Goal: Task Accomplishment & Management: Use online tool/utility

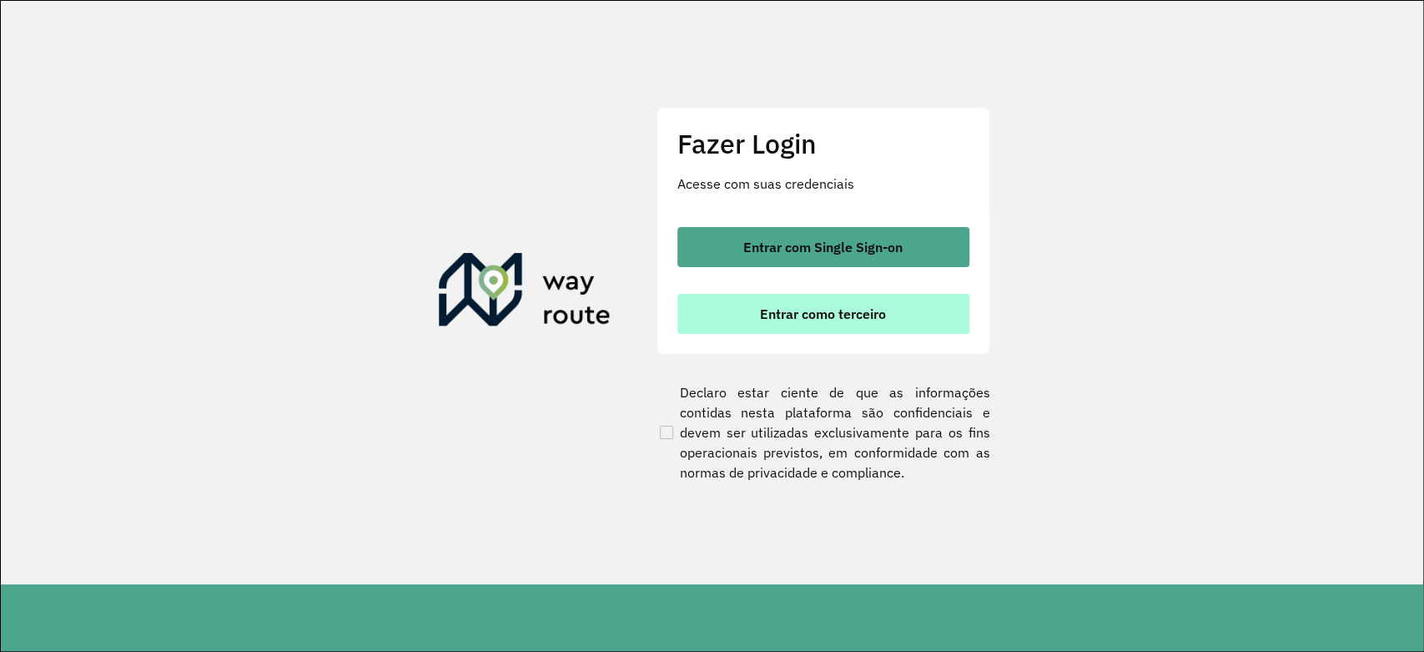
click at [853, 324] on button "Entrar como terceiro" at bounding box center [823, 314] width 292 height 40
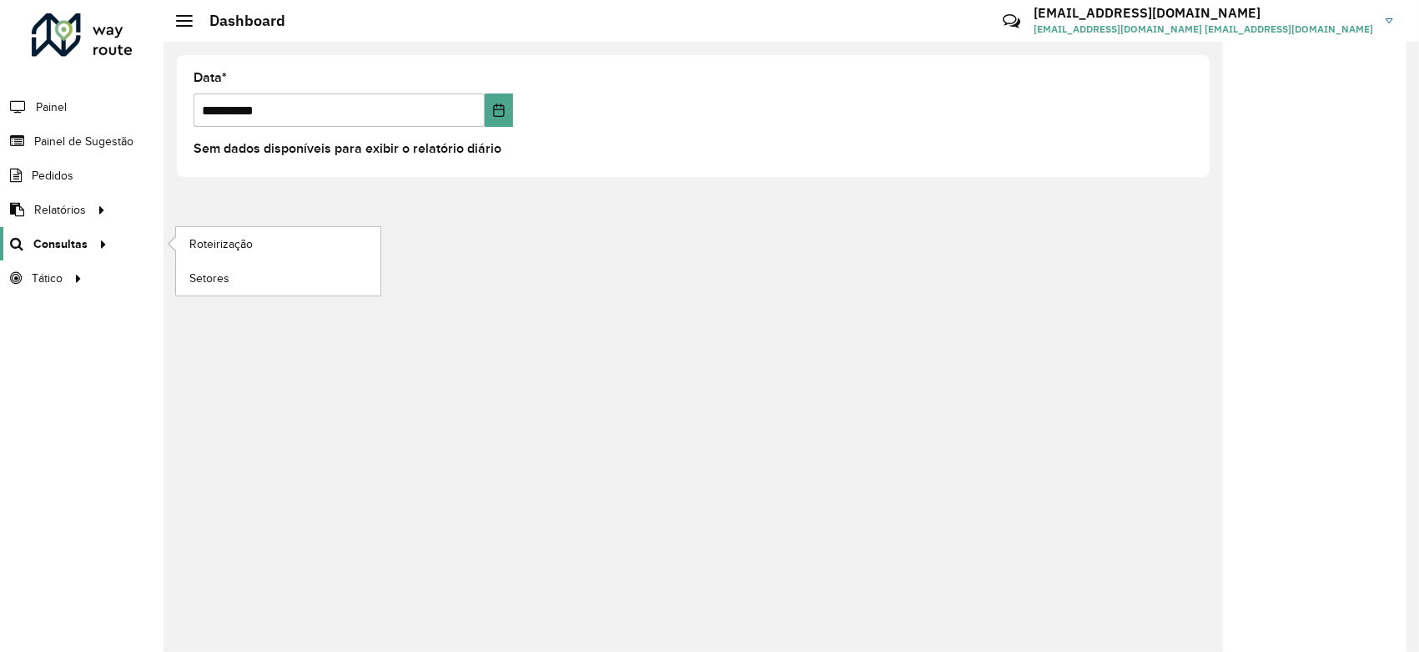
click at [60, 248] on span "Consultas" at bounding box center [60, 244] width 54 height 18
click at [225, 246] on span "Roteirização" at bounding box center [223, 244] width 68 height 18
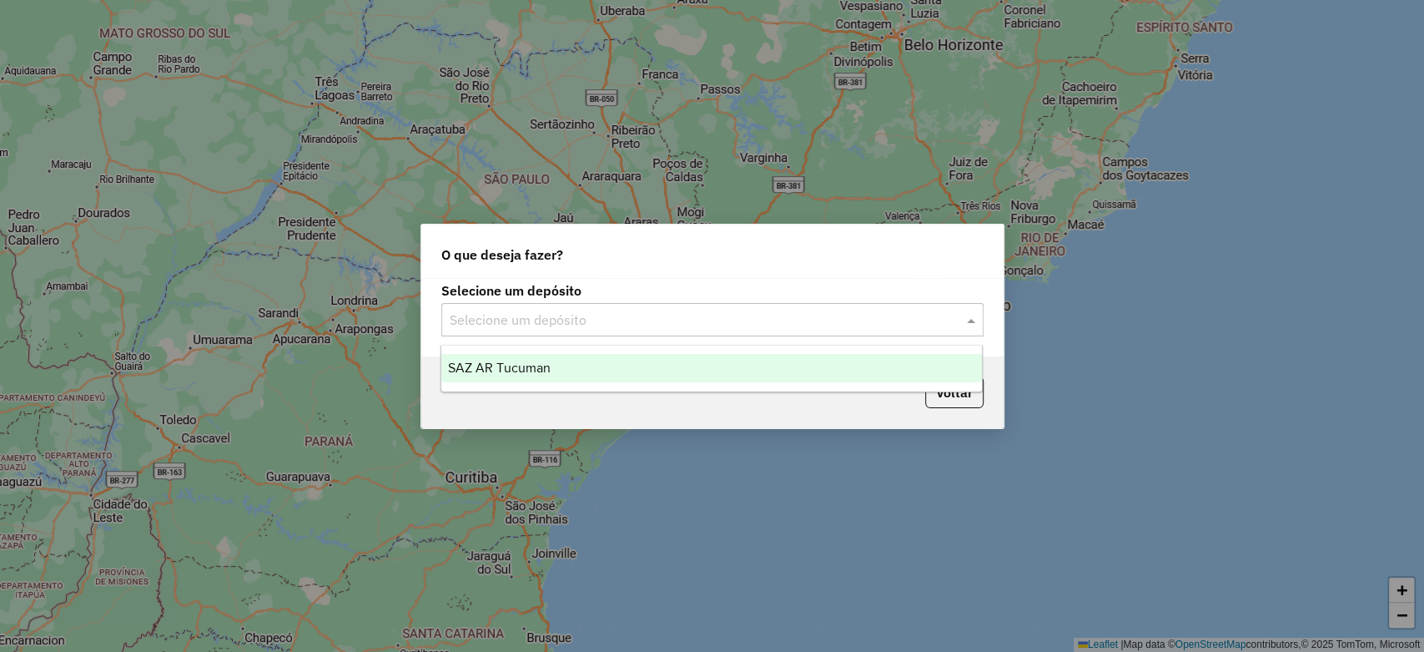
click at [507, 321] on input "text" at bounding box center [696, 320] width 492 height 20
click at [507, 364] on span "SAZ AR Tucuman" at bounding box center [499, 367] width 103 height 14
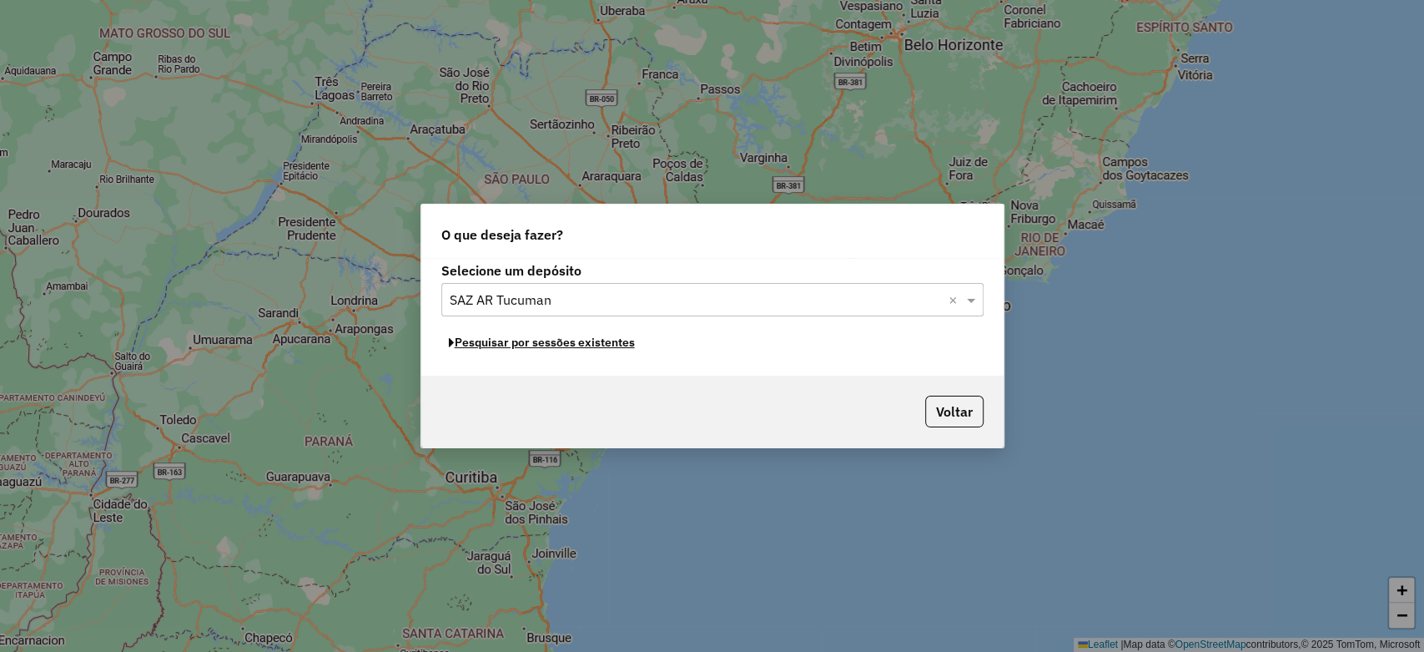
click at [572, 345] on button "Pesquisar por sessões existentes" at bounding box center [541, 343] width 201 height 26
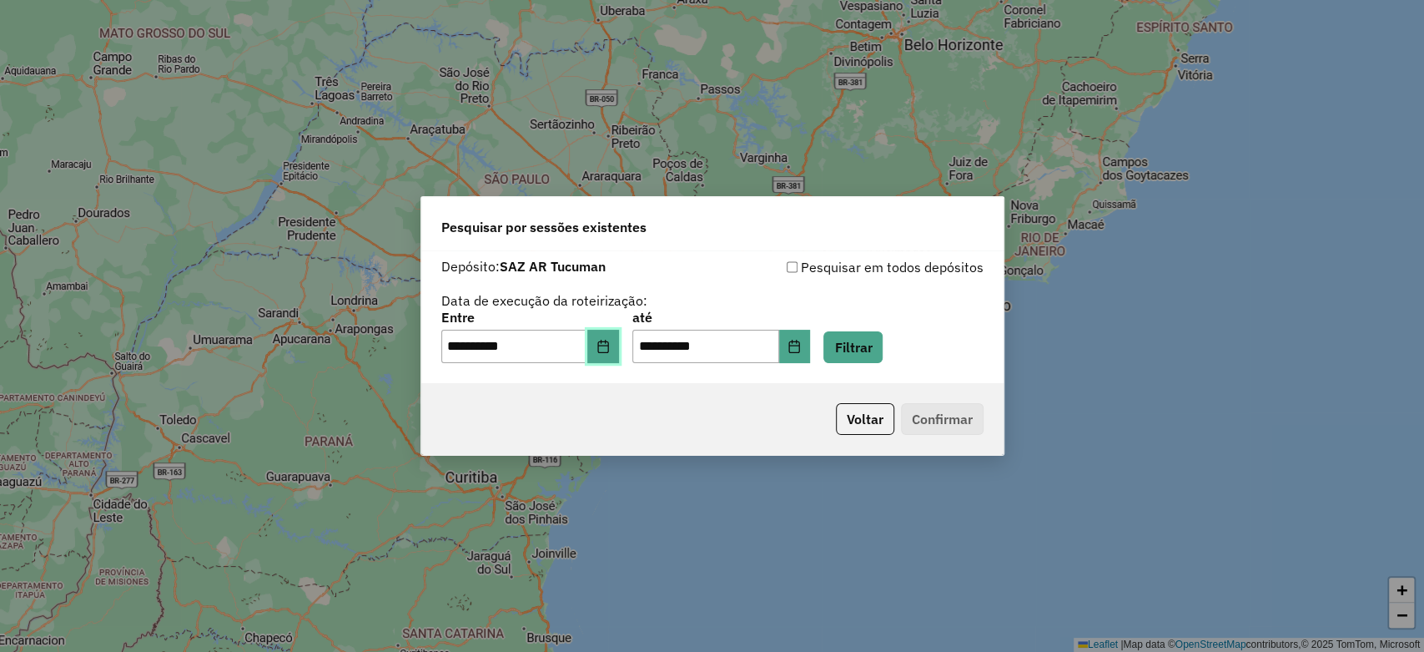
click at [605, 351] on button "Choose Date" at bounding box center [603, 346] width 32 height 33
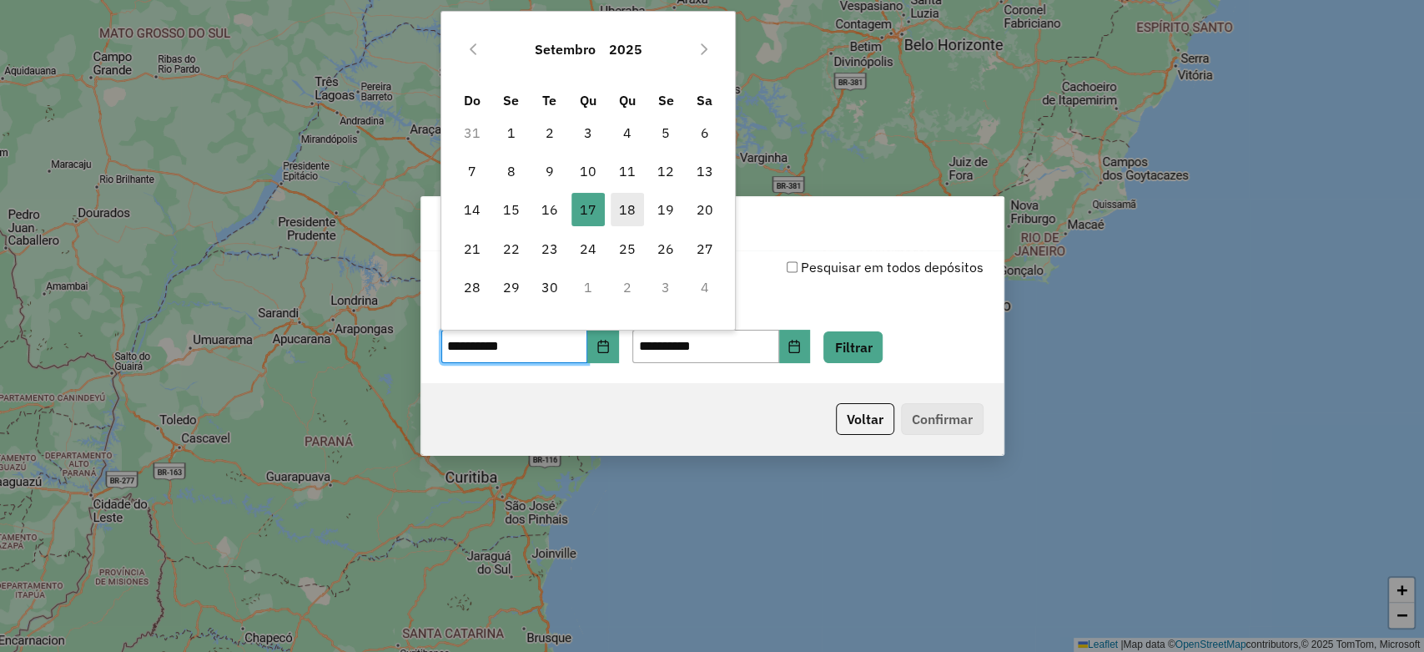
click at [628, 209] on span "18" at bounding box center [627, 209] width 33 height 33
type input "**********"
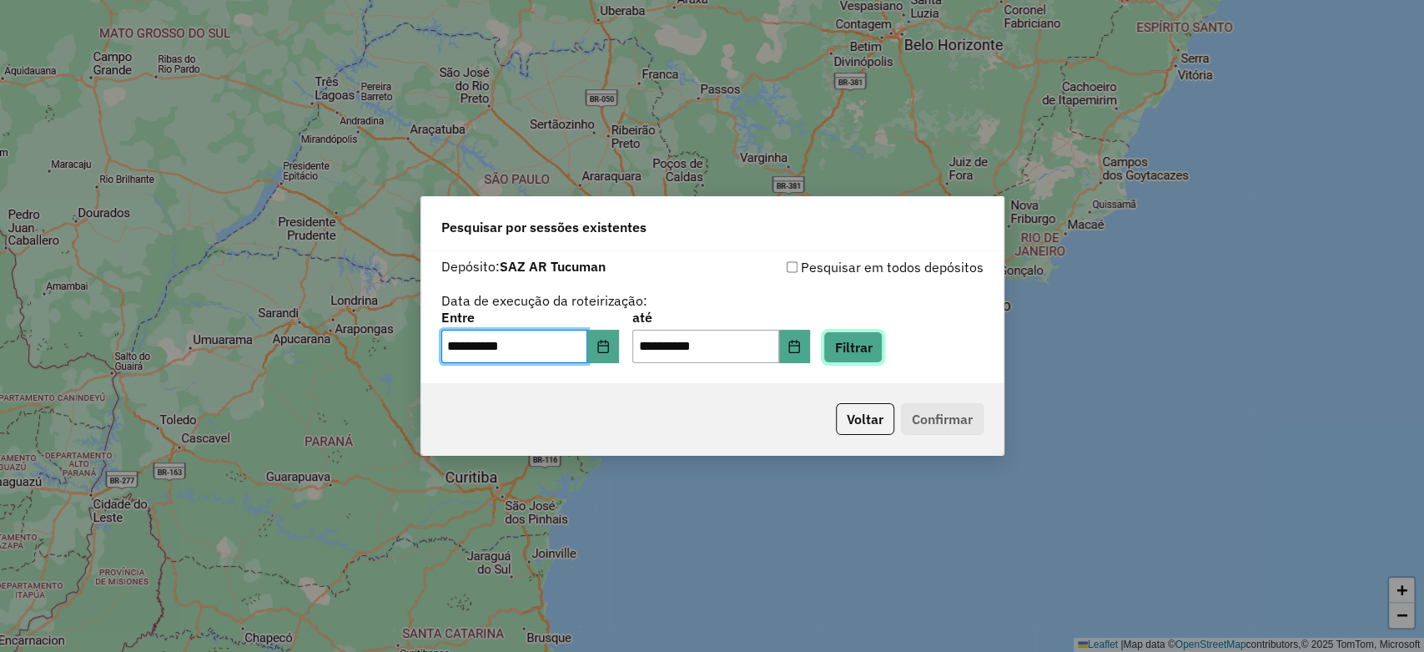
click at [873, 342] on button "Filtrar" at bounding box center [853, 347] width 59 height 32
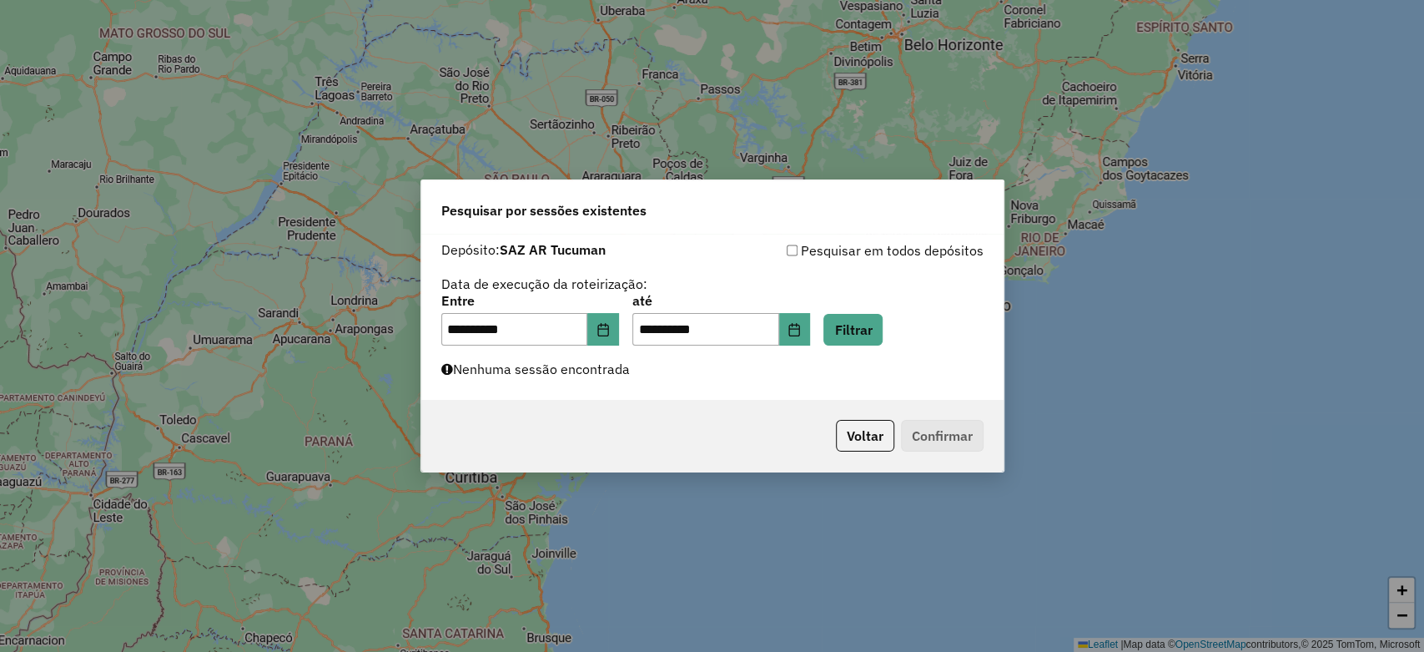
click at [565, 372] on label "Nenhuma sessão encontrada" at bounding box center [535, 369] width 189 height 20
click at [879, 319] on button "Filtrar" at bounding box center [853, 330] width 59 height 32
click at [883, 338] on button "Filtrar" at bounding box center [853, 330] width 59 height 32
click at [875, 324] on button "Filtrar" at bounding box center [853, 330] width 59 height 32
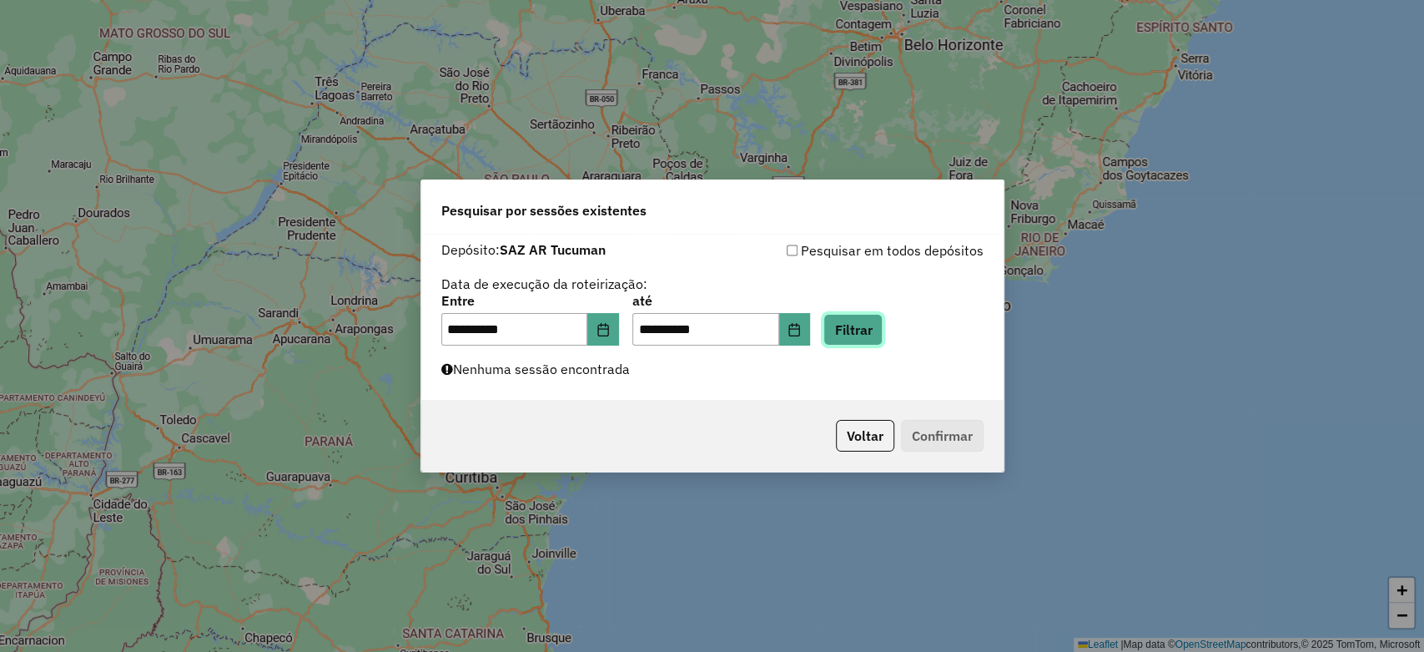
click at [869, 332] on button "Filtrar" at bounding box center [853, 330] width 59 height 32
click at [850, 338] on button "Filtrar" at bounding box center [853, 330] width 59 height 32
click at [883, 322] on button "Filtrar" at bounding box center [853, 330] width 59 height 32
click at [883, 332] on button "Filtrar" at bounding box center [853, 330] width 59 height 32
click at [870, 323] on button "Filtrar" at bounding box center [853, 330] width 59 height 32
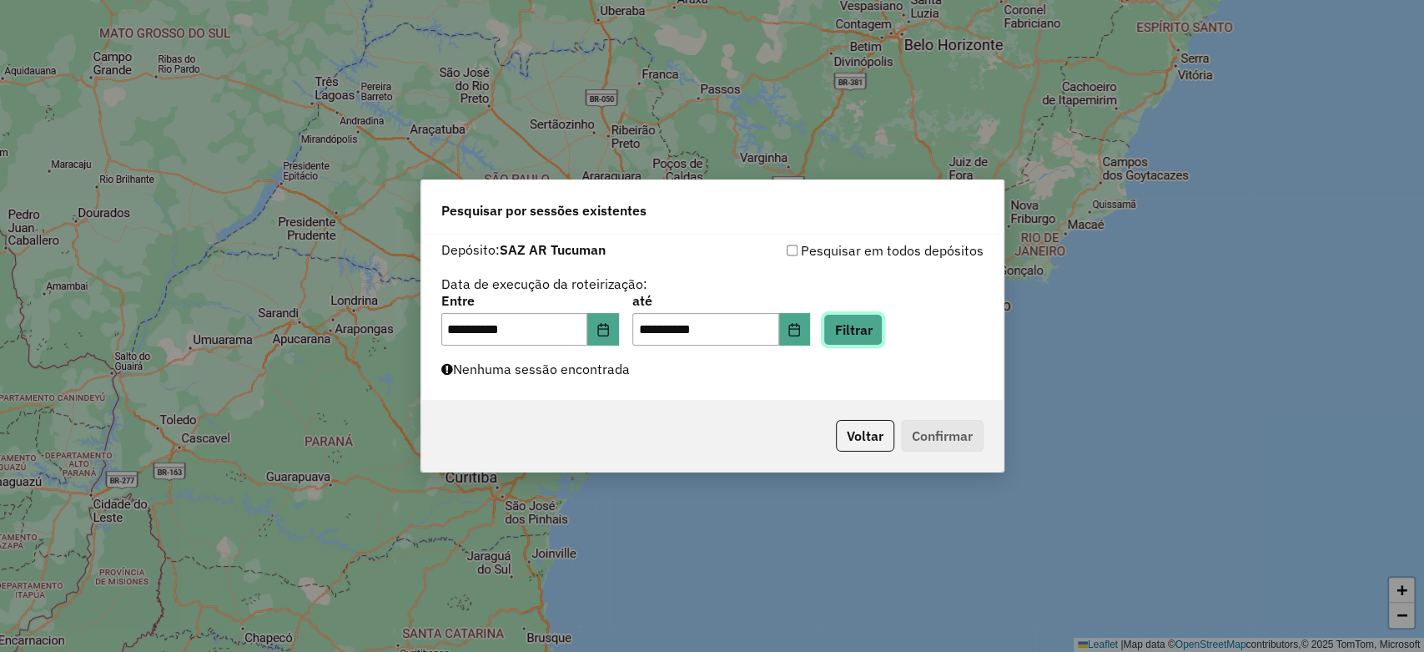
click at [870, 323] on button "Filtrar" at bounding box center [853, 330] width 59 height 32
click at [870, 322] on button "Filtrar" at bounding box center [853, 330] width 59 height 32
click at [883, 324] on button "Filtrar" at bounding box center [853, 330] width 59 height 32
click at [883, 339] on button "Filtrar" at bounding box center [853, 330] width 59 height 32
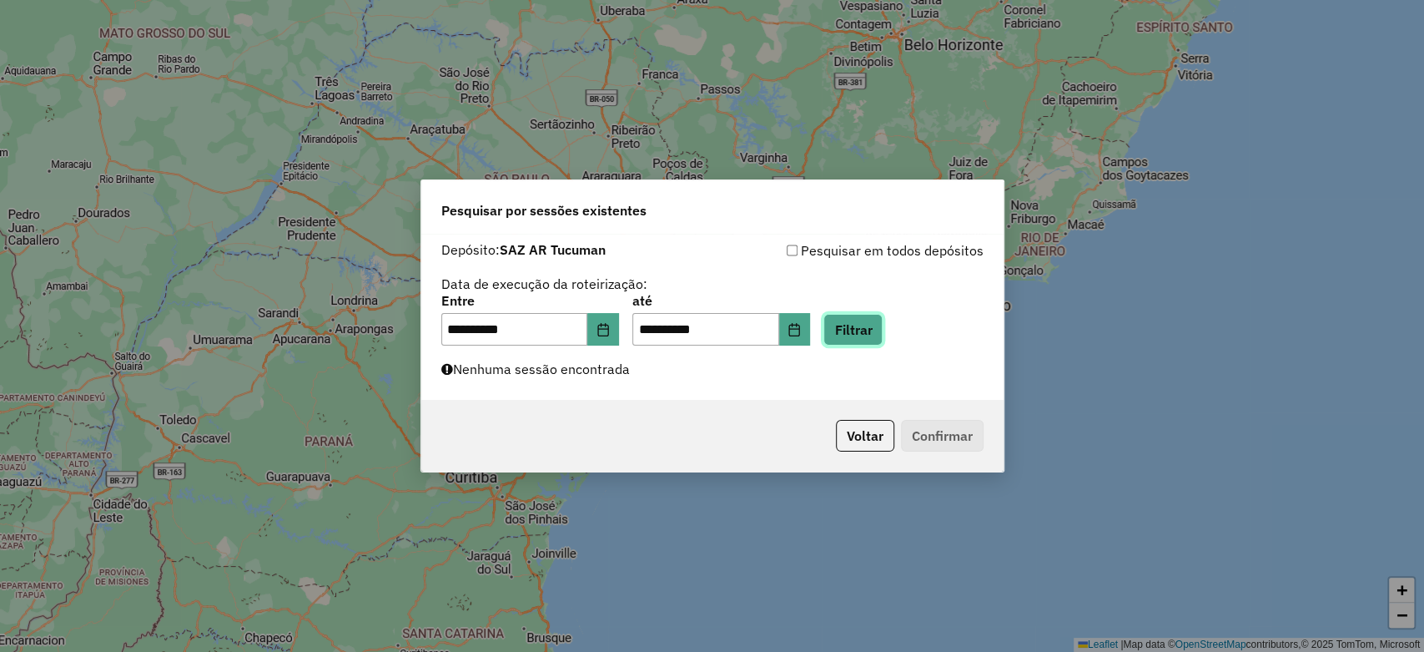
click at [865, 327] on button "Filtrar" at bounding box center [853, 330] width 59 height 32
click at [873, 337] on button "Filtrar" at bounding box center [853, 330] width 59 height 32
click at [877, 331] on button "Filtrar" at bounding box center [853, 330] width 59 height 32
click at [866, 344] on button "Filtrar" at bounding box center [853, 330] width 59 height 32
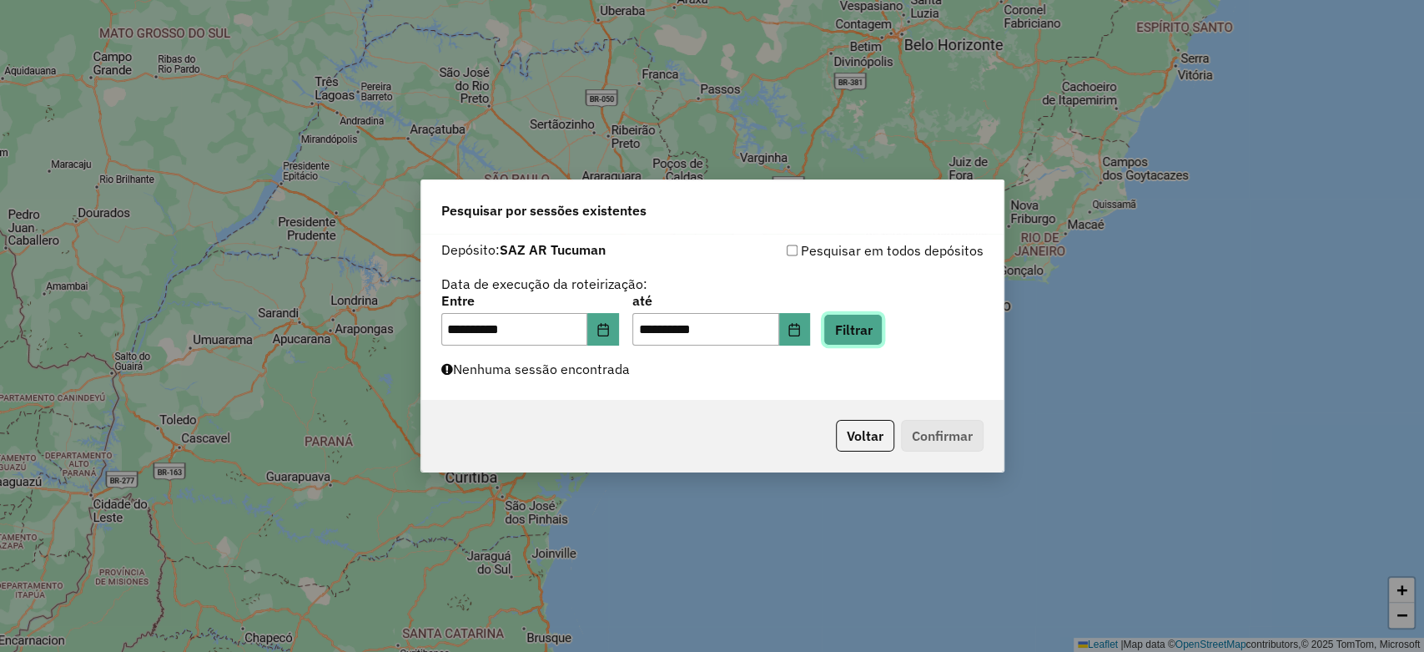
click at [883, 319] on button "Filtrar" at bounding box center [853, 330] width 59 height 32
click at [883, 330] on button "Filtrar" at bounding box center [853, 330] width 59 height 32
click at [878, 325] on button "Filtrar" at bounding box center [853, 330] width 59 height 32
click at [868, 329] on button "Filtrar" at bounding box center [853, 330] width 59 height 32
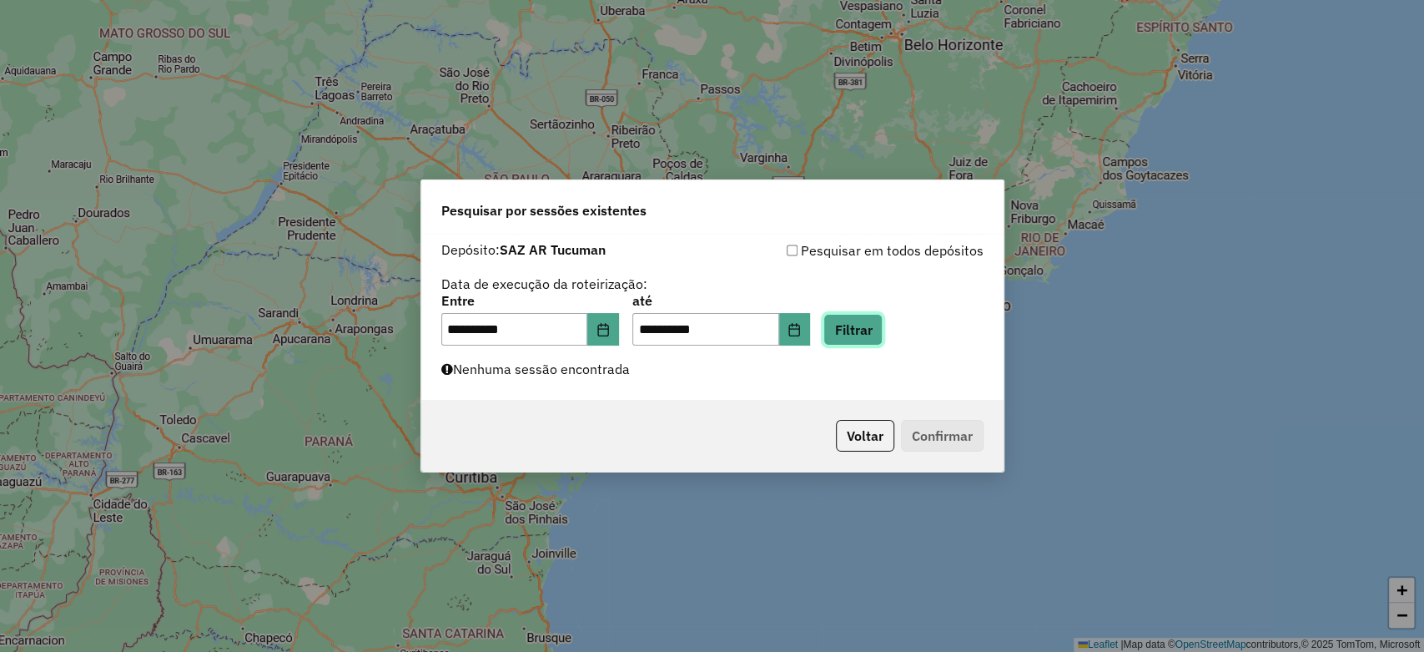
click at [883, 320] on button "Filtrar" at bounding box center [853, 330] width 59 height 32
click at [883, 331] on button "Filtrar" at bounding box center [853, 330] width 59 height 32
click at [870, 329] on button "Filtrar" at bounding box center [853, 330] width 59 height 32
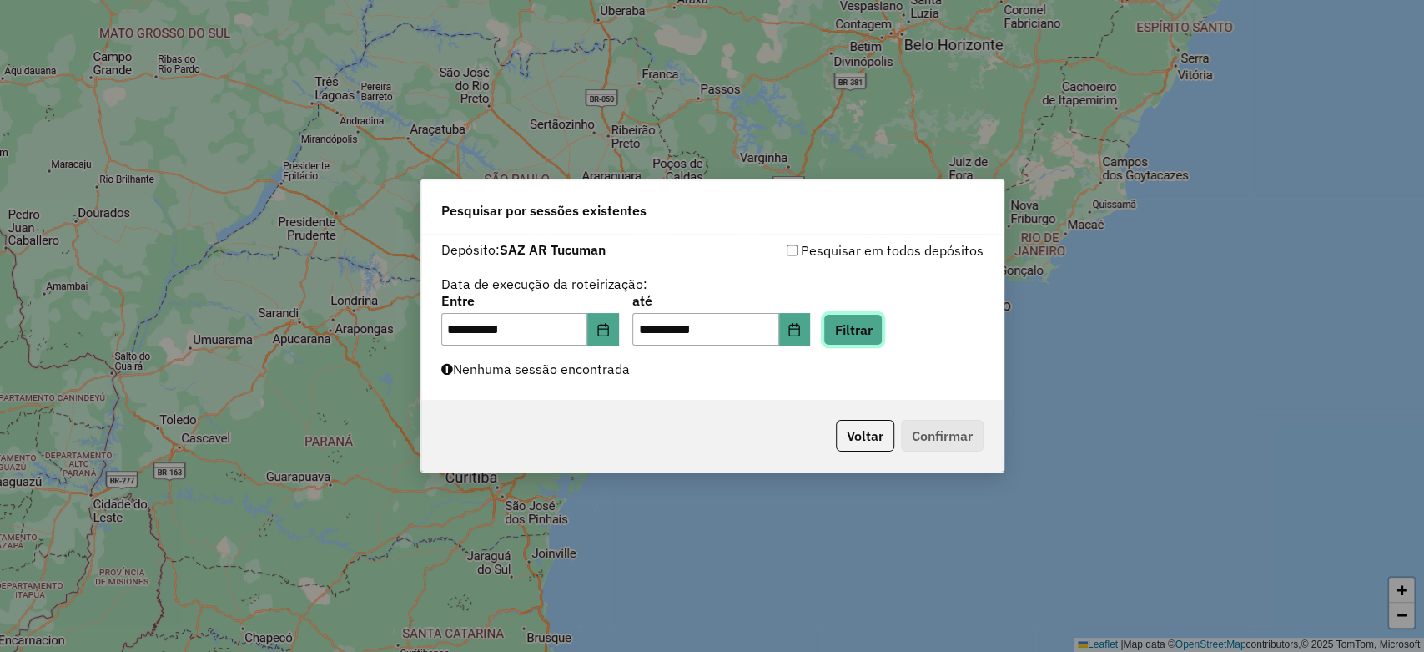
click at [870, 329] on button "Filtrar" at bounding box center [853, 330] width 59 height 32
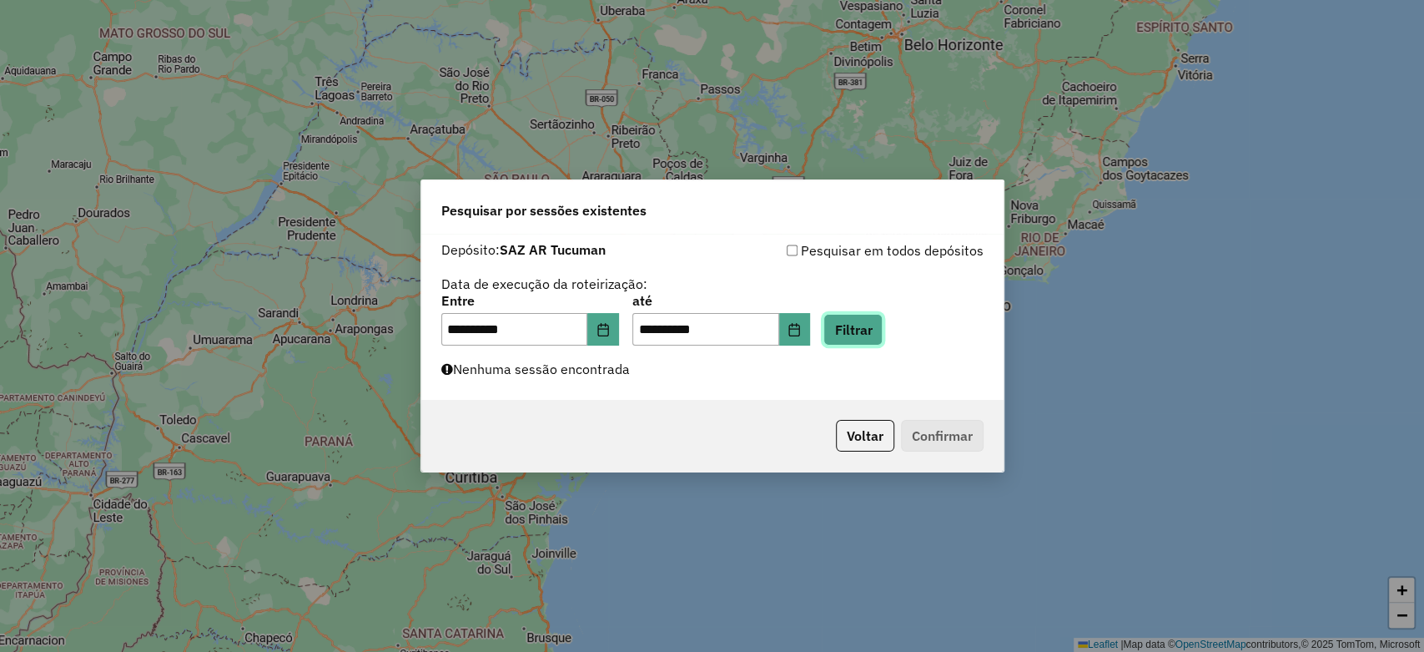
click at [870, 329] on button "Filtrar" at bounding box center [853, 330] width 59 height 32
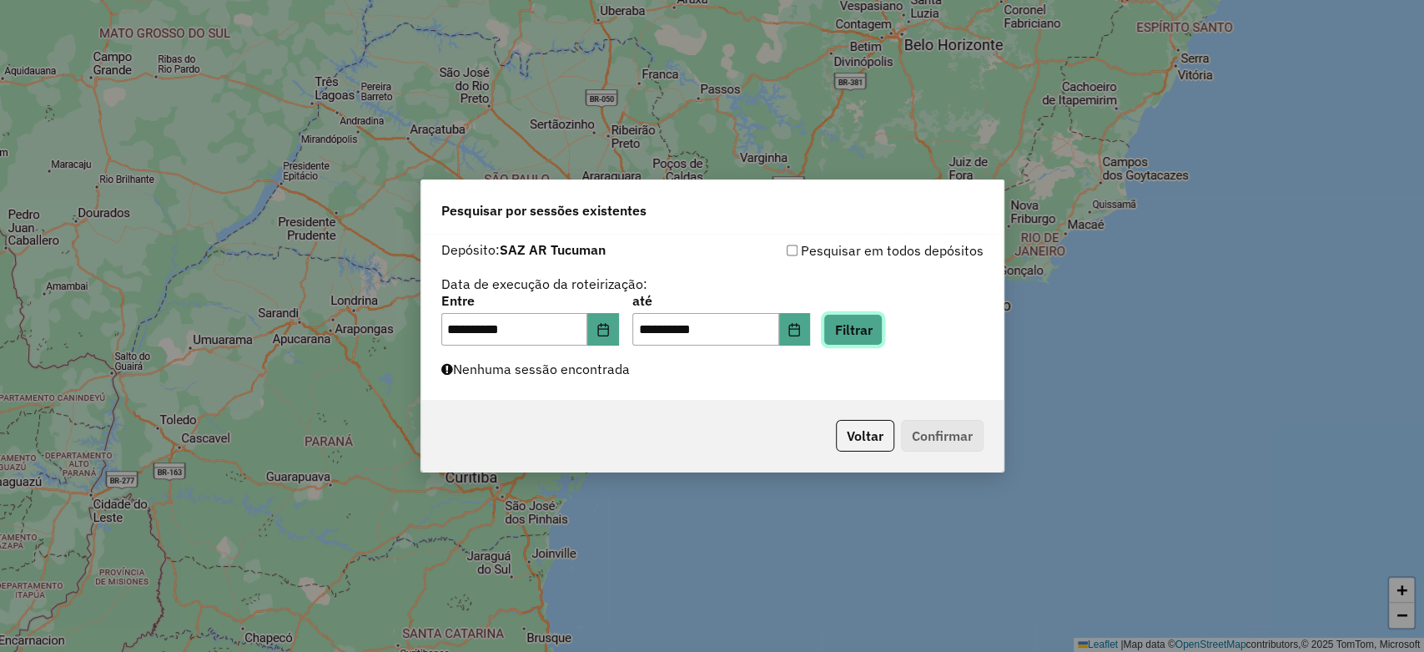
click at [883, 336] on button "Filtrar" at bounding box center [853, 330] width 59 height 32
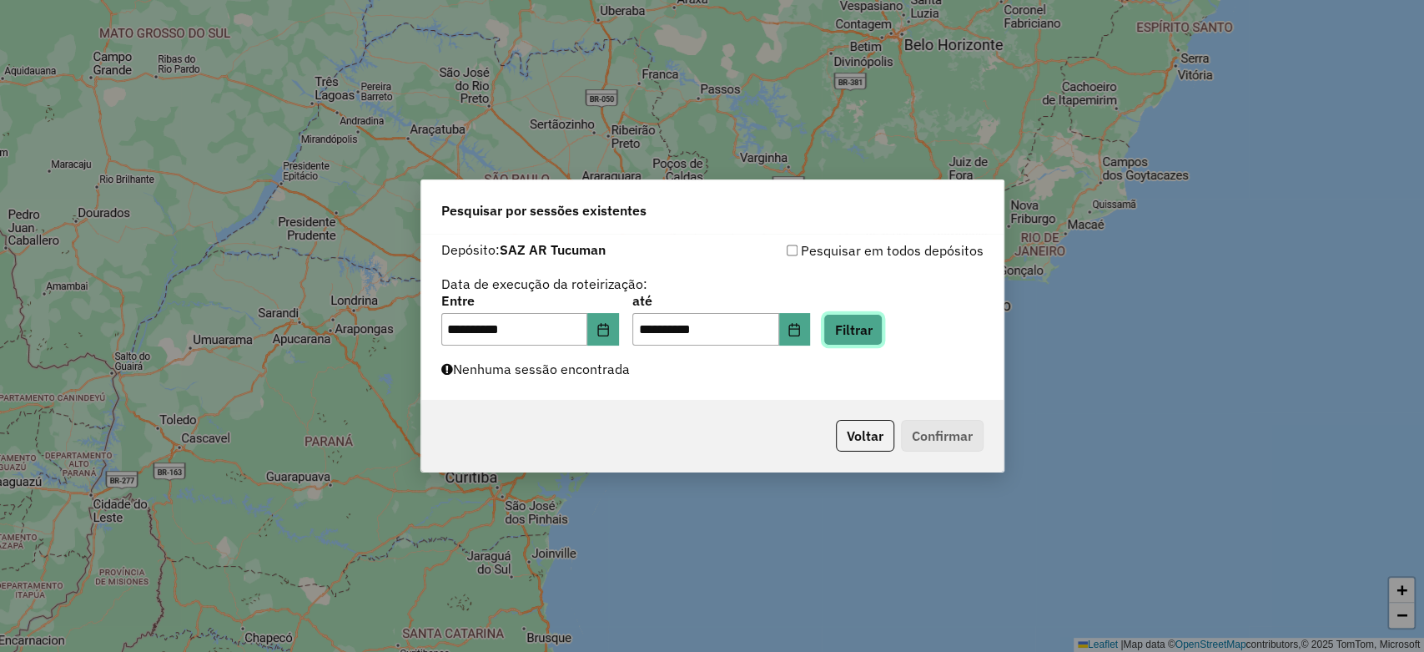
click at [883, 336] on button "Filtrar" at bounding box center [853, 330] width 59 height 32
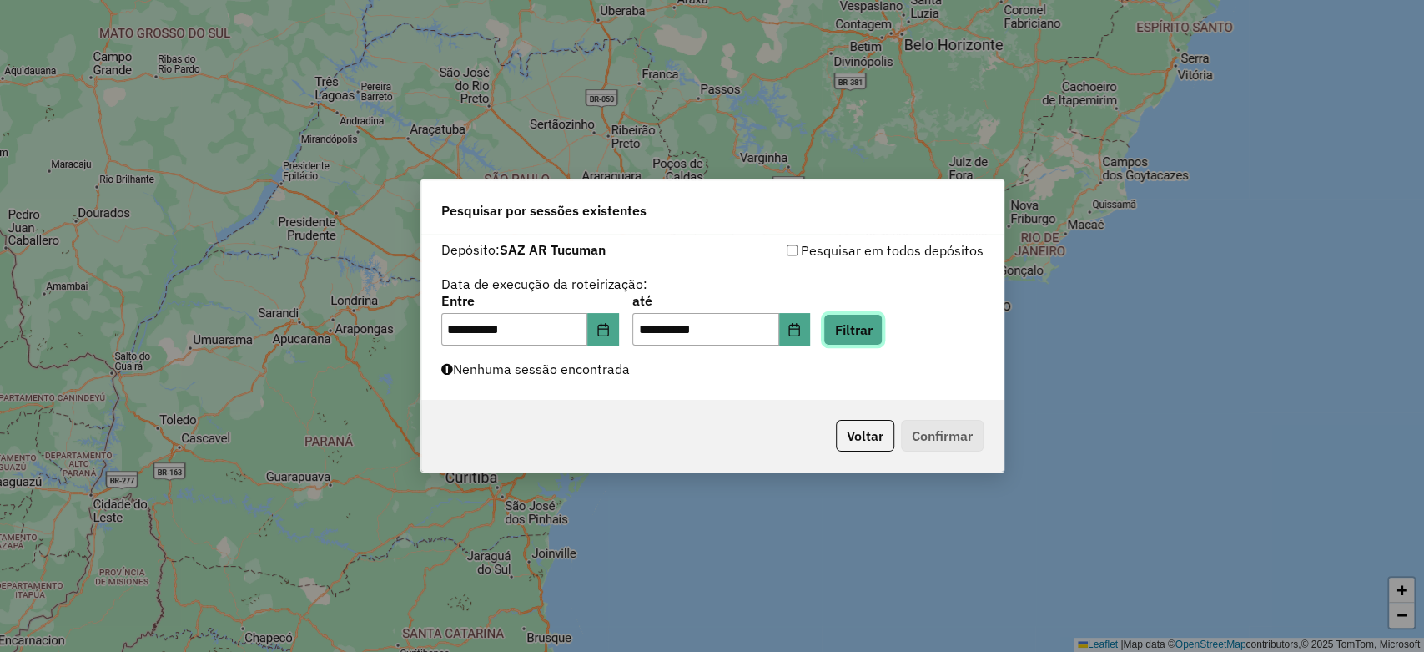
click at [883, 336] on button "Filtrar" at bounding box center [853, 330] width 59 height 32
click at [869, 328] on button "Filtrar" at bounding box center [853, 330] width 59 height 32
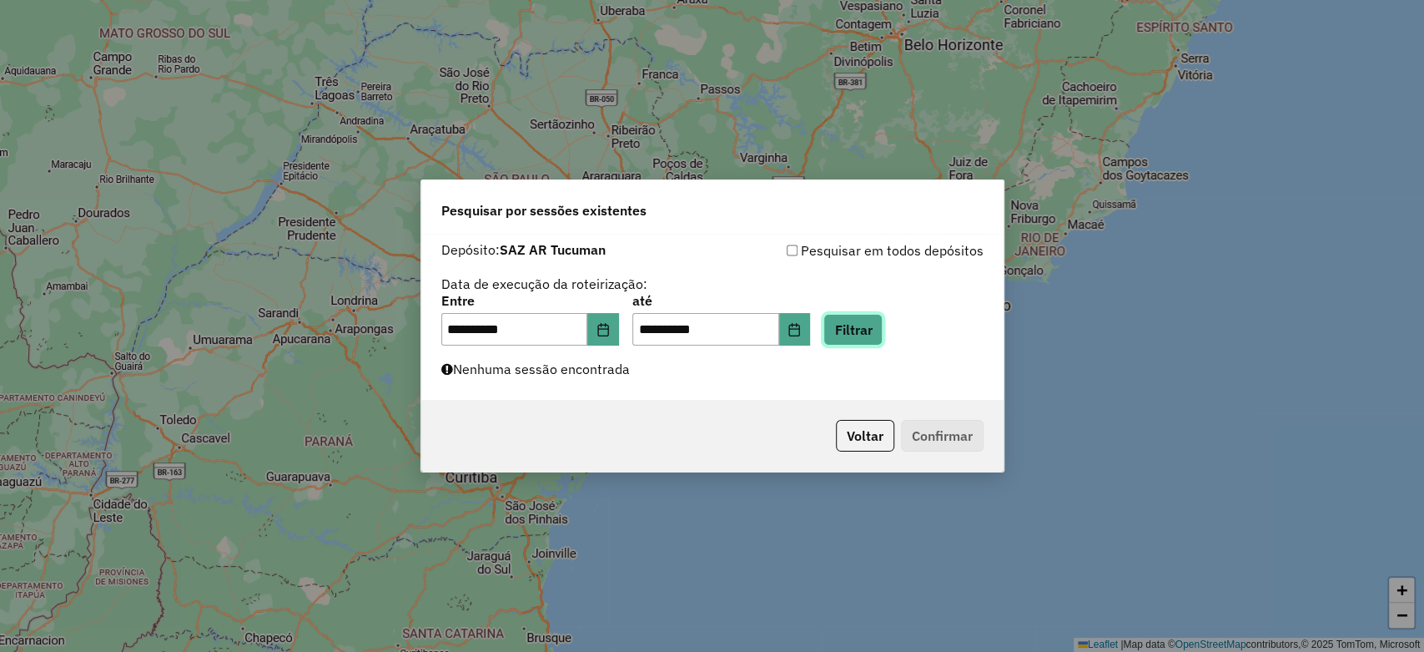
click at [878, 335] on button "Filtrar" at bounding box center [853, 330] width 59 height 32
click at [874, 331] on button "Filtrar" at bounding box center [853, 330] width 59 height 32
click at [870, 332] on button "Filtrar" at bounding box center [853, 330] width 59 height 32
click at [883, 338] on button "Filtrar" at bounding box center [853, 330] width 59 height 32
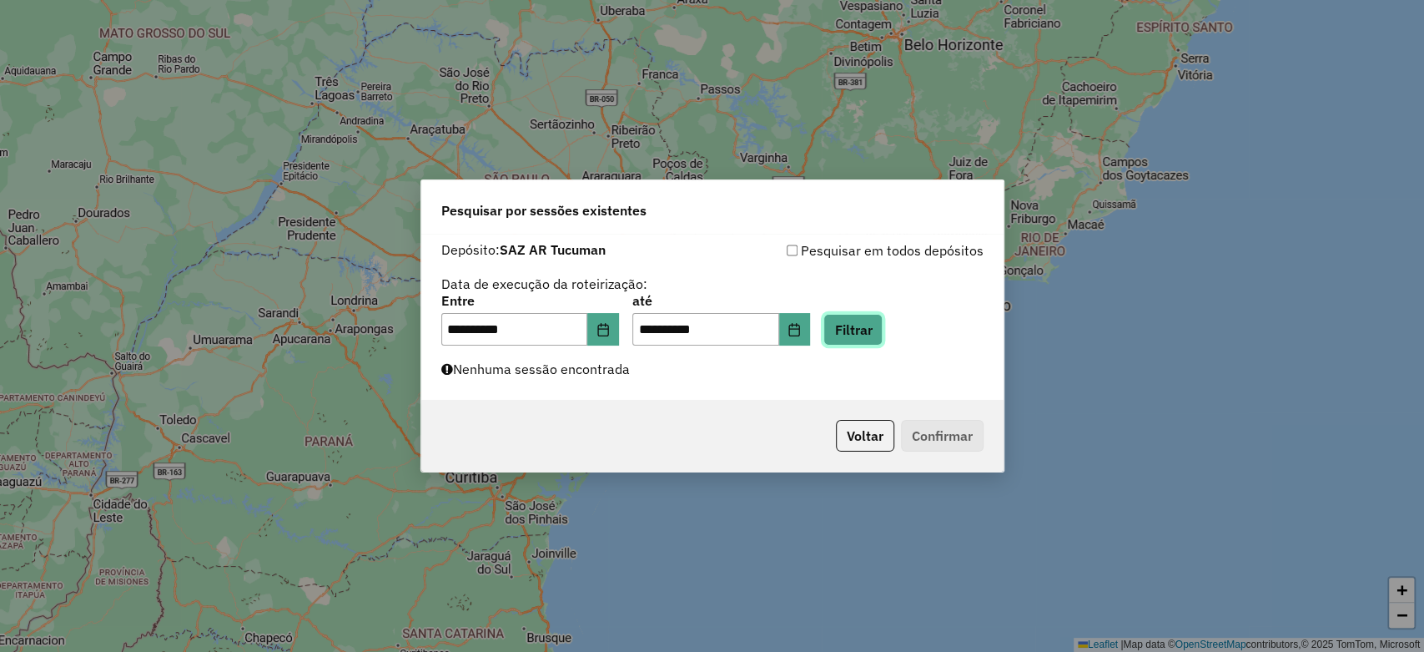
click at [883, 323] on button "Filtrar" at bounding box center [853, 330] width 59 height 32
click at [880, 324] on button "Filtrar" at bounding box center [853, 330] width 59 height 32
click at [883, 322] on button "Filtrar" at bounding box center [853, 330] width 59 height 32
click at [883, 325] on button "Filtrar" at bounding box center [853, 330] width 59 height 32
click at [869, 334] on button "Filtrar" at bounding box center [853, 330] width 59 height 32
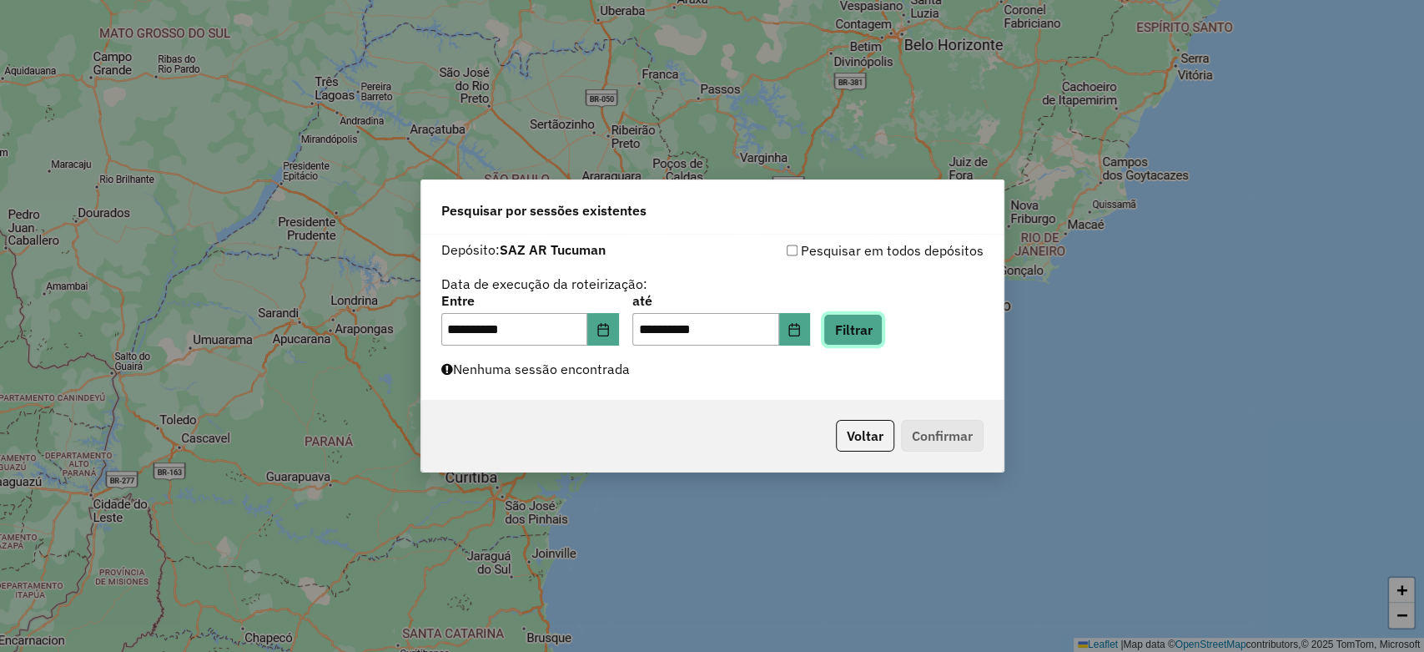
click at [874, 323] on button "Filtrar" at bounding box center [853, 330] width 59 height 32
click at [882, 335] on button "Filtrar" at bounding box center [853, 330] width 59 height 32
click at [883, 325] on button "Filtrar" at bounding box center [853, 330] width 59 height 32
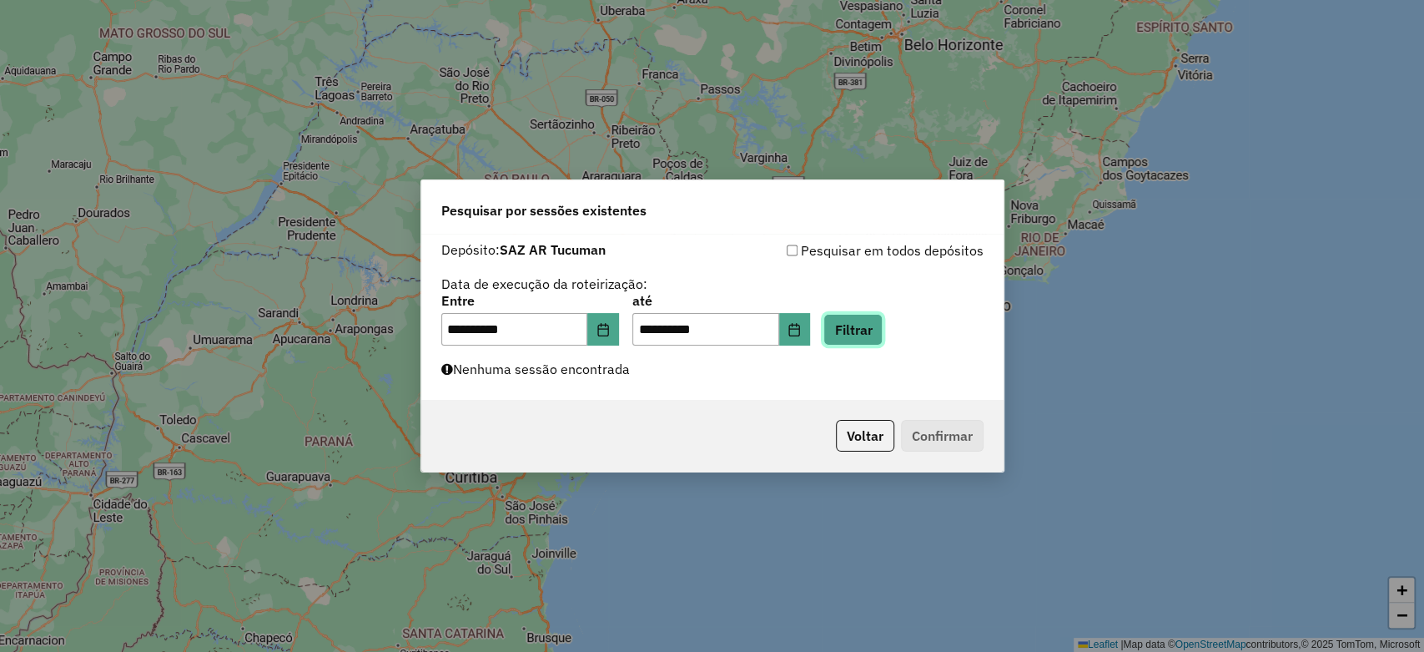
click at [883, 325] on button "Filtrar" at bounding box center [853, 330] width 59 height 32
click at [875, 330] on button "Filtrar" at bounding box center [853, 330] width 59 height 32
click at [881, 323] on button "Filtrar" at bounding box center [853, 330] width 59 height 32
click at [879, 332] on button "Filtrar" at bounding box center [853, 330] width 59 height 32
click at [879, 331] on button "Filtrar" at bounding box center [853, 330] width 59 height 32
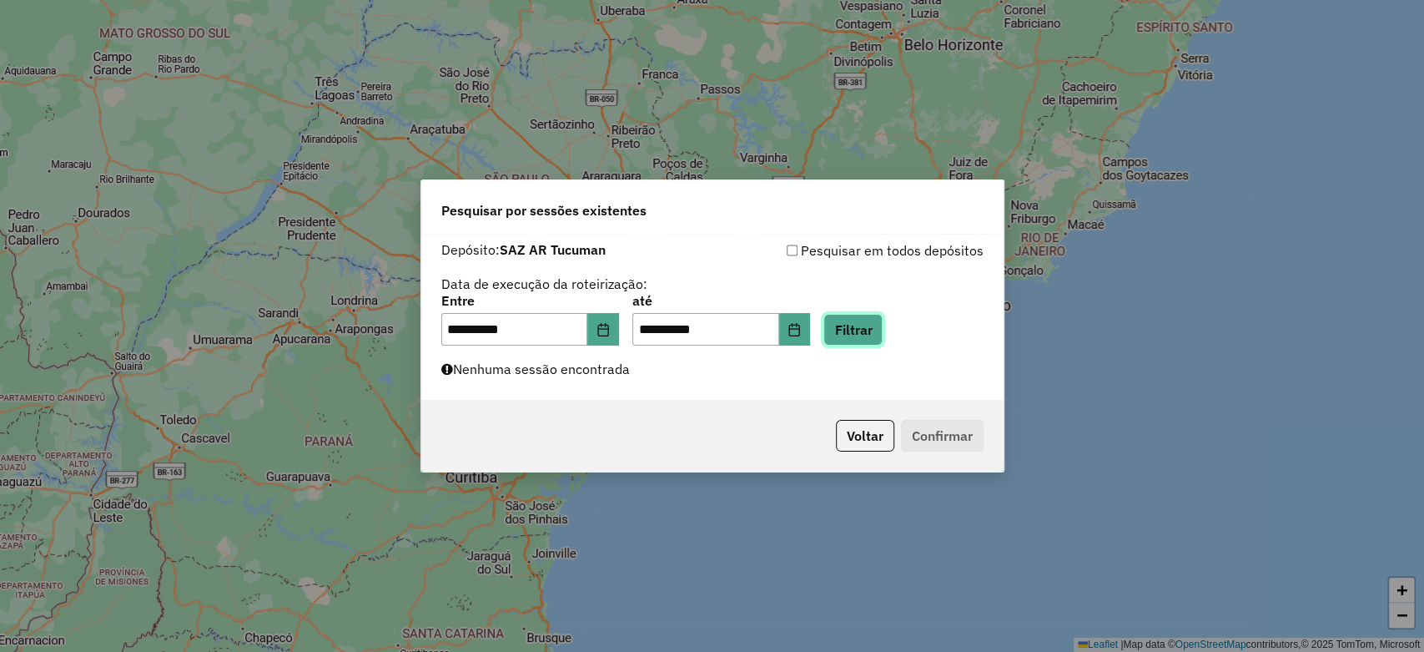
click at [881, 333] on button "Filtrar" at bounding box center [853, 330] width 59 height 32
click at [874, 317] on button "Filtrar" at bounding box center [853, 330] width 59 height 32
click at [883, 329] on button "Filtrar" at bounding box center [853, 330] width 59 height 32
click at [883, 325] on button "Filtrar" at bounding box center [853, 330] width 59 height 32
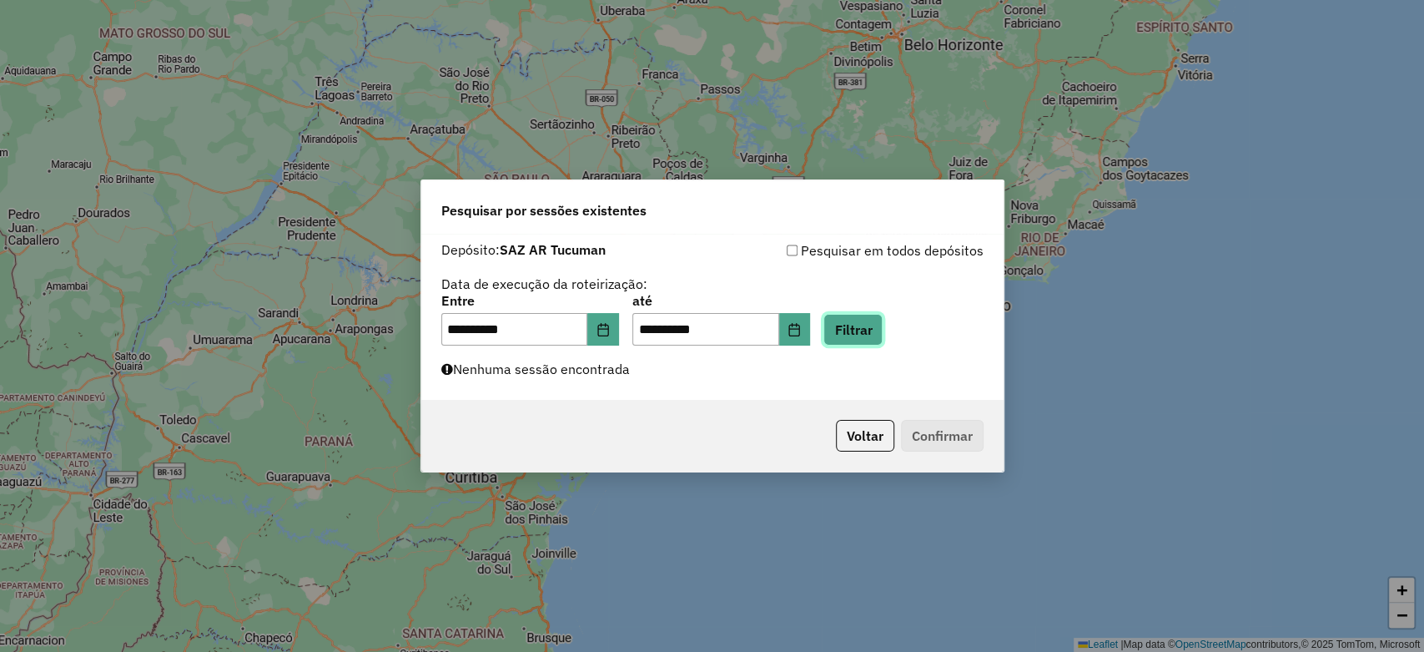
click at [874, 325] on button "Filtrar" at bounding box center [853, 330] width 59 height 32
click at [883, 338] on button "Filtrar" at bounding box center [853, 330] width 59 height 32
click at [871, 332] on button "Filtrar" at bounding box center [853, 330] width 59 height 32
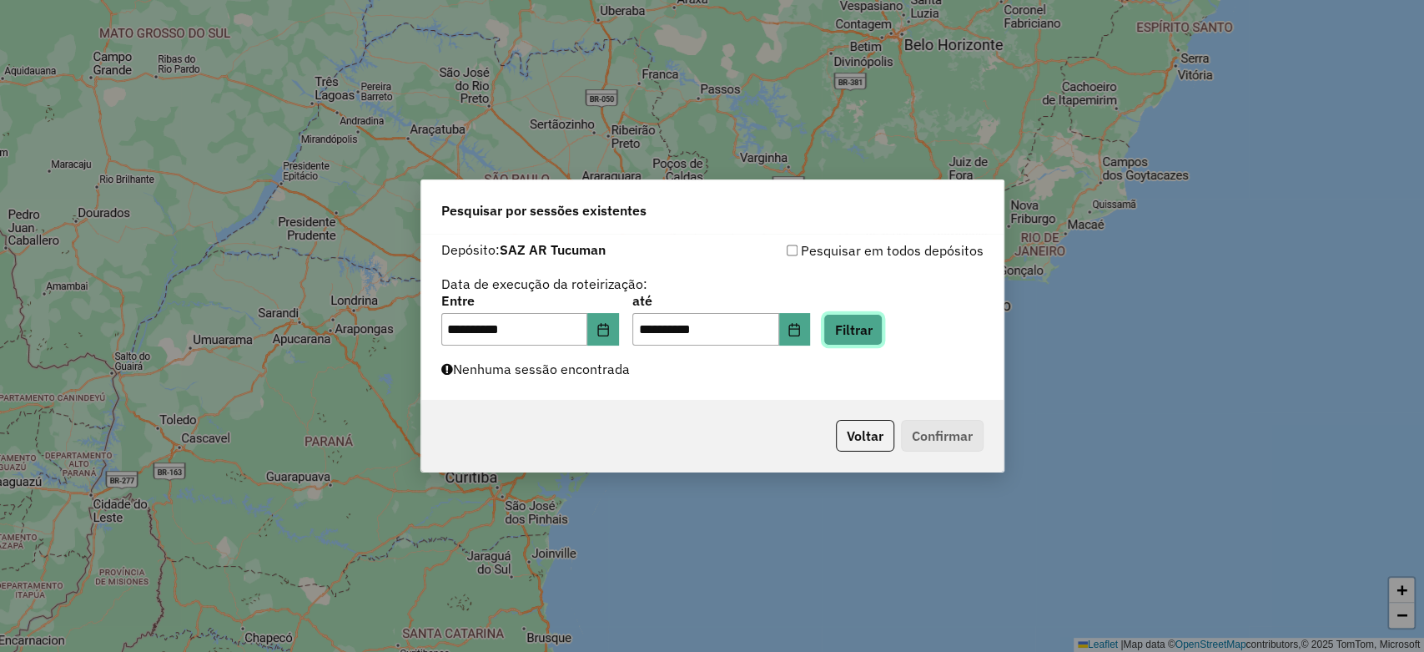
click at [871, 332] on button "Filtrar" at bounding box center [853, 330] width 59 height 32
click at [883, 325] on button "Filtrar" at bounding box center [853, 330] width 59 height 32
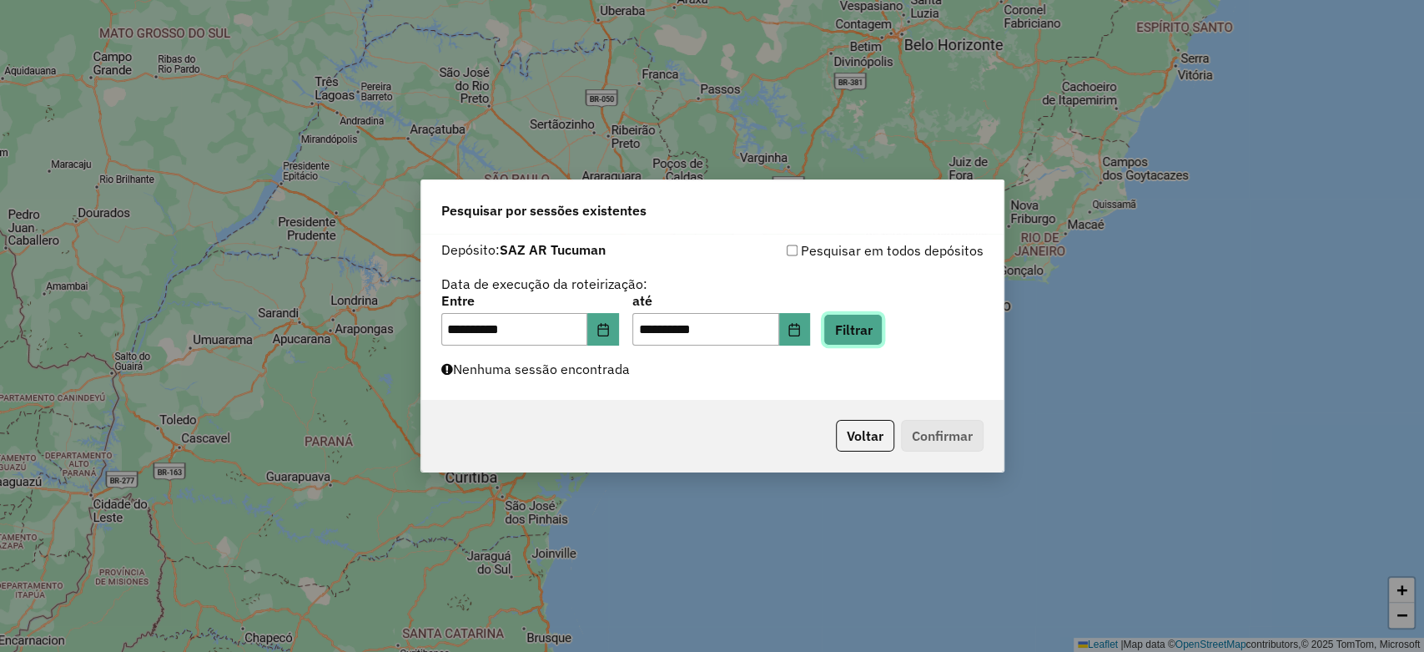
click at [883, 325] on button "Filtrar" at bounding box center [853, 330] width 59 height 32
click at [864, 332] on button "Filtrar" at bounding box center [853, 330] width 59 height 32
click at [864, 335] on button "Filtrar" at bounding box center [853, 330] width 59 height 32
click at [883, 331] on button "Filtrar" at bounding box center [853, 330] width 59 height 32
click at [883, 318] on button "Filtrar" at bounding box center [853, 330] width 59 height 32
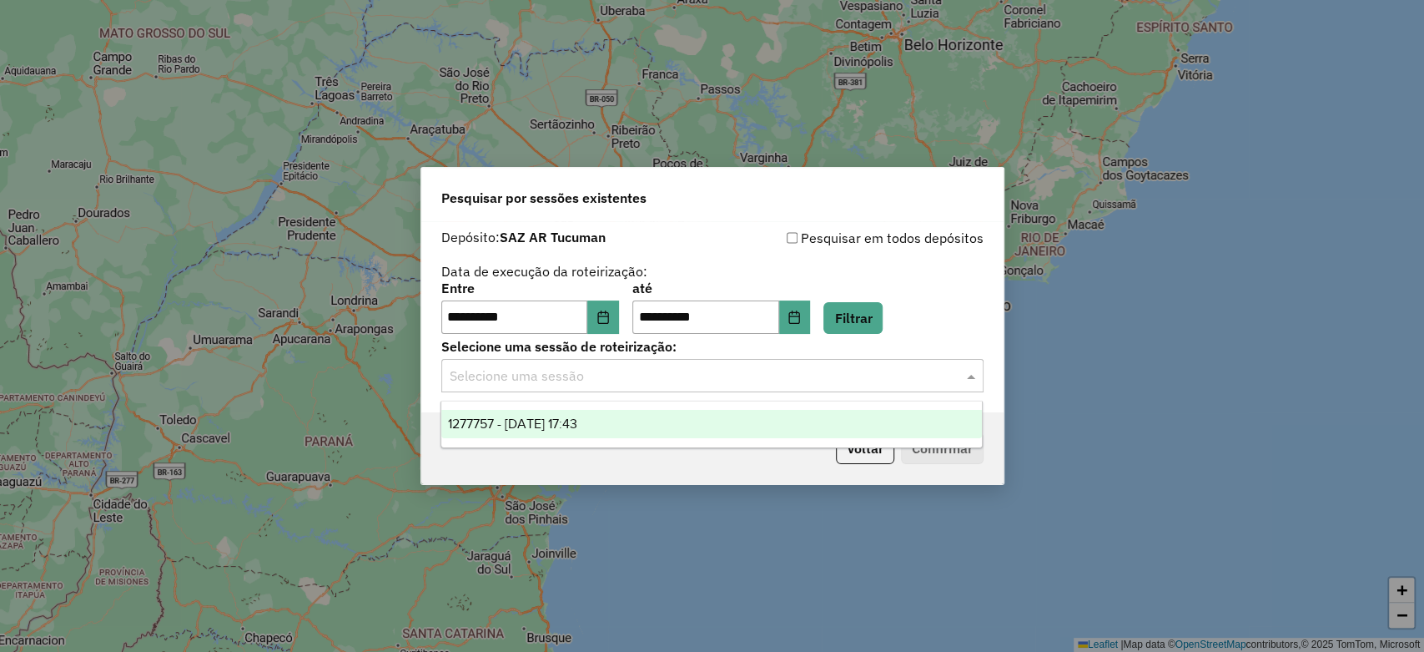
click at [562, 372] on input "text" at bounding box center [696, 376] width 492 height 20
click at [664, 426] on div "1277757 - 18/09/2025 17:43" at bounding box center [711, 424] width 541 height 28
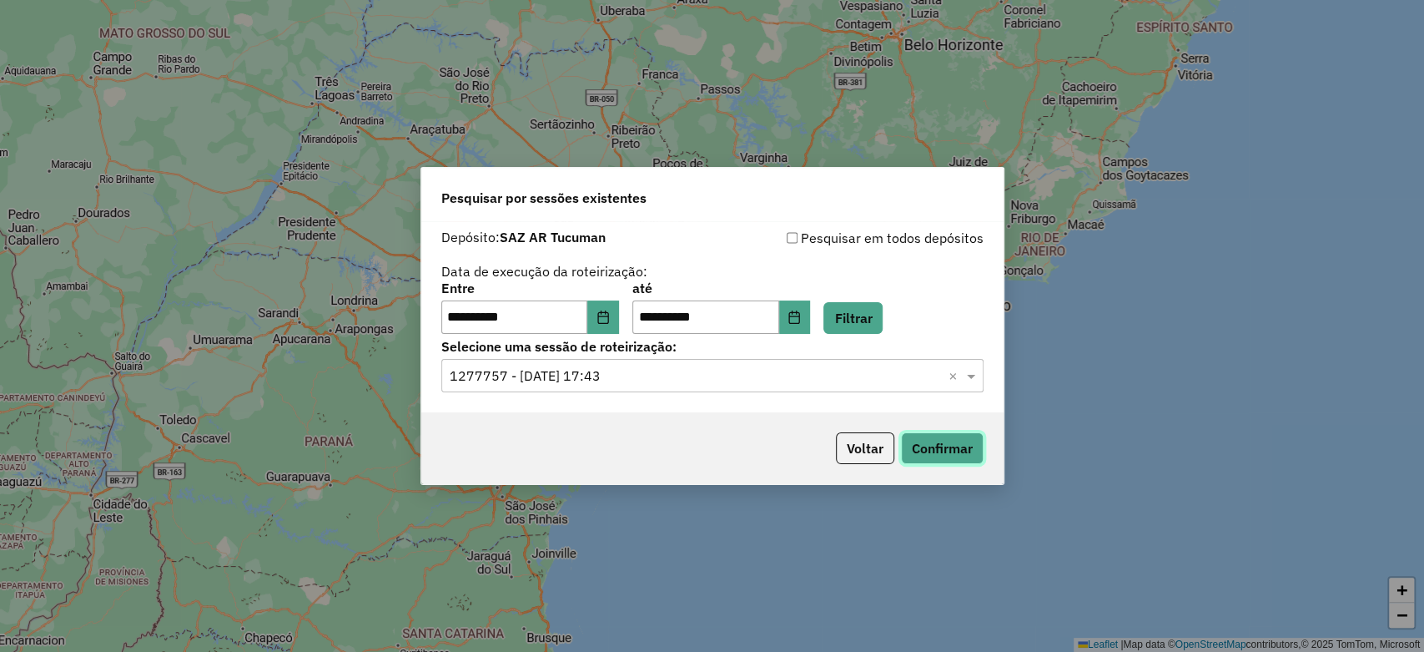
click at [946, 437] on button "Confirmar" at bounding box center [942, 448] width 83 height 32
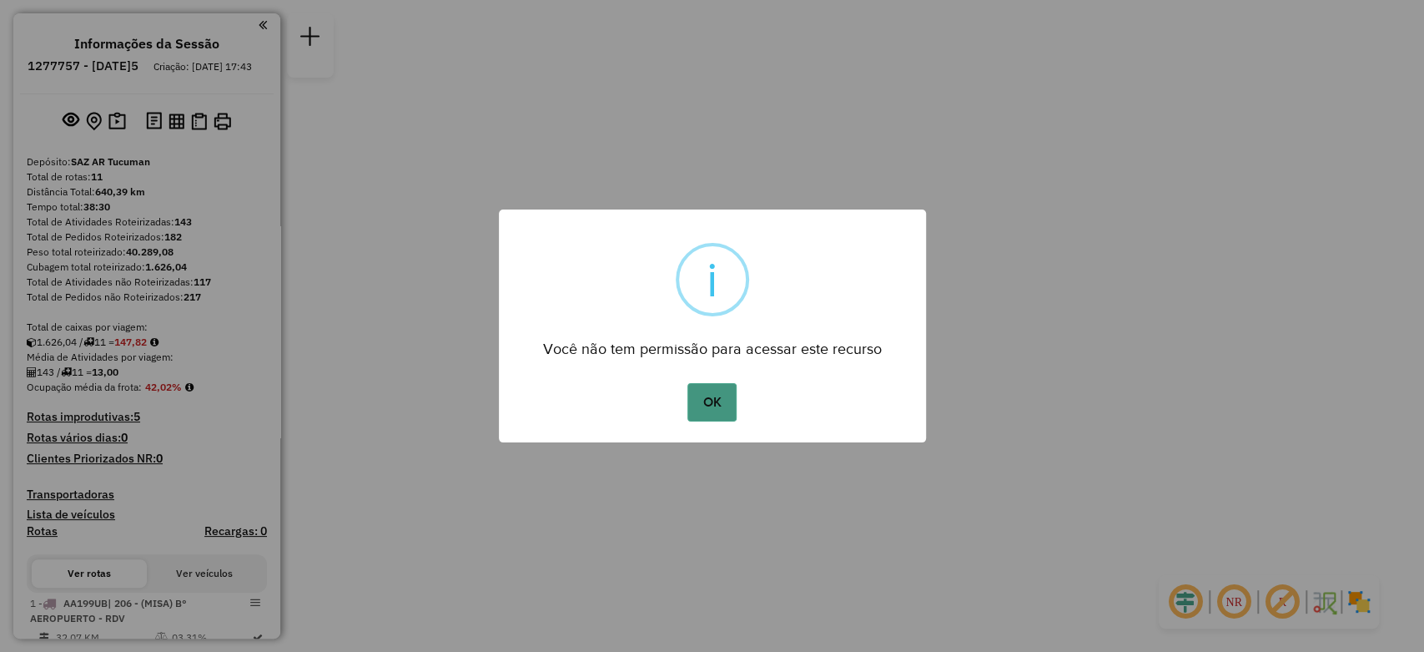
click at [712, 393] on button "OK" at bounding box center [712, 402] width 49 height 38
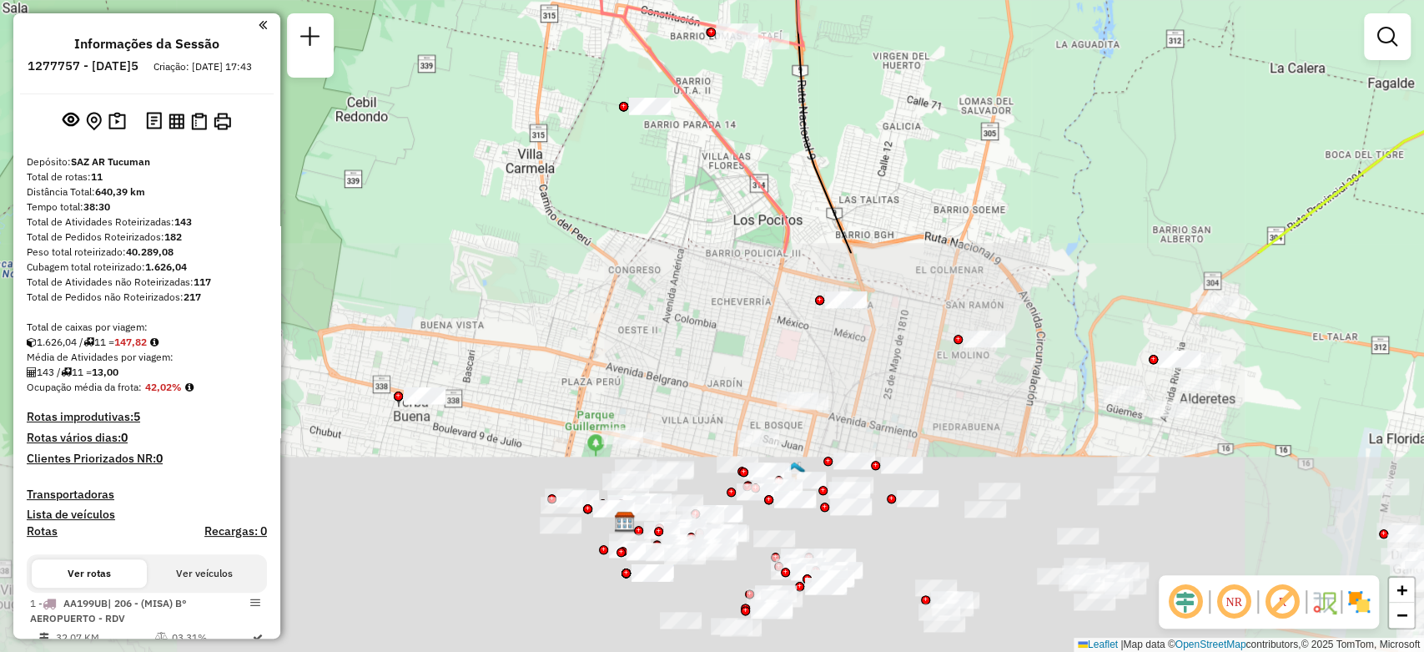
drag, startPoint x: 784, startPoint y: 571, endPoint x: 855, endPoint y: 107, distance: 469.3
click at [855, 107] on div "Janela de atendimento Grade de atendimento Capacidade Transportadoras Veículos …" at bounding box center [712, 326] width 1424 height 652
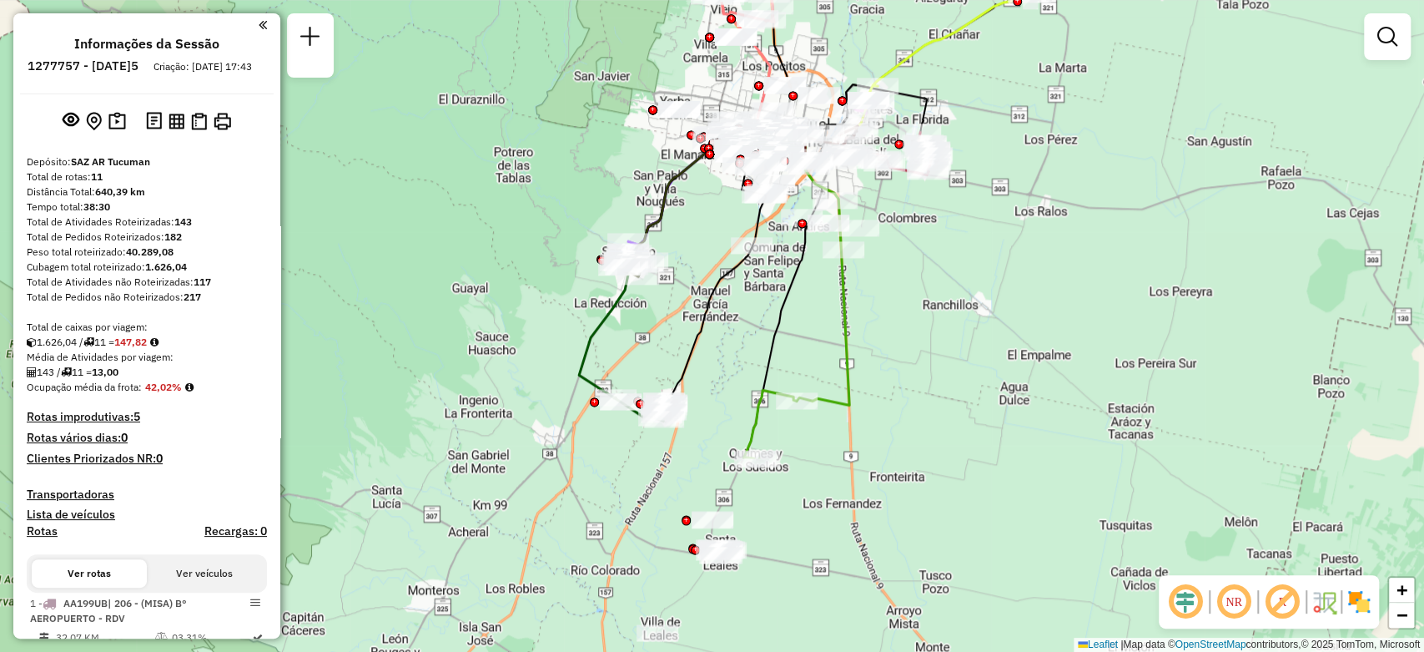
drag, startPoint x: 729, startPoint y: 547, endPoint x: 735, endPoint y: 298, distance: 248.7
click at [735, 298] on div "Janela de atendimento Grade de atendimento Capacidade Transportadoras Veículos …" at bounding box center [712, 326] width 1424 height 652
click at [662, 427] on div at bounding box center [663, 419] width 42 height 17
select select "**********"
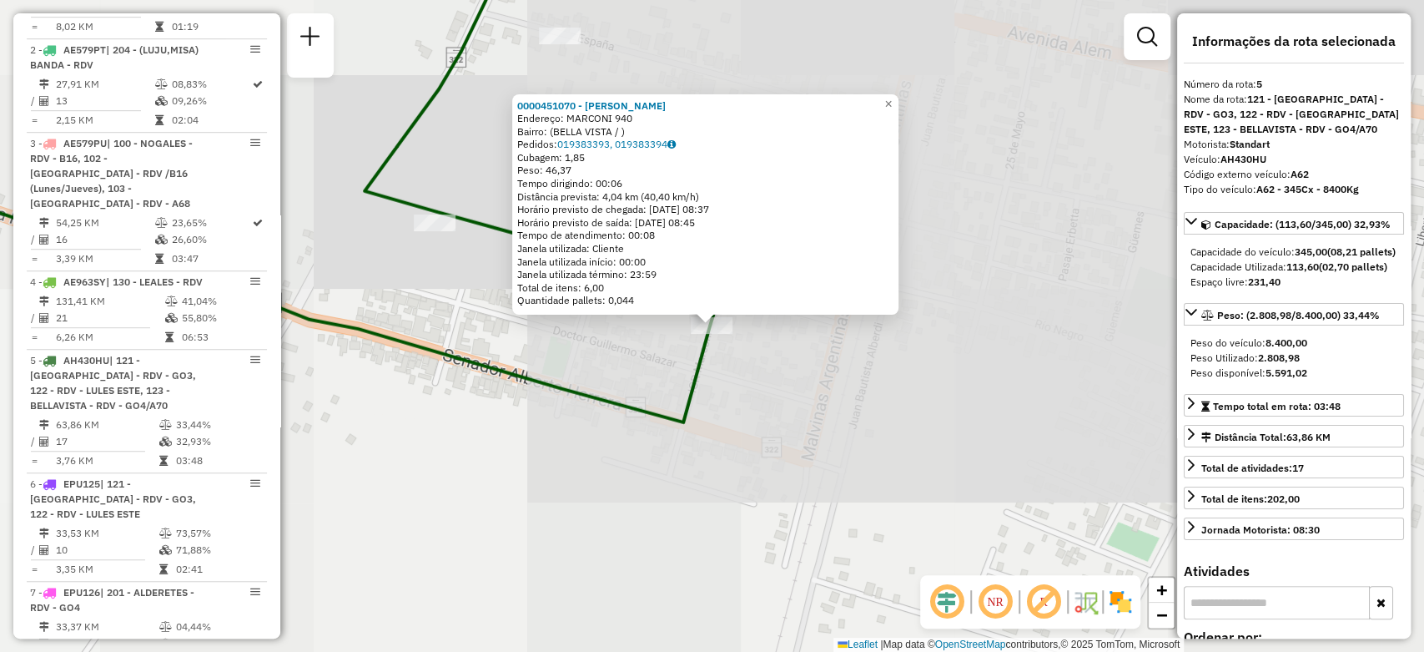
scroll to position [996, 0]
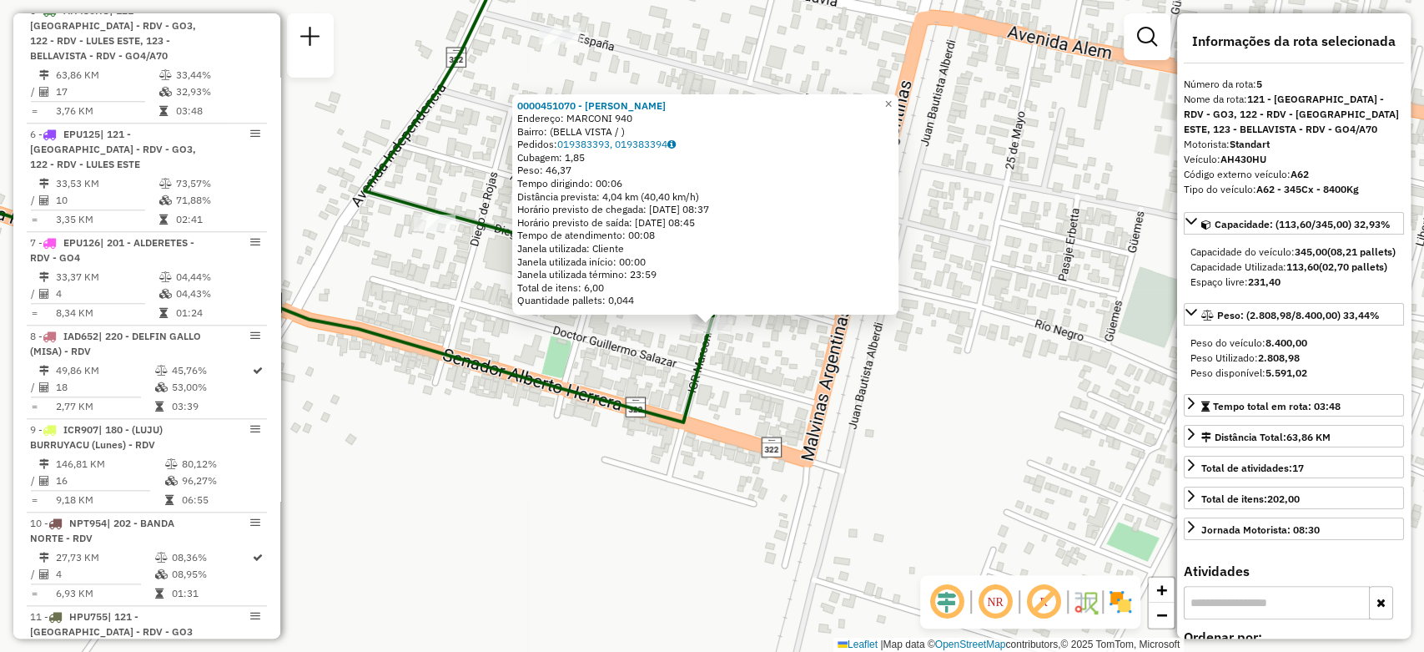
click at [585, 402] on icon at bounding box center [289, 178] width 864 height 487
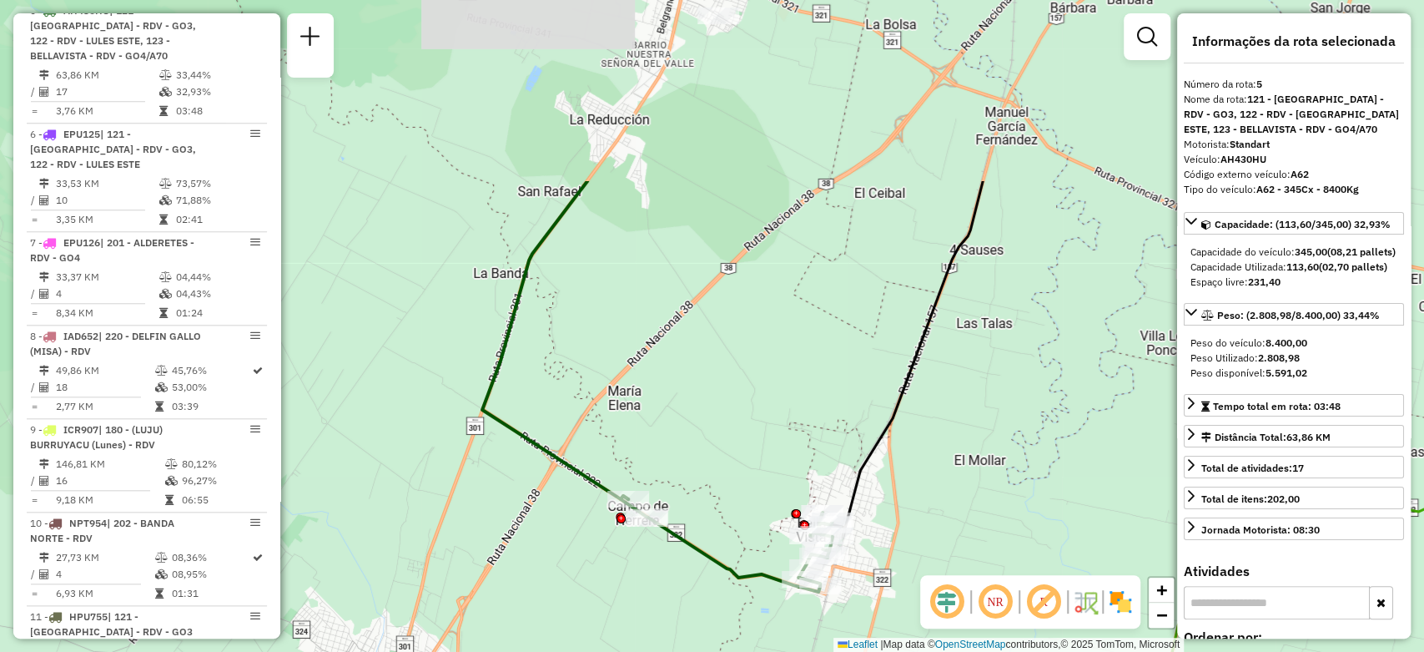
drag, startPoint x: 592, startPoint y: 149, endPoint x: 732, endPoint y: 395, distance: 283.3
click at [732, 395] on div "Janela de atendimento Grade de atendimento Capacidade Transportadoras Veículos …" at bounding box center [712, 326] width 1424 height 652
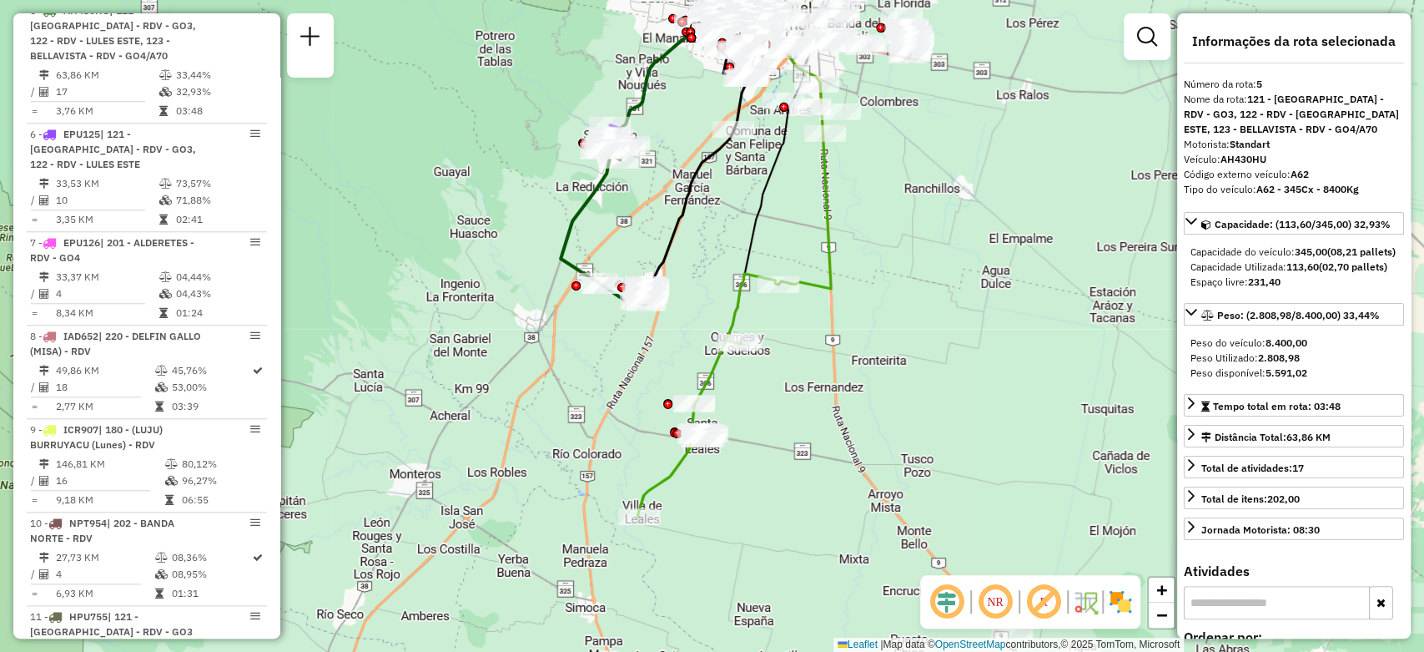
drag, startPoint x: 598, startPoint y: 98, endPoint x: 622, endPoint y: 198, distance: 102.8
click at [622, 198] on div "Janela de atendimento Grade de atendimento Capacidade Transportadoras Veículos …" at bounding box center [712, 326] width 1424 height 652
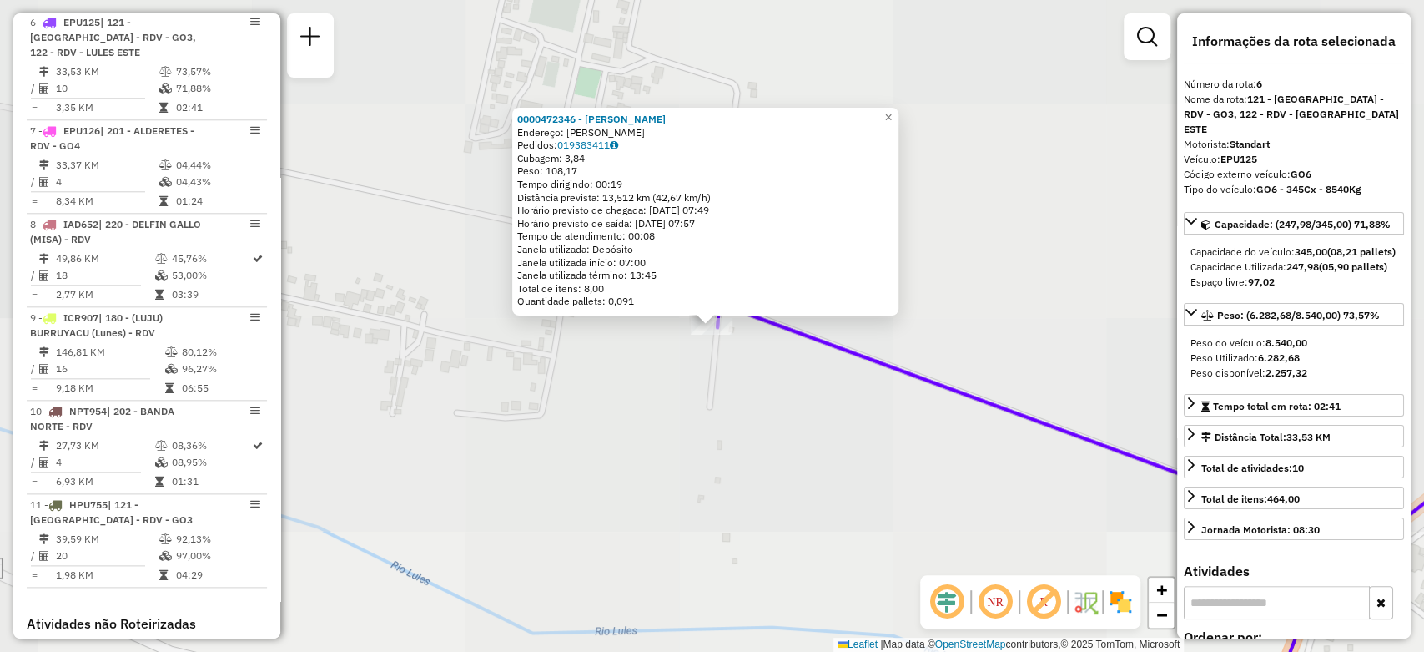
scroll to position [1121, 0]
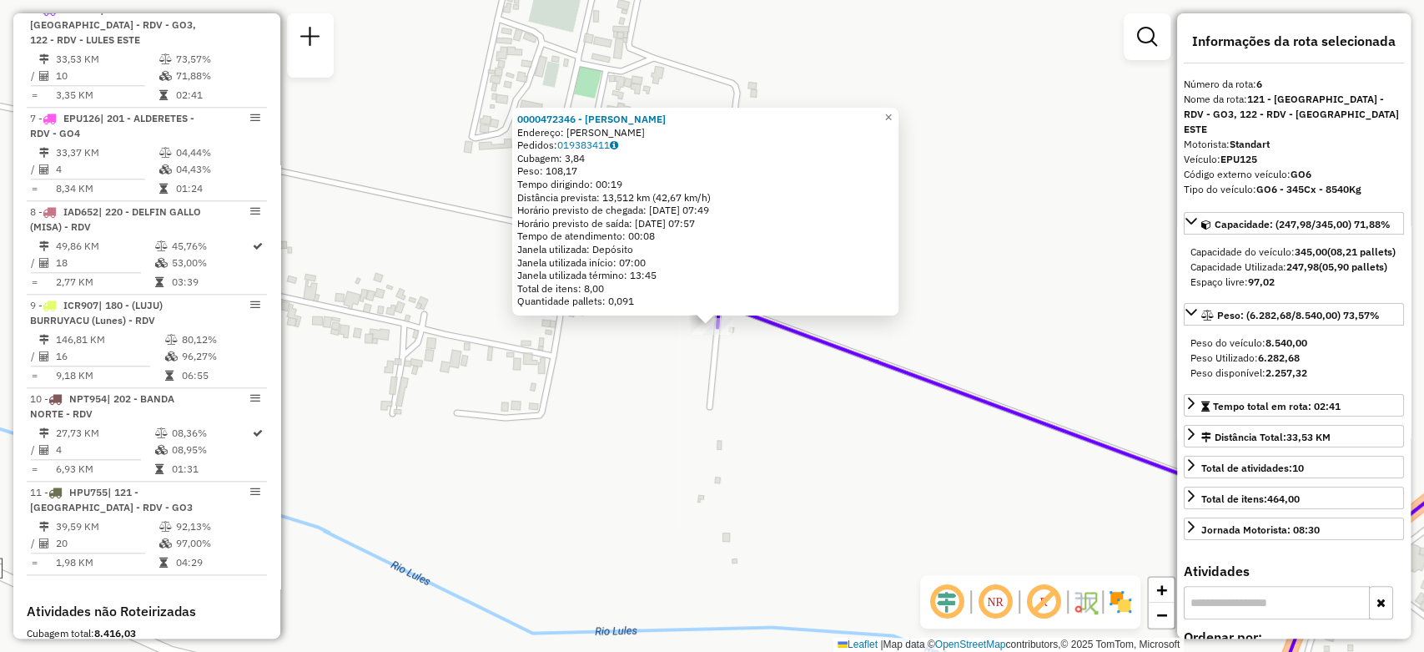
click at [744, 434] on div "0000472346 - Navarro Micaela Endereço: Ingenio Lules Pedidos: 019383411 Cubagem…" at bounding box center [712, 326] width 1424 height 652
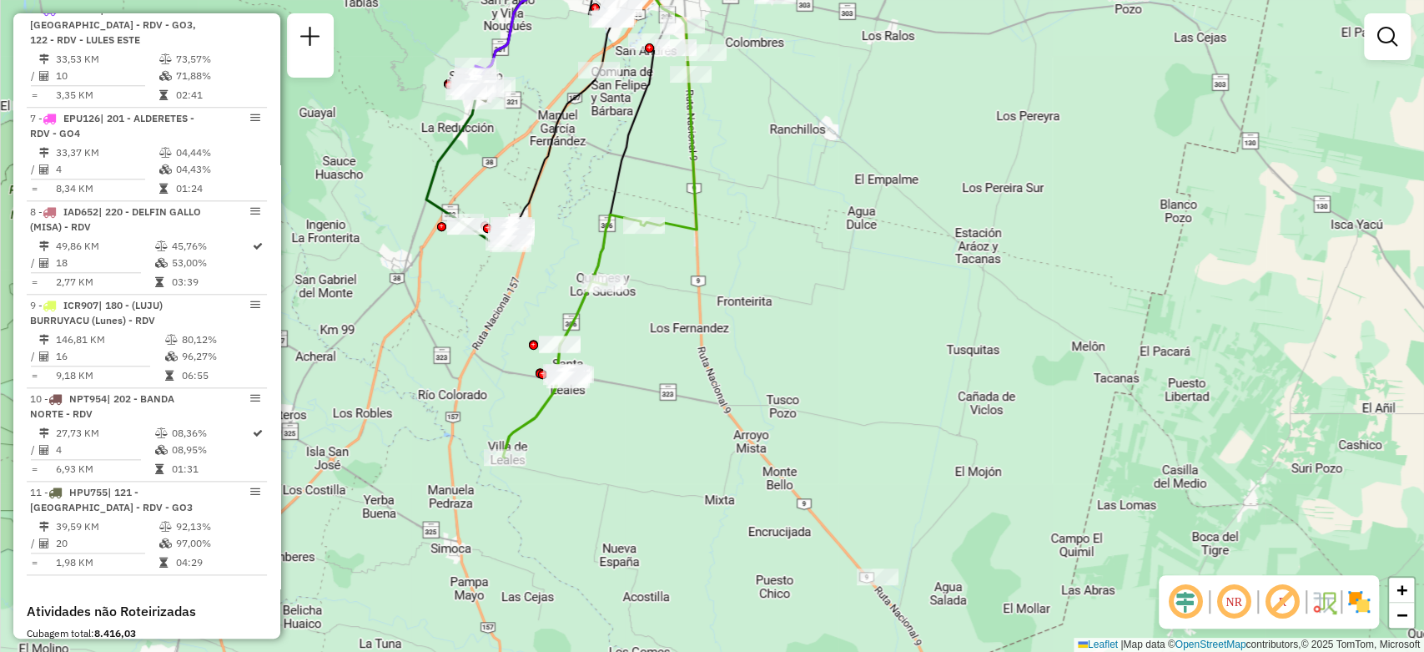
drag, startPoint x: 1159, startPoint y: 248, endPoint x: 621, endPoint y: 69, distance: 567.0
click at [621, 69] on div "Janela de atendimento Grade de atendimento Capacidade Transportadoras Veículos …" at bounding box center [712, 326] width 1424 height 652
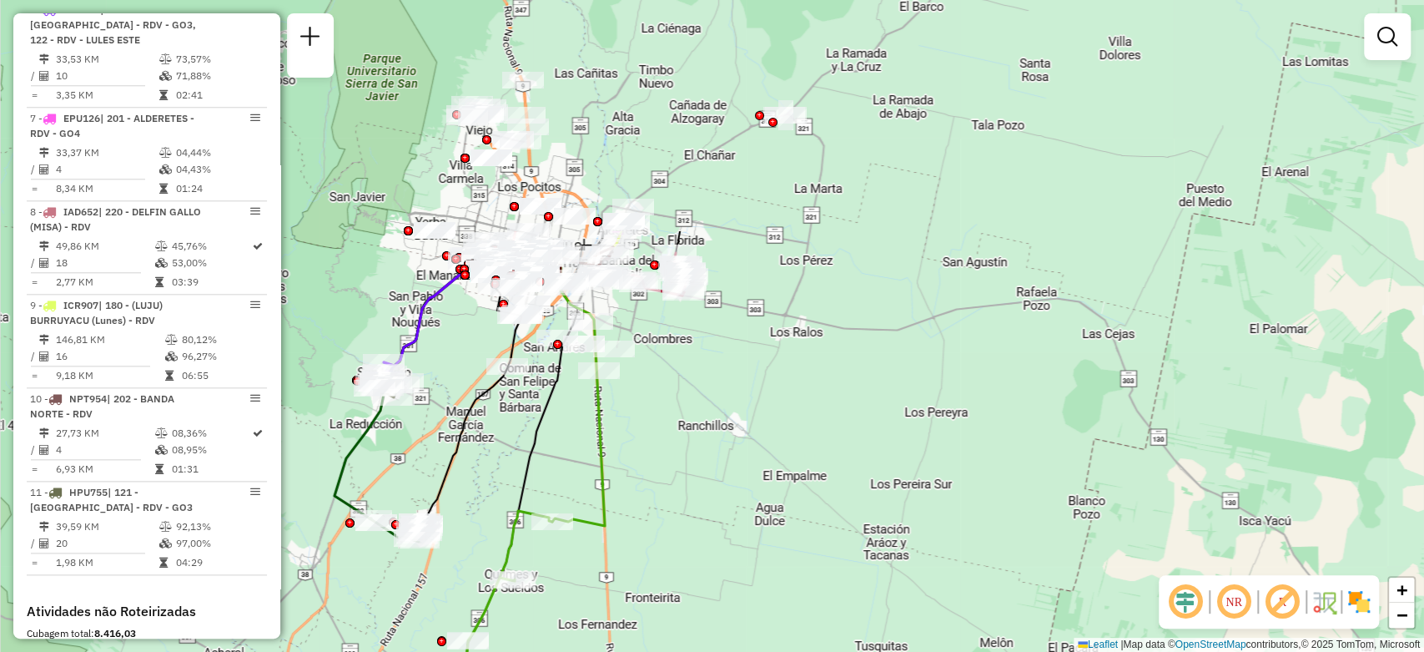
drag, startPoint x: 760, startPoint y: 140, endPoint x: 669, endPoint y: 433, distance: 306.7
click at [669, 433] on div "Janela de atendimento Grade de atendimento Capacidade Transportadoras Veículos …" at bounding box center [712, 326] width 1424 height 652
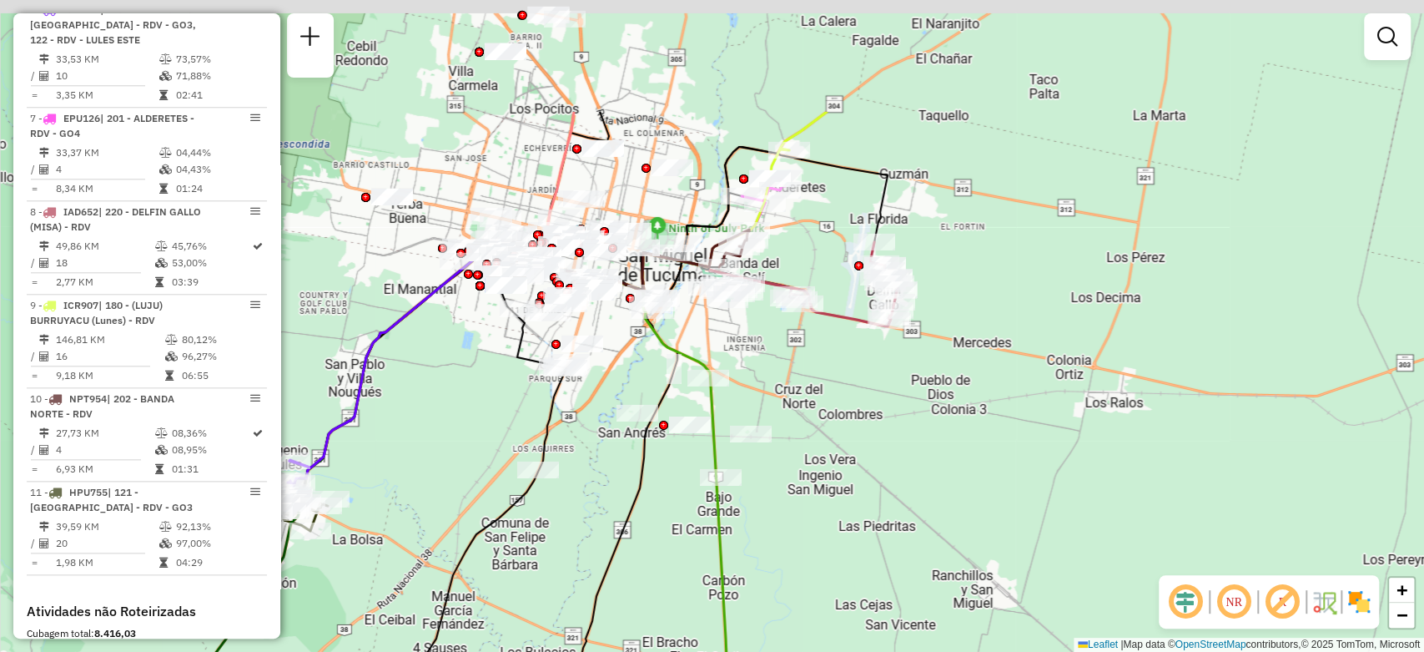
drag, startPoint x: 854, startPoint y: 162, endPoint x: 839, endPoint y: 339, distance: 177.5
click at [839, 339] on div "Janela de atendimento Grade de atendimento Capacidade Transportadoras Veículos …" at bounding box center [712, 326] width 1424 height 652
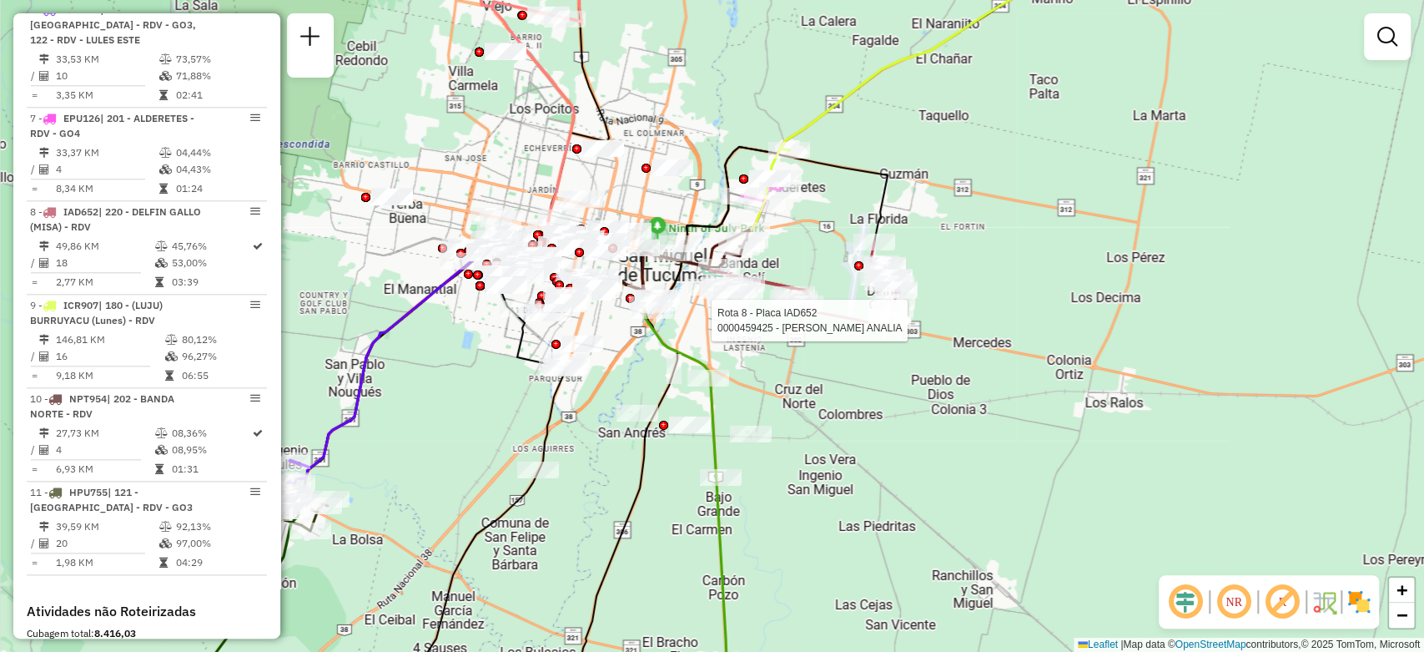
select select "**********"
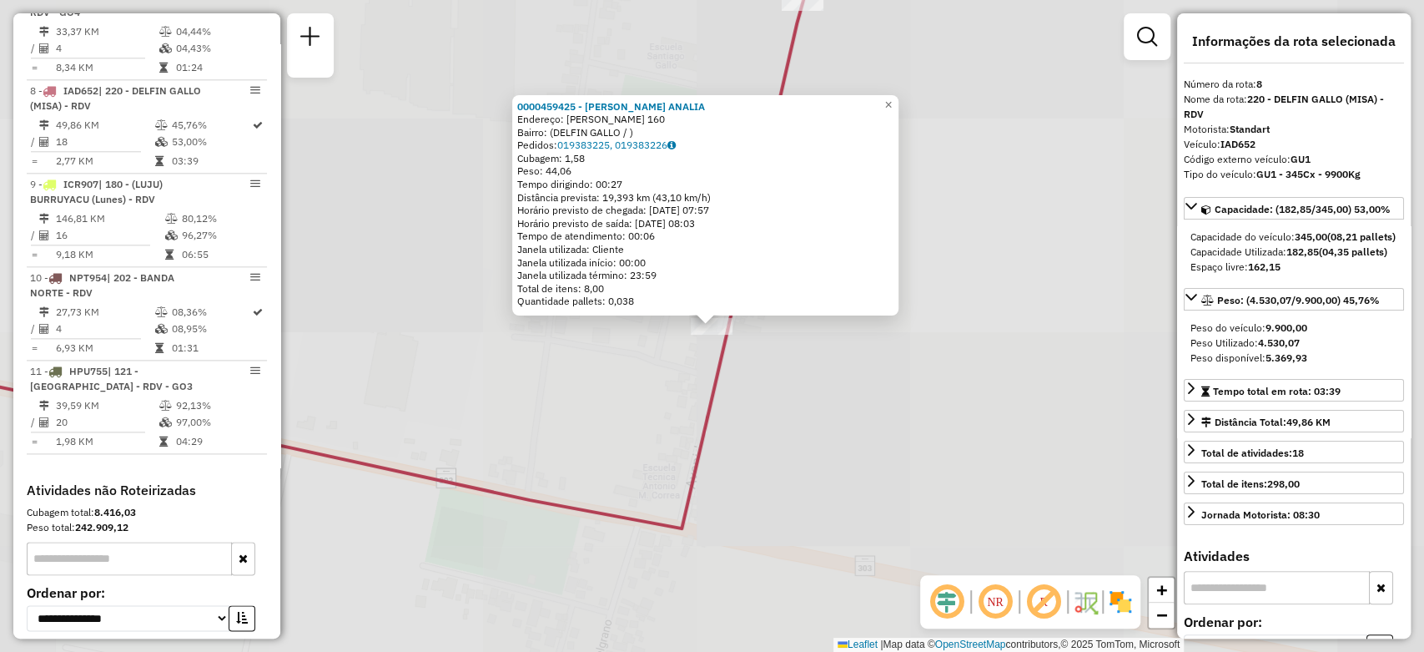
scroll to position [1322, 0]
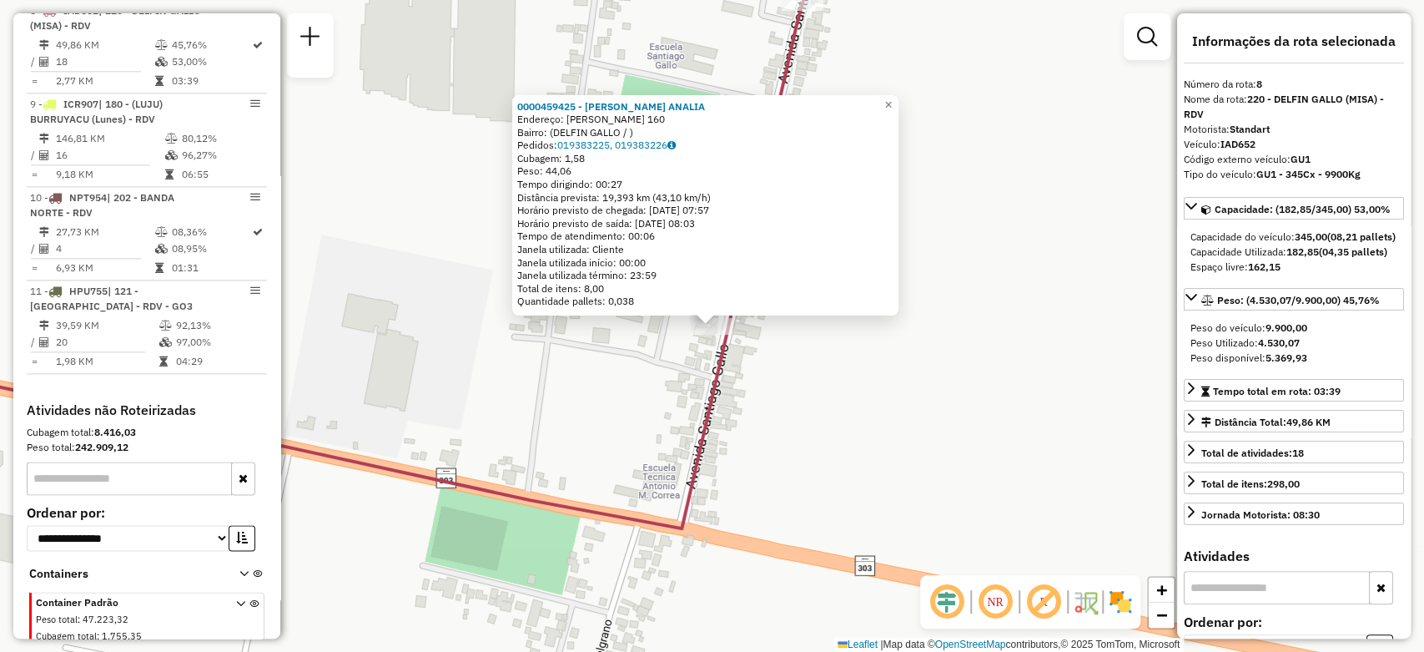
click at [743, 345] on div "0000459425 - VELIZ HILDA ANALIA Endereço: SANTIAGO GALLO 160 Bairro: (DELFIN GA…" at bounding box center [712, 326] width 1424 height 652
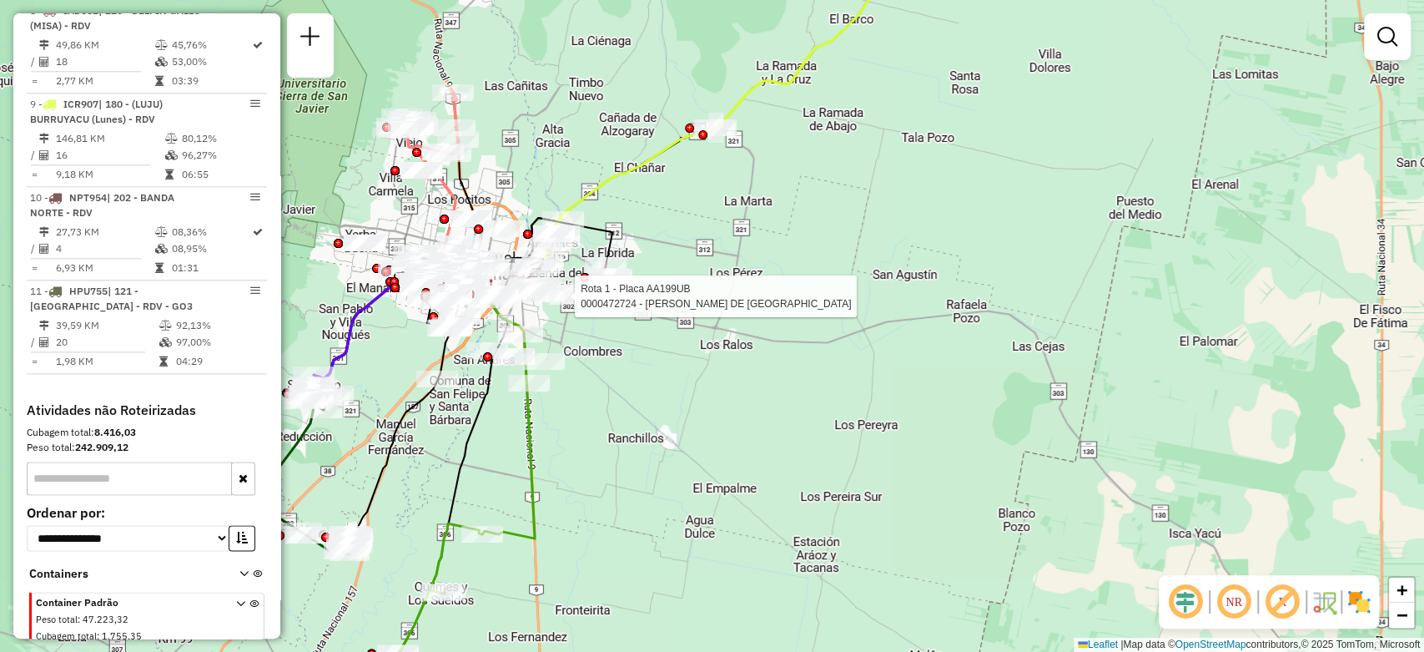
click at [565, 305] on div at bounding box center [570, 296] width 42 height 17
select select "**********"
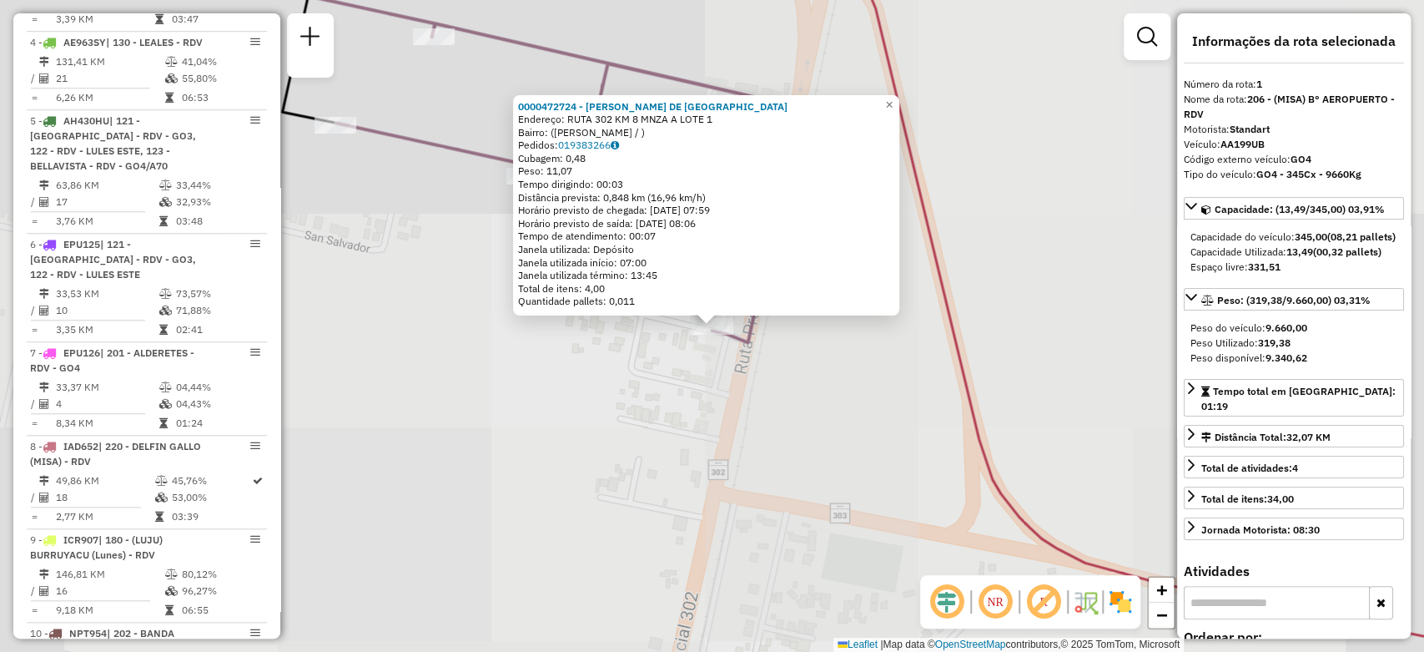
scroll to position [593, 0]
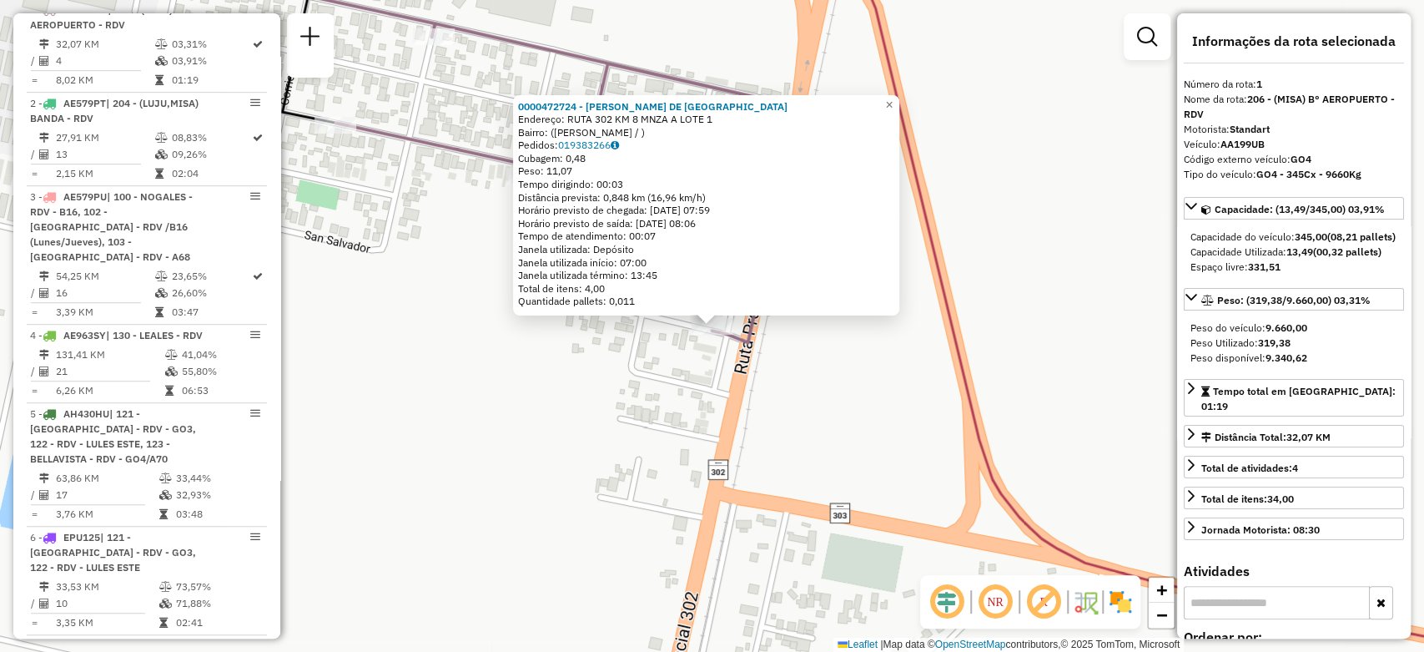
click at [581, 378] on div "0000472724 - JUAREZ MARIANA DE LOS ANGELES Endereço: RUTA 302 KM 8 MNZA A LOTE …" at bounding box center [712, 326] width 1424 height 652
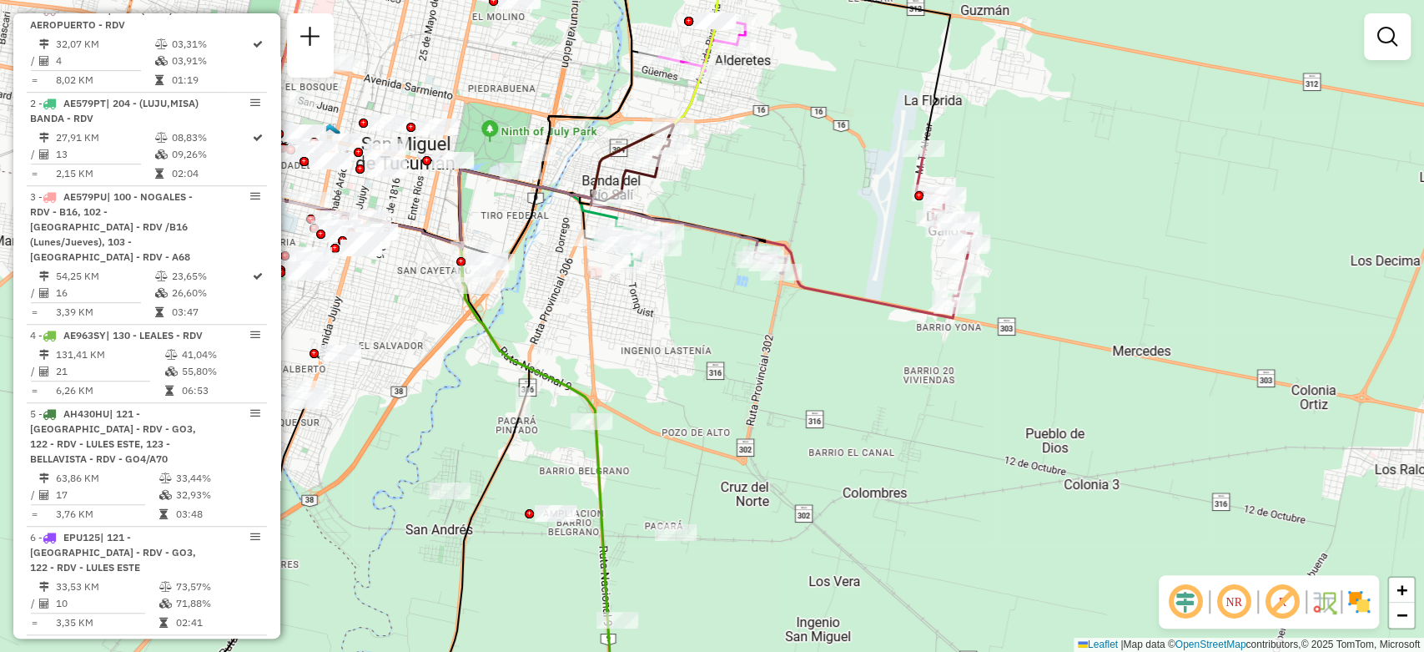
drag, startPoint x: 514, startPoint y: 240, endPoint x: 715, endPoint y: 295, distance: 208.5
click at [715, 295] on div "Janela de atendimento Grade de atendimento Capacidade Transportadoras Veículos …" at bounding box center [712, 326] width 1424 height 652
click at [627, 272] on div at bounding box center [630, 263] width 42 height 17
select select "**********"
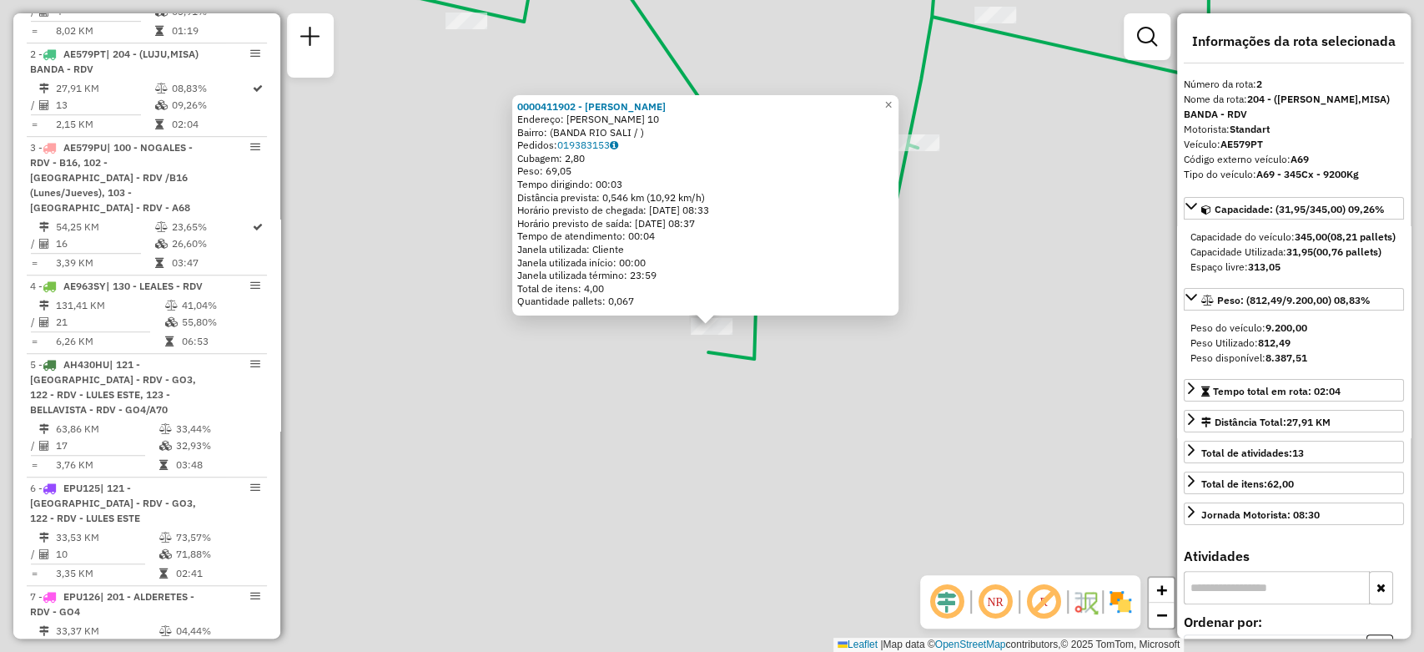
scroll to position [687, 0]
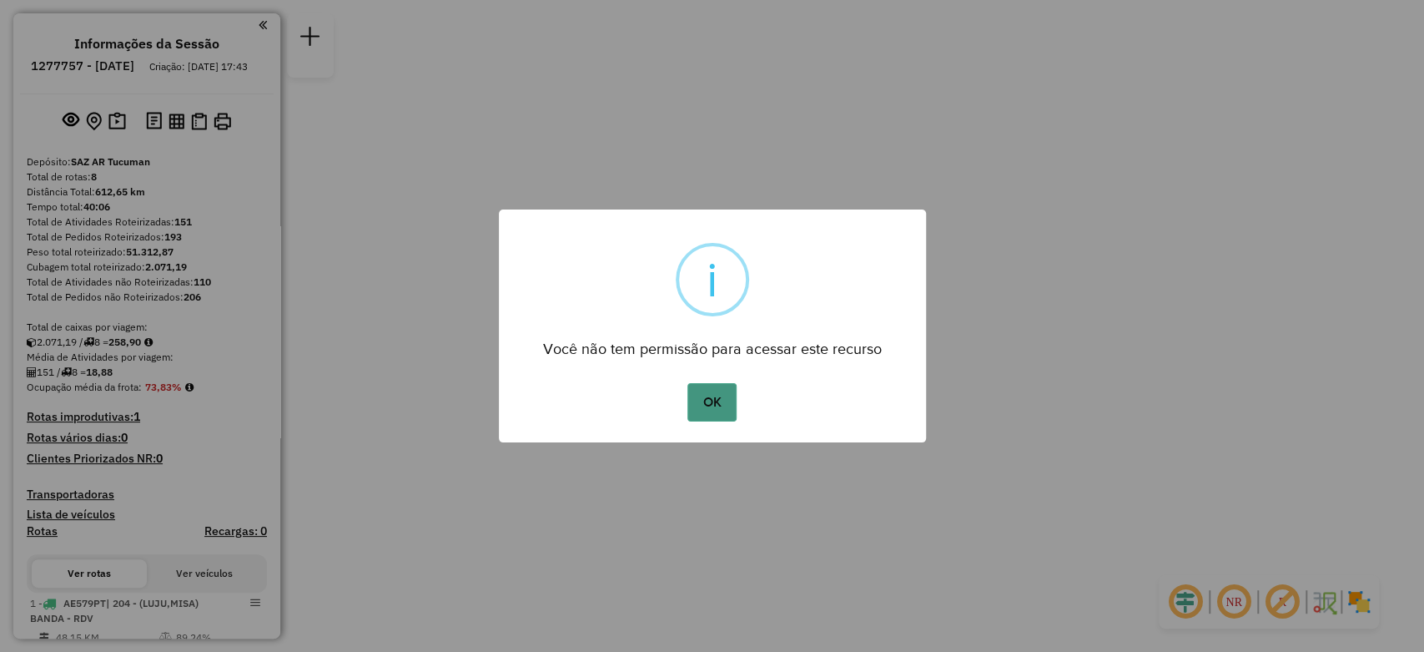
click at [717, 392] on button "OK" at bounding box center [712, 402] width 49 height 38
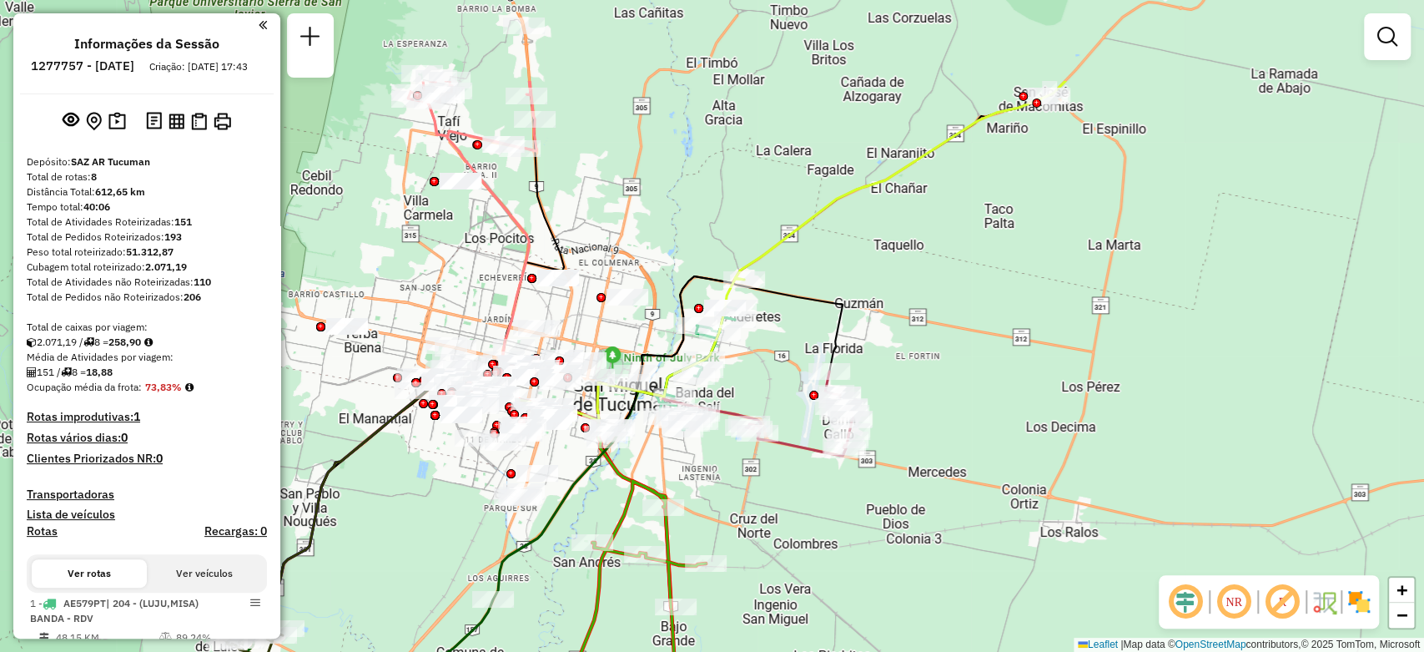
drag, startPoint x: 521, startPoint y: 53, endPoint x: 491, endPoint y: 159, distance: 110.1
click at [521, 199] on div "Janela de atendimento Grade de atendimento Capacidade Transportadoras Veículos …" at bounding box center [712, 326] width 1424 height 652
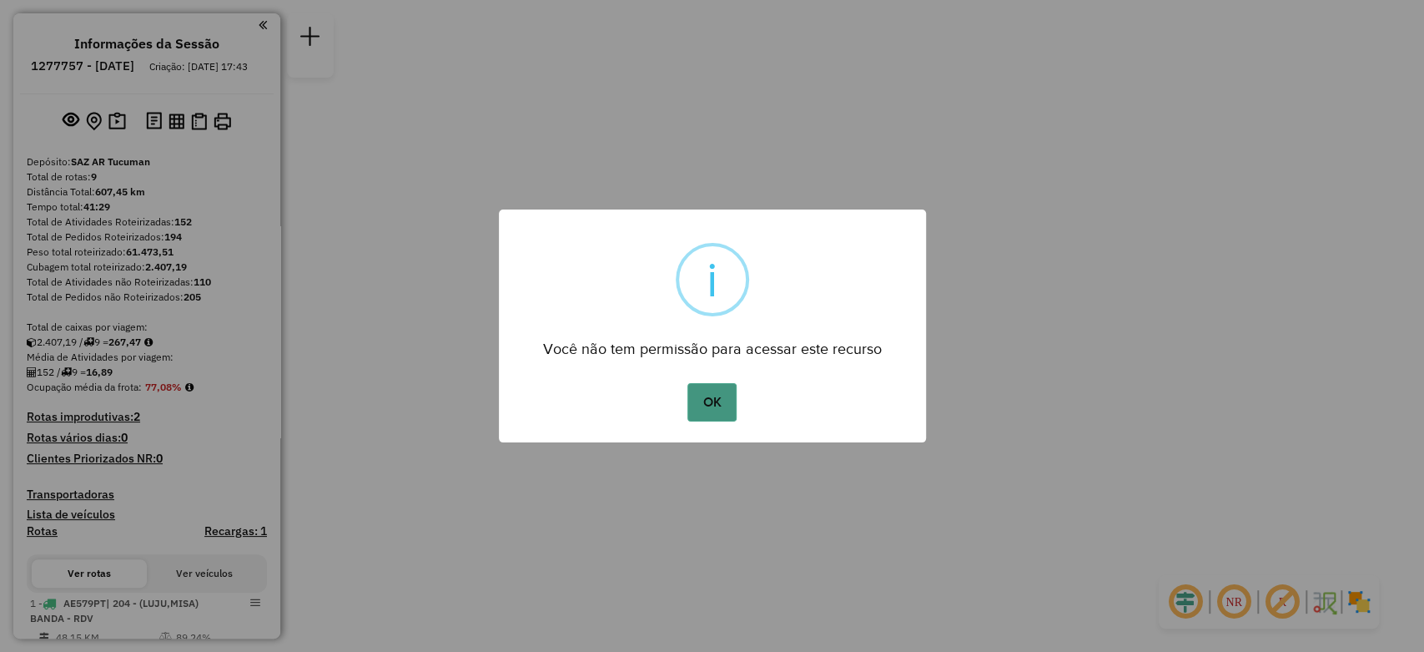
click at [708, 405] on button "OK" at bounding box center [712, 402] width 49 height 38
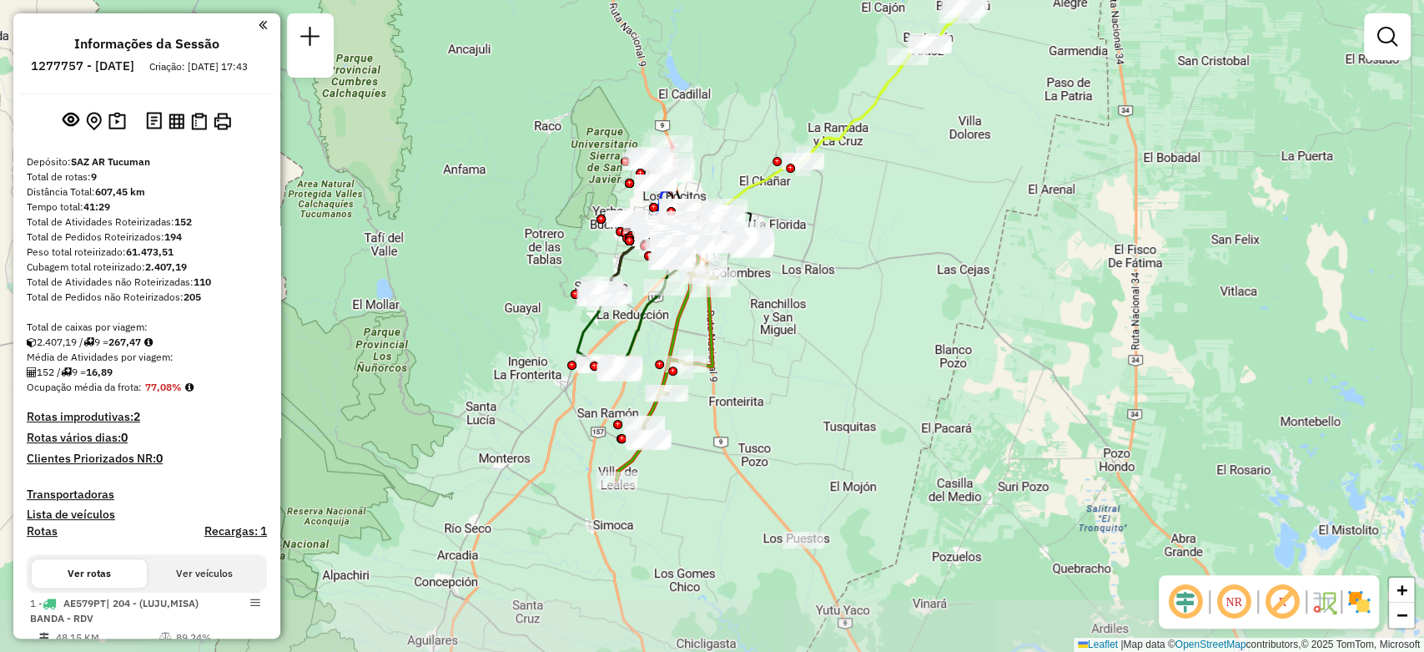
drag, startPoint x: 587, startPoint y: 360, endPoint x: 527, endPoint y: 268, distance: 109.2
click at [527, 268] on div "Janela de atendimento Grade de atendimento Capacidade Transportadoras Veículos …" at bounding box center [712, 326] width 1424 height 652
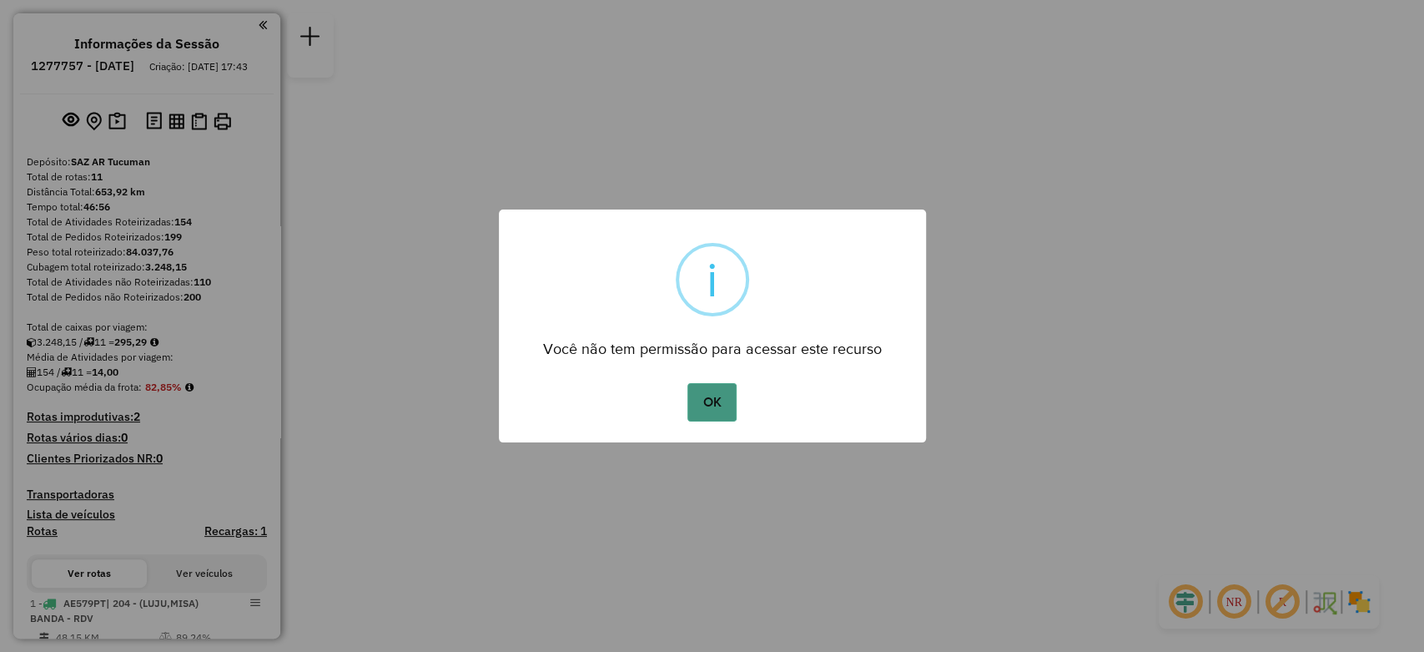
click at [701, 390] on button "OK" at bounding box center [712, 402] width 49 height 38
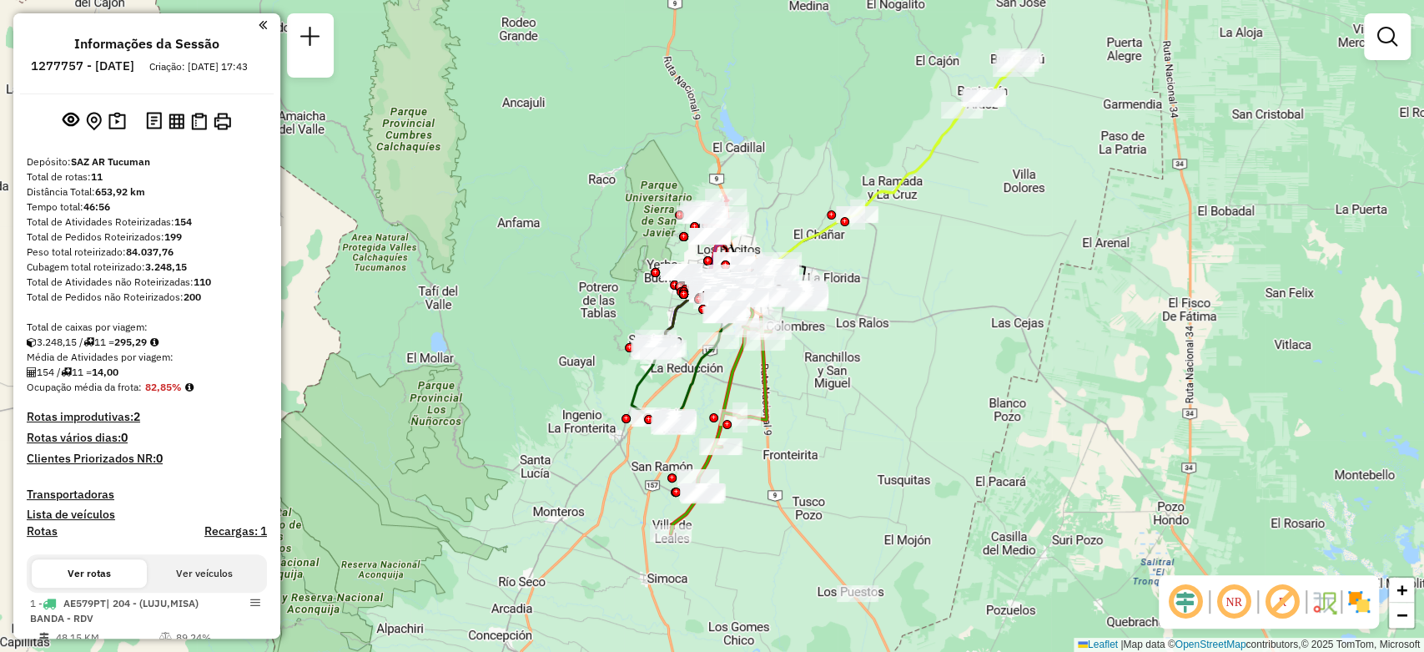
drag, startPoint x: 953, startPoint y: 300, endPoint x: 948, endPoint y: 261, distance: 38.7
click at [948, 261] on div "Janela de atendimento Grade de atendimento Capacidade Transportadoras Veículos …" at bounding box center [712, 326] width 1424 height 652
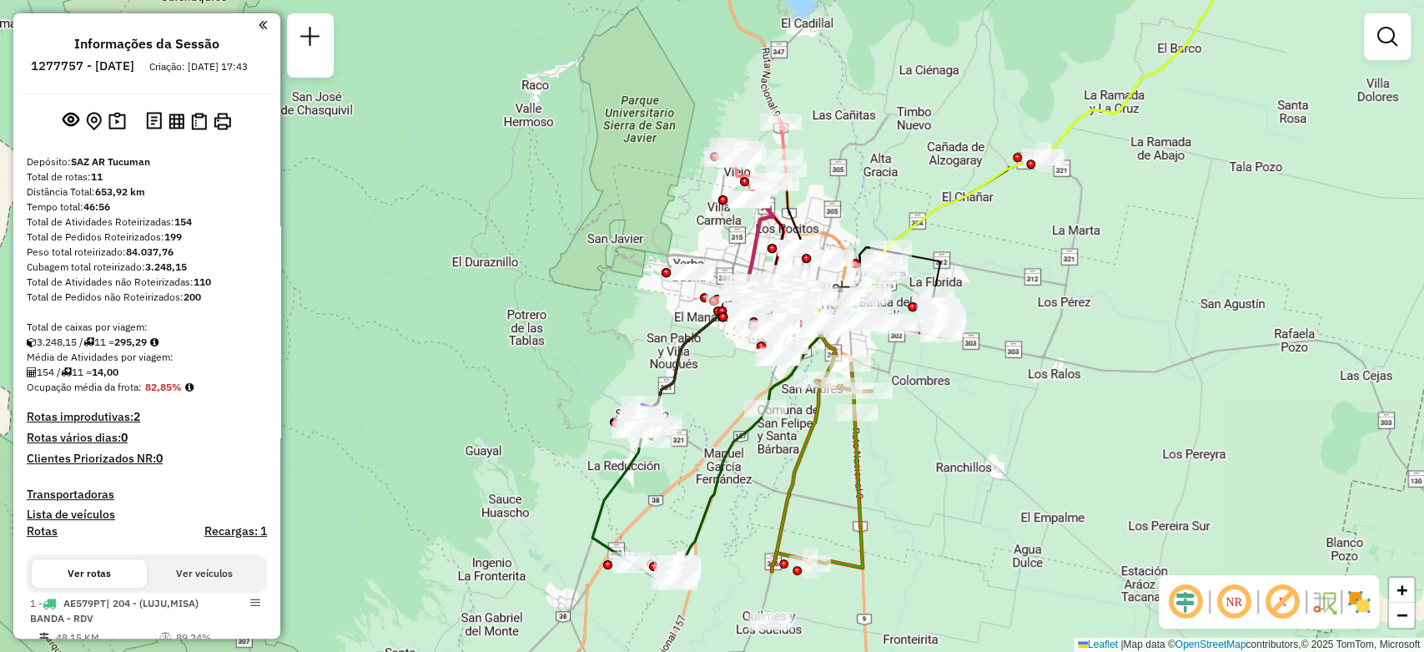
drag, startPoint x: 861, startPoint y: 332, endPoint x: 856, endPoint y: 187, distance: 145.3
click at [859, 187] on div "Janela de atendimento Grade de atendimento Capacidade Transportadoras Veículos …" at bounding box center [712, 326] width 1424 height 652
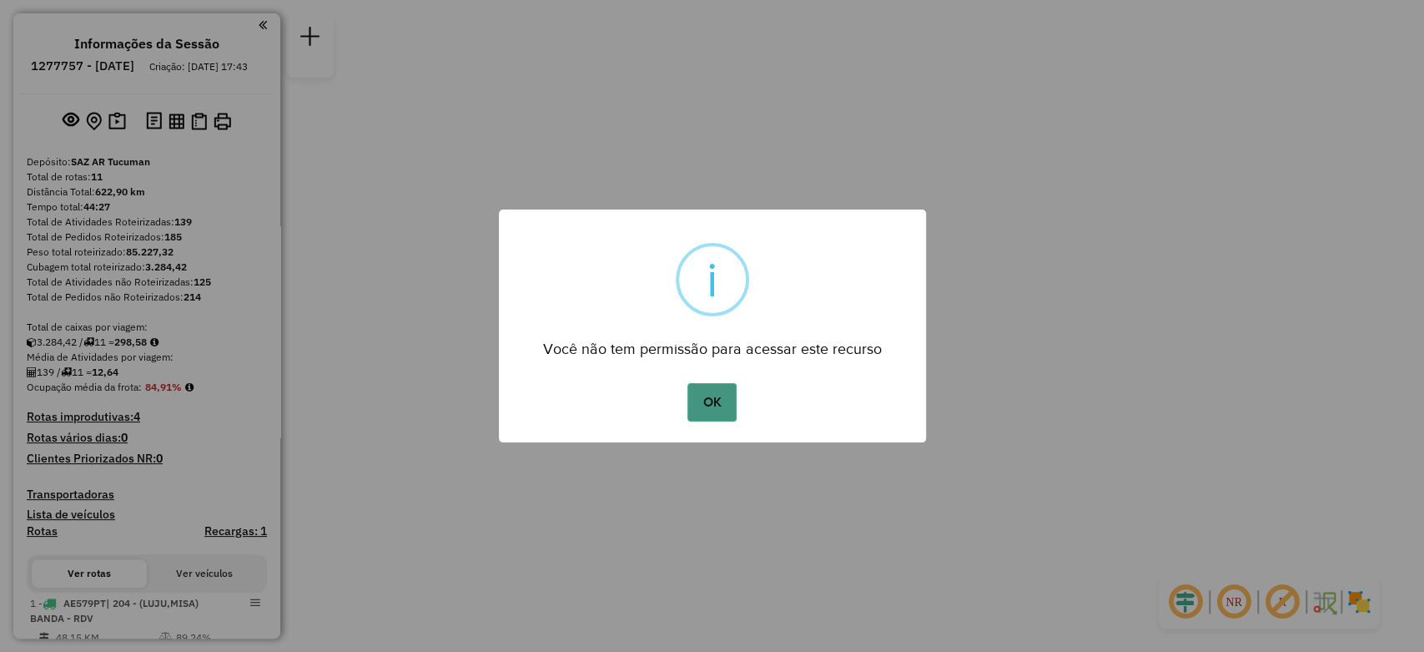
click at [706, 392] on button "OK" at bounding box center [712, 402] width 49 height 38
click at [724, 407] on button "OK" at bounding box center [712, 402] width 49 height 38
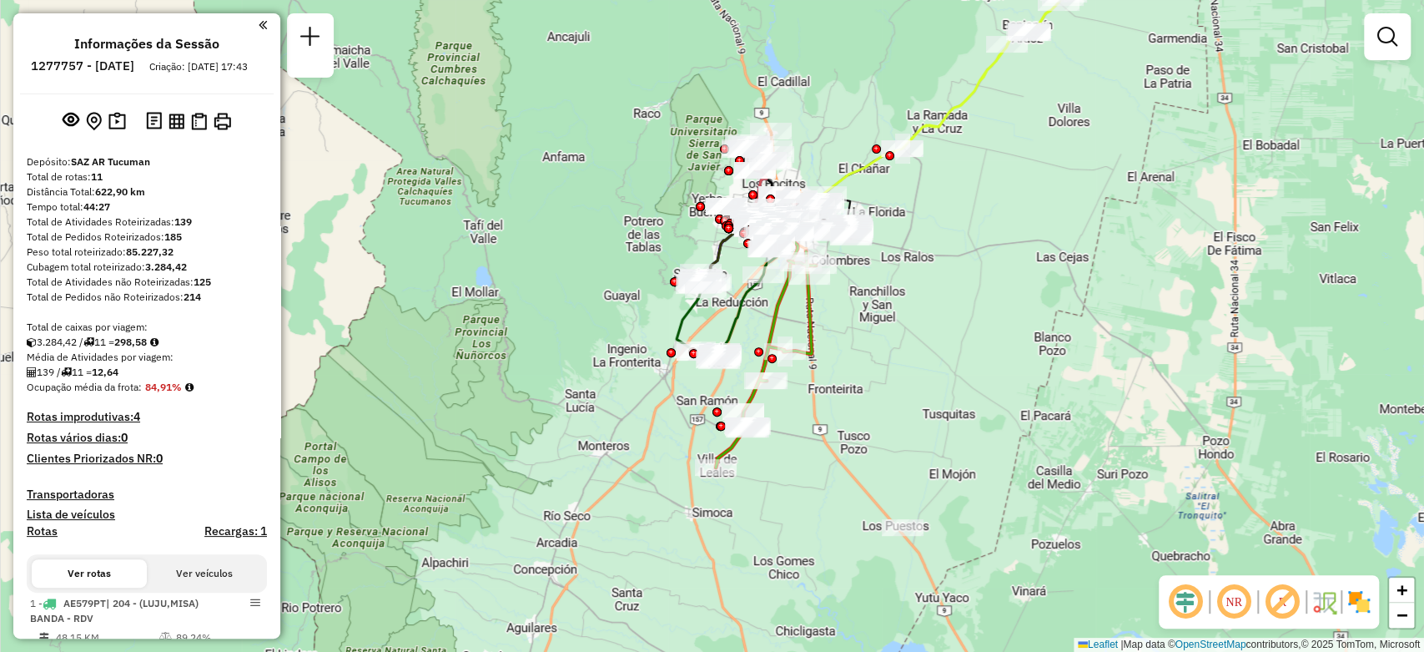
drag, startPoint x: 1129, startPoint y: 466, endPoint x: 700, endPoint y: 325, distance: 451.2
click at [700, 325] on div "Janela de atendimento Grade de atendimento Capacidade Transportadoras Veículos …" at bounding box center [712, 326] width 1424 height 652
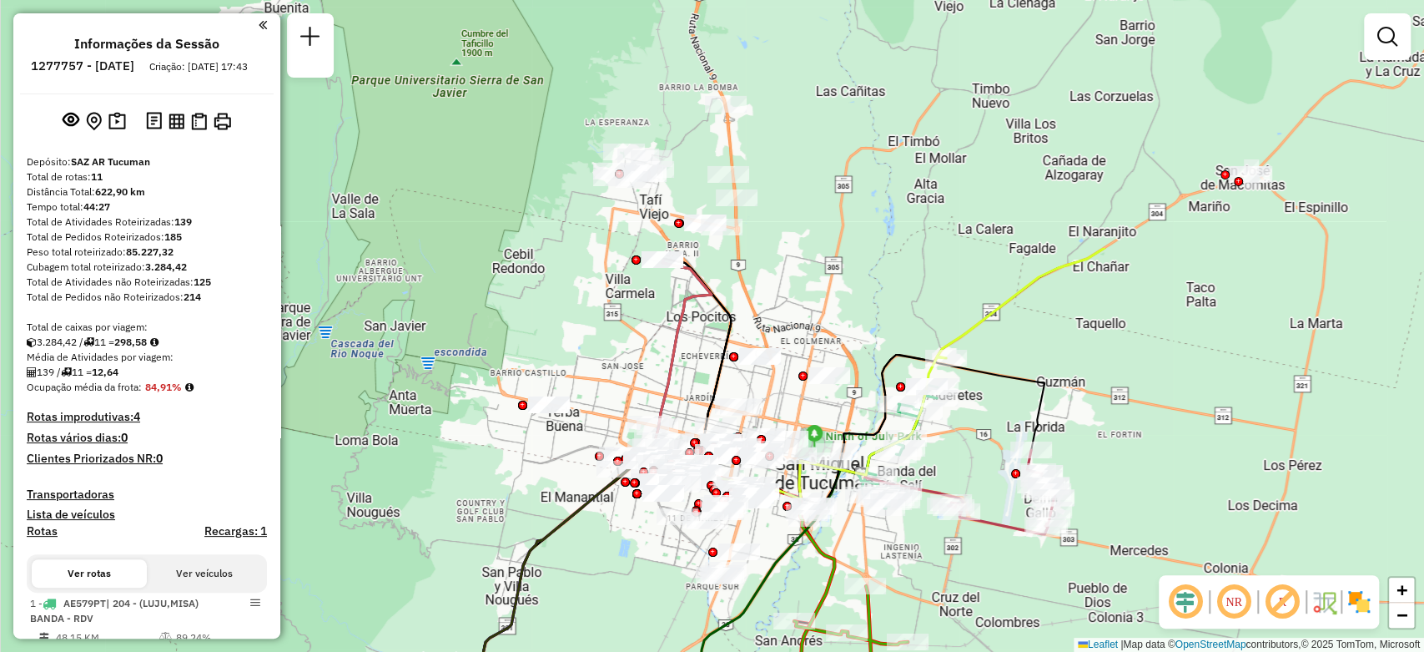
drag, startPoint x: 602, startPoint y: 77, endPoint x: 706, endPoint y: 301, distance: 247.1
click at [813, 389] on div "Janela de atendimento Grade de atendimento Capacidade Transportadoras Veículos …" at bounding box center [712, 326] width 1424 height 652
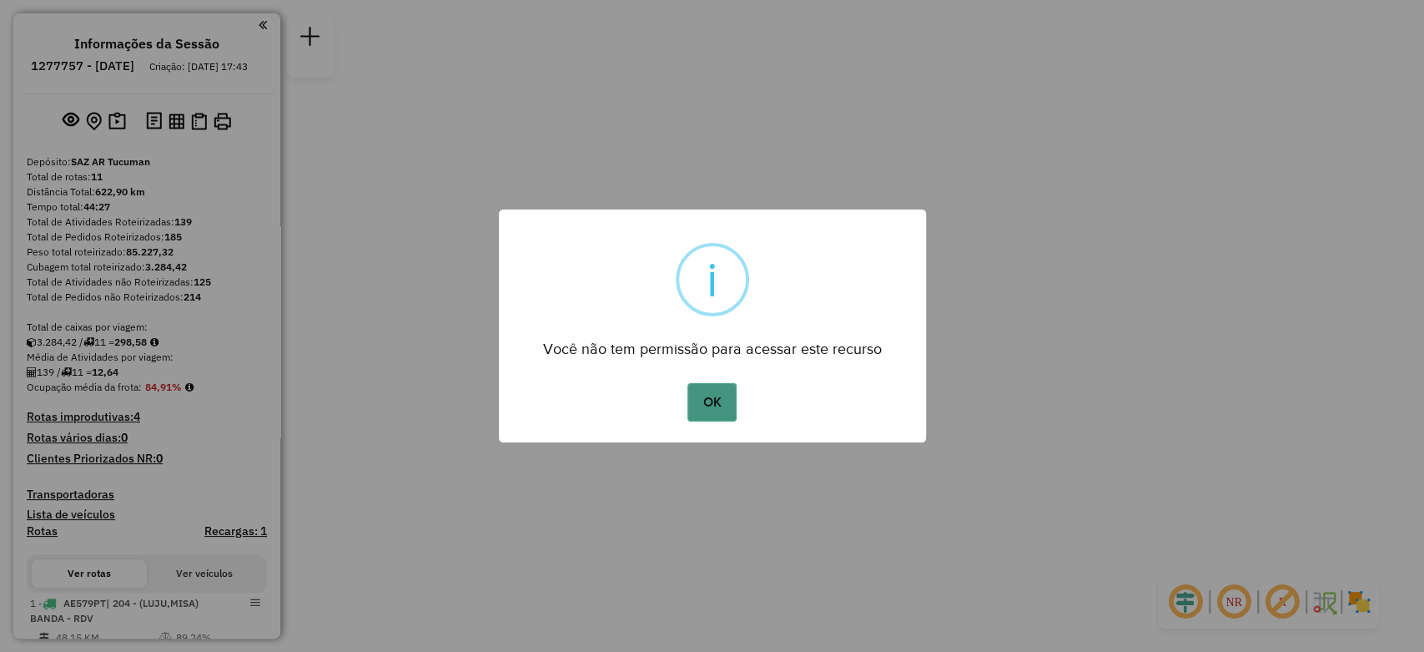
click at [692, 404] on button "OK" at bounding box center [712, 402] width 49 height 38
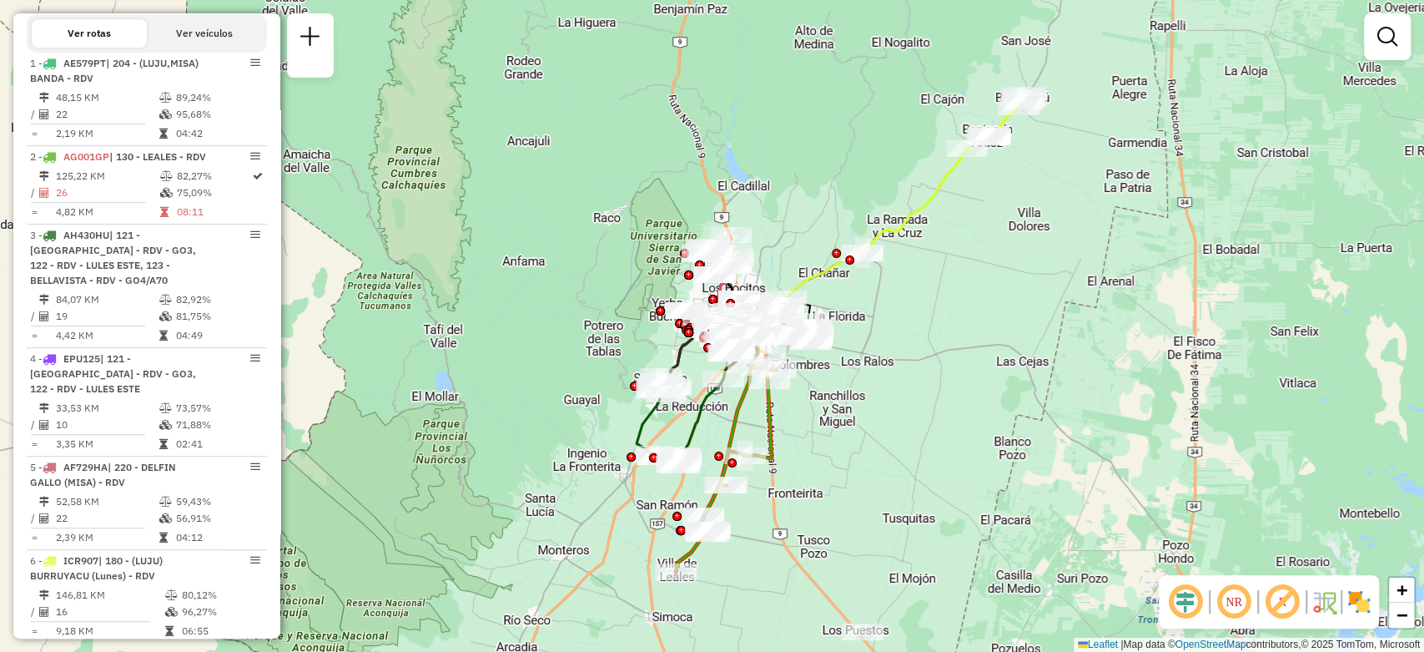
scroll to position [466, 0]
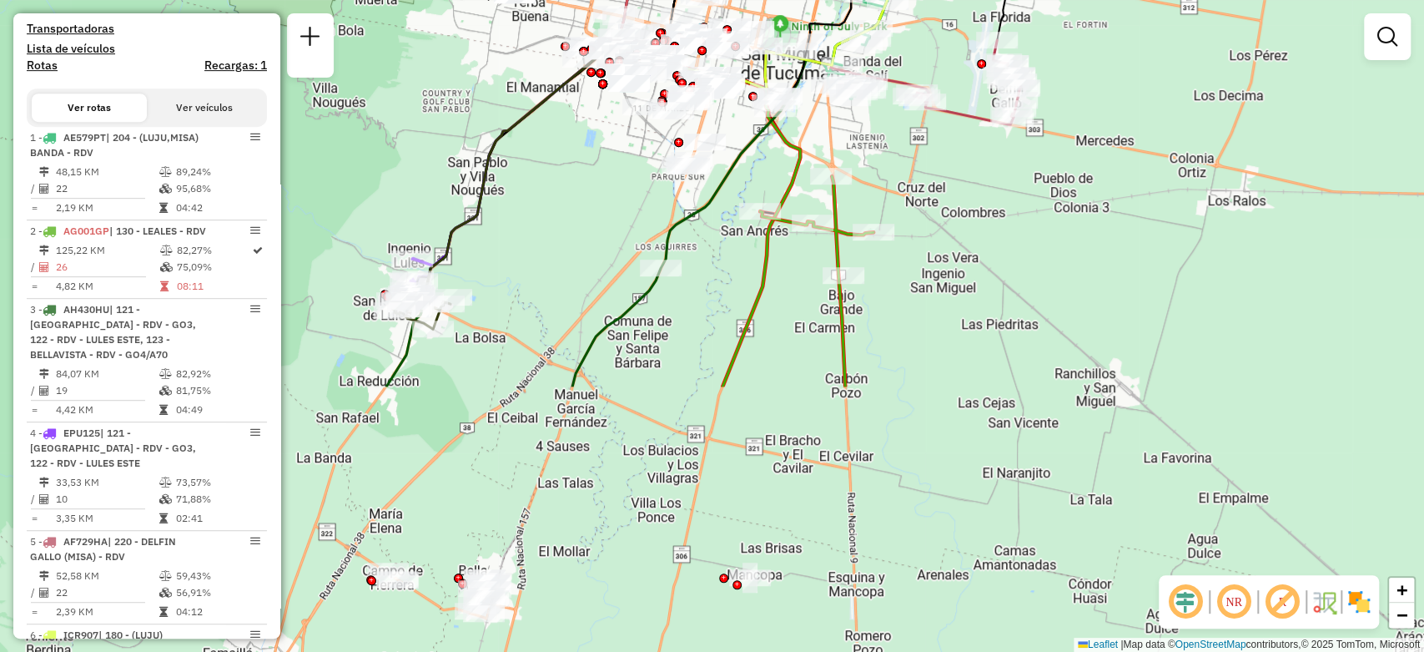
drag, startPoint x: 615, startPoint y: 590, endPoint x: 607, endPoint y: 259, distance: 330.5
click at [607, 259] on div "Janela de atendimento Grade de atendimento Capacidade Transportadoras Veículos …" at bounding box center [712, 326] width 1424 height 652
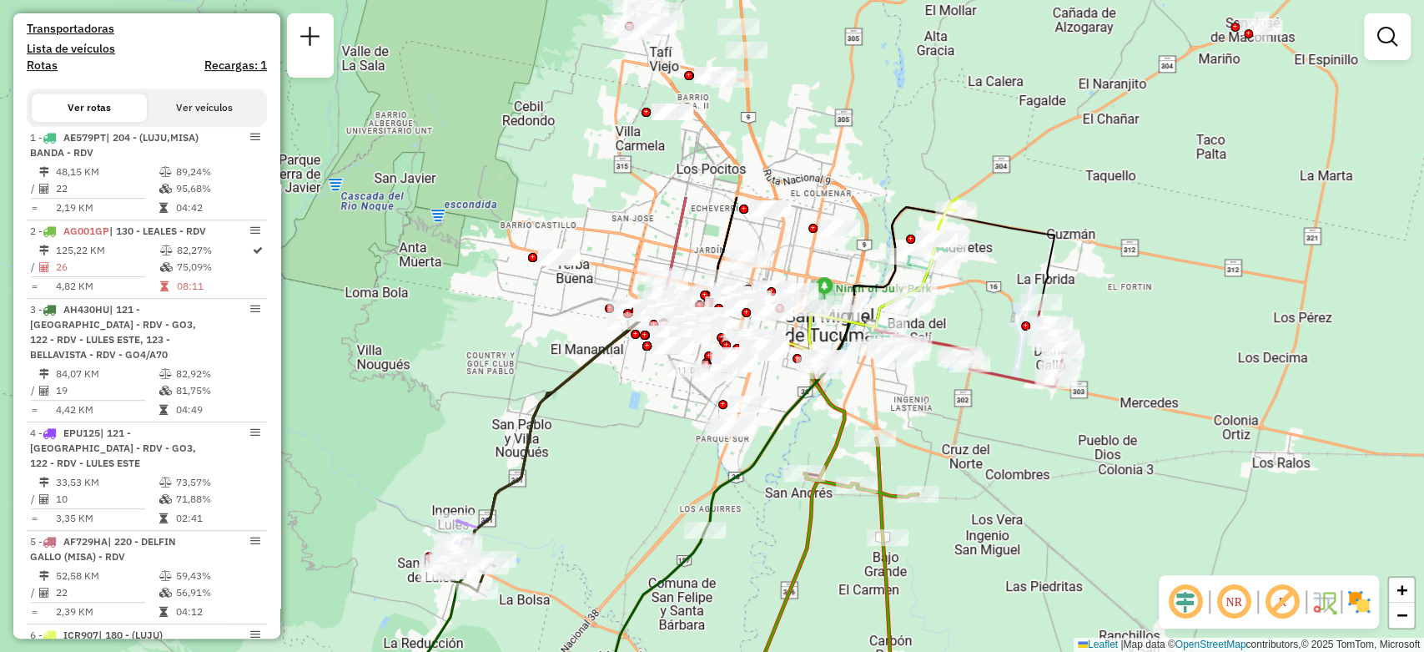
drag, startPoint x: 894, startPoint y: 186, endPoint x: 939, endPoint y: 448, distance: 265.8
click at [939, 448] on div "Janela de atendimento Grade de atendimento Capacidade Transportadoras Veículos …" at bounding box center [712, 326] width 1424 height 652
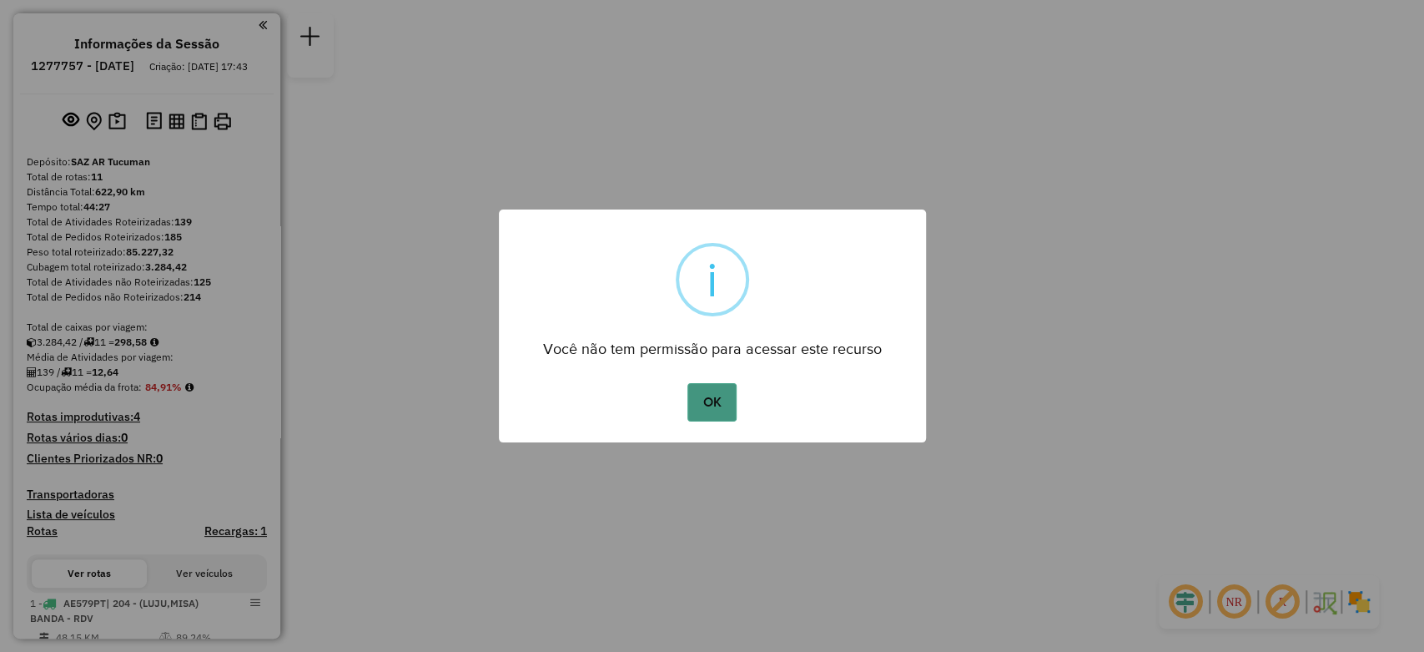
click at [693, 418] on button "OK" at bounding box center [712, 402] width 49 height 38
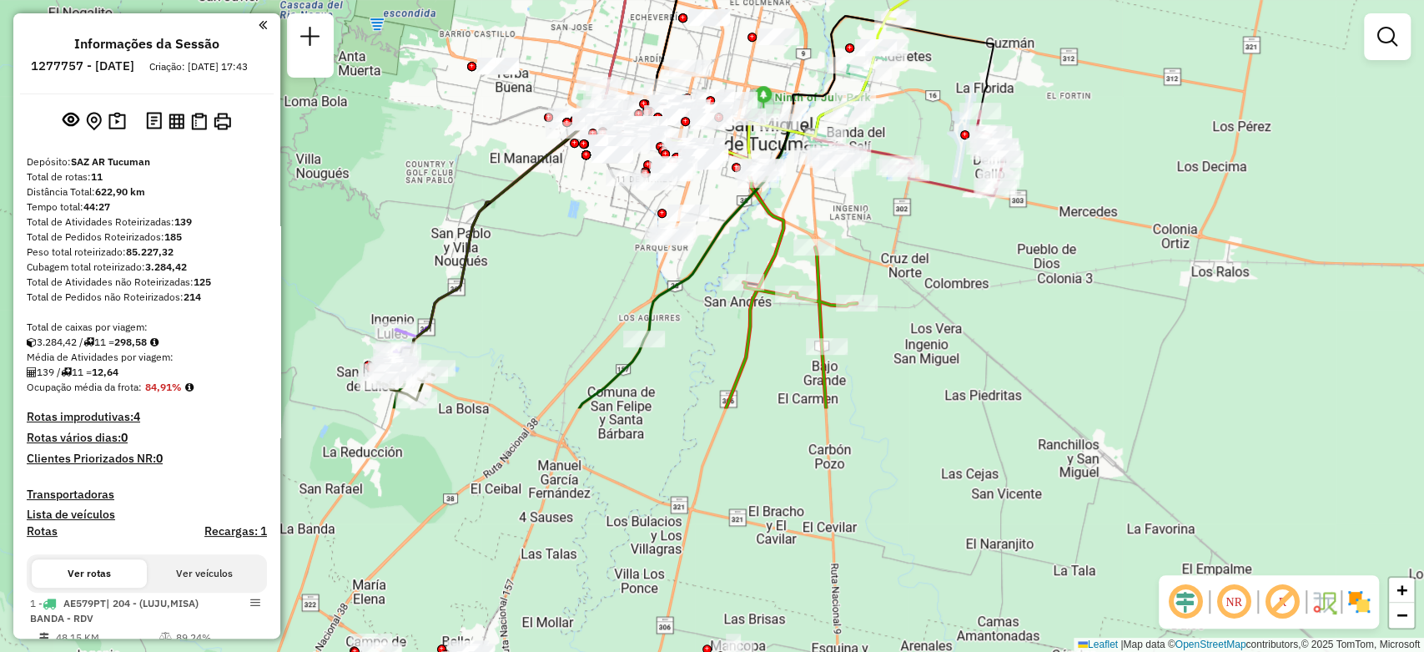
drag, startPoint x: 773, startPoint y: 534, endPoint x: 849, endPoint y: 225, distance: 317.7
click at [849, 225] on div "Janela de atendimento Grade de atendimento Capacidade Transportadoras Veículos …" at bounding box center [712, 326] width 1424 height 652
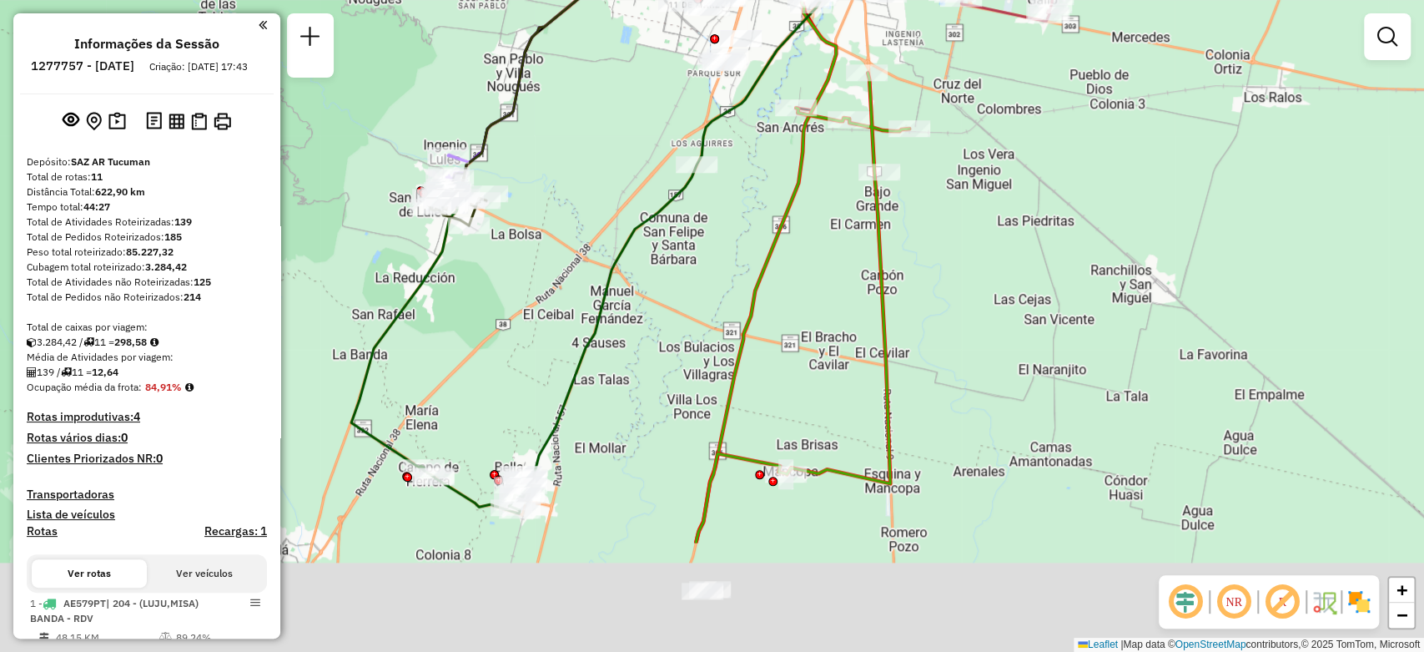
drag, startPoint x: 494, startPoint y: 563, endPoint x: 531, endPoint y: 416, distance: 152.2
click at [533, 410] on div "Janela de atendimento Grade de atendimento Capacidade Transportadoras Veículos …" at bounding box center [712, 326] width 1424 height 652
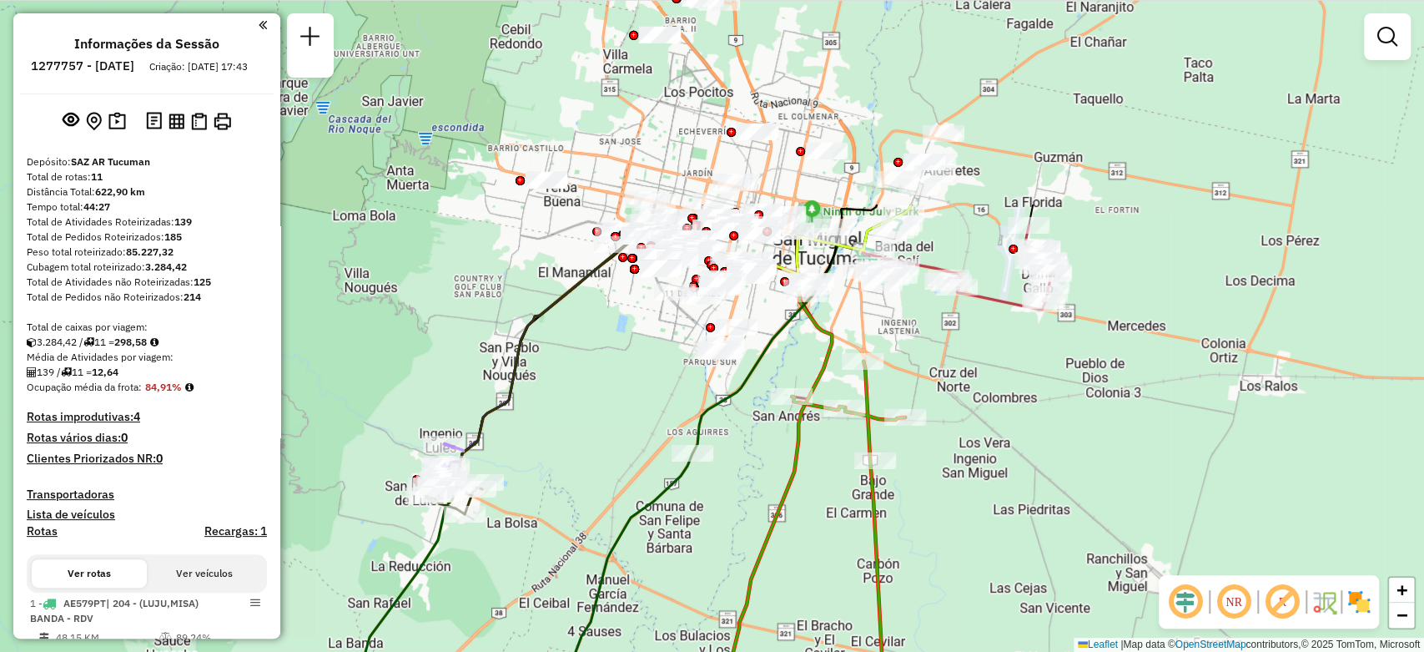
drag, startPoint x: 566, startPoint y: 134, endPoint x: 577, endPoint y: 404, distance: 269.8
click at [577, 404] on div "Janela de atendimento Grade de atendimento Capacidade Transportadoras Veículos …" at bounding box center [712, 326] width 1424 height 652
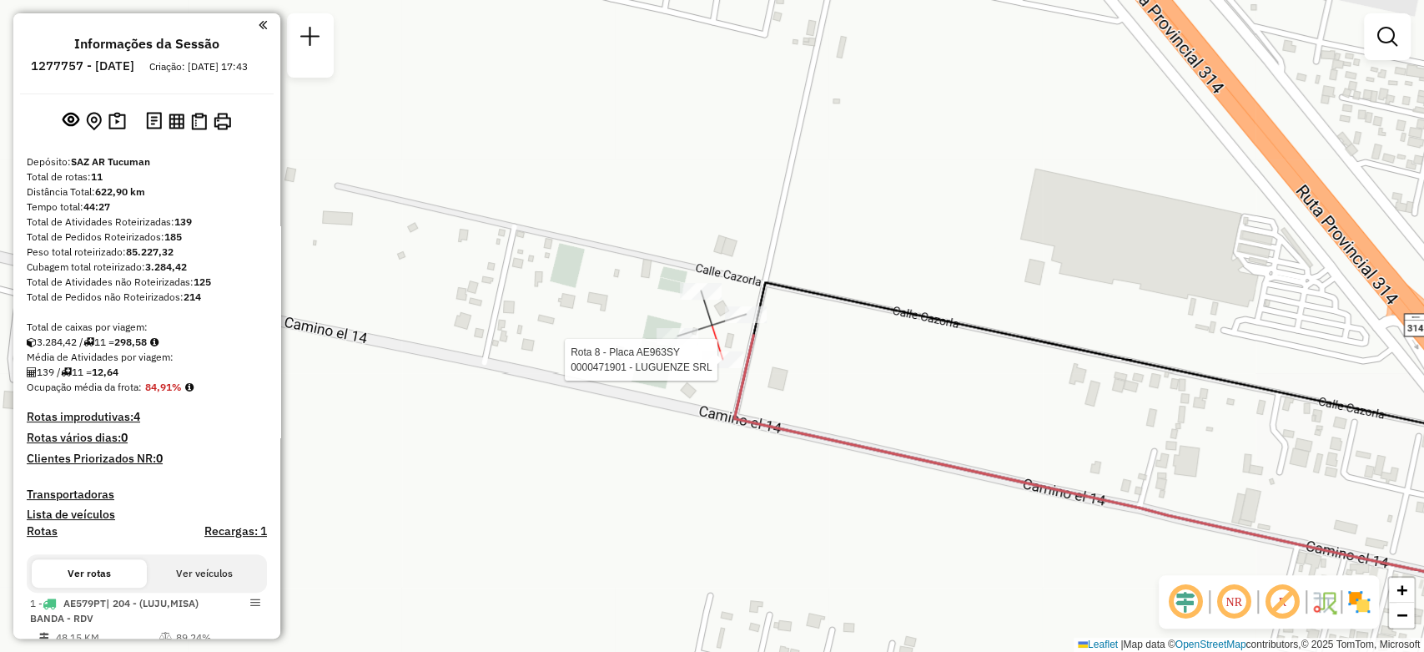
select select "**********"
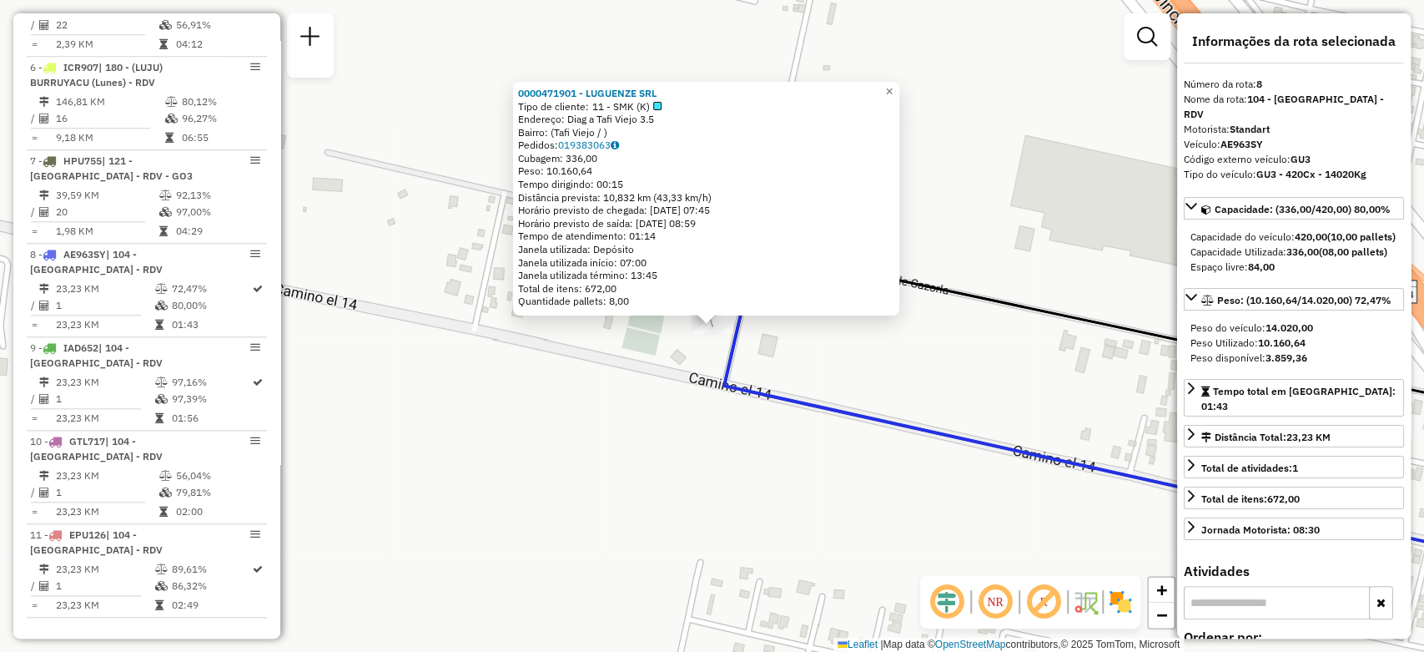
scroll to position [1292, 0]
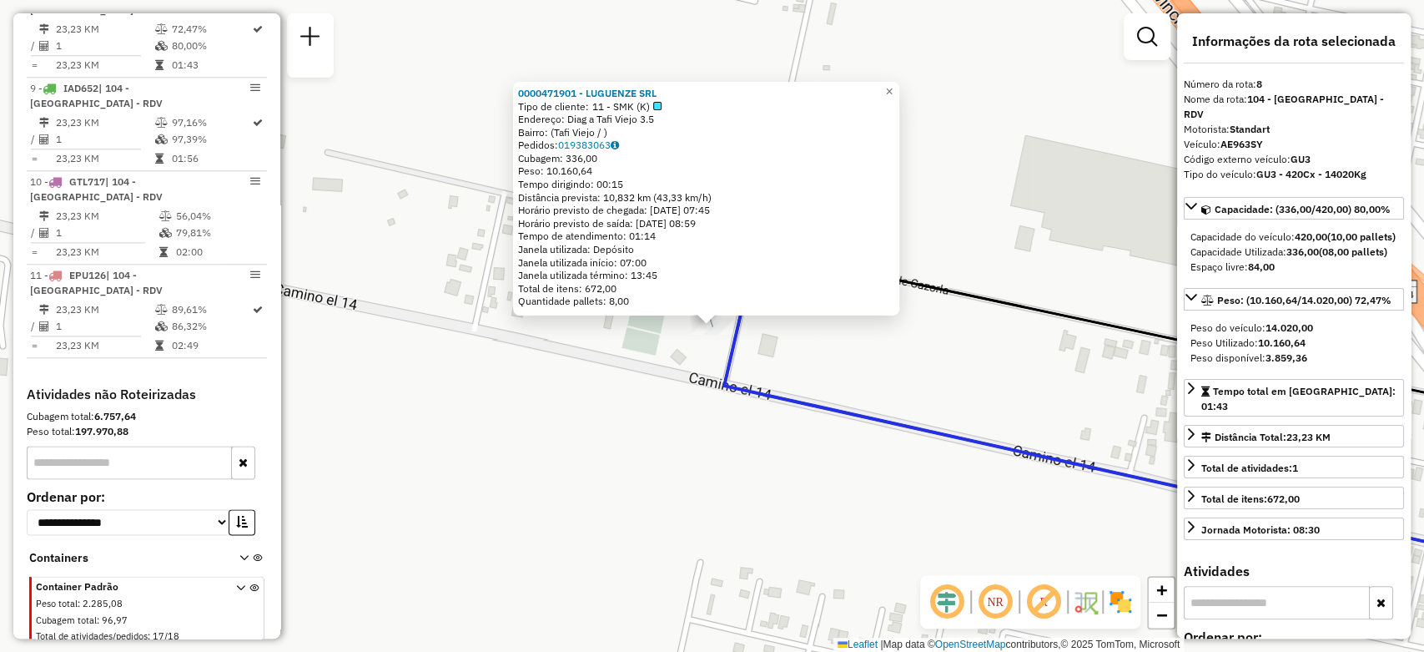
click at [867, 426] on icon at bounding box center [1145, 436] width 842 height 268
click at [635, 435] on div "0000471901 - LUGUENZE SRL Tipo de cliente: 11 - SMK (K) Endereço: Diag a Tafi V…" at bounding box center [712, 326] width 1424 height 652
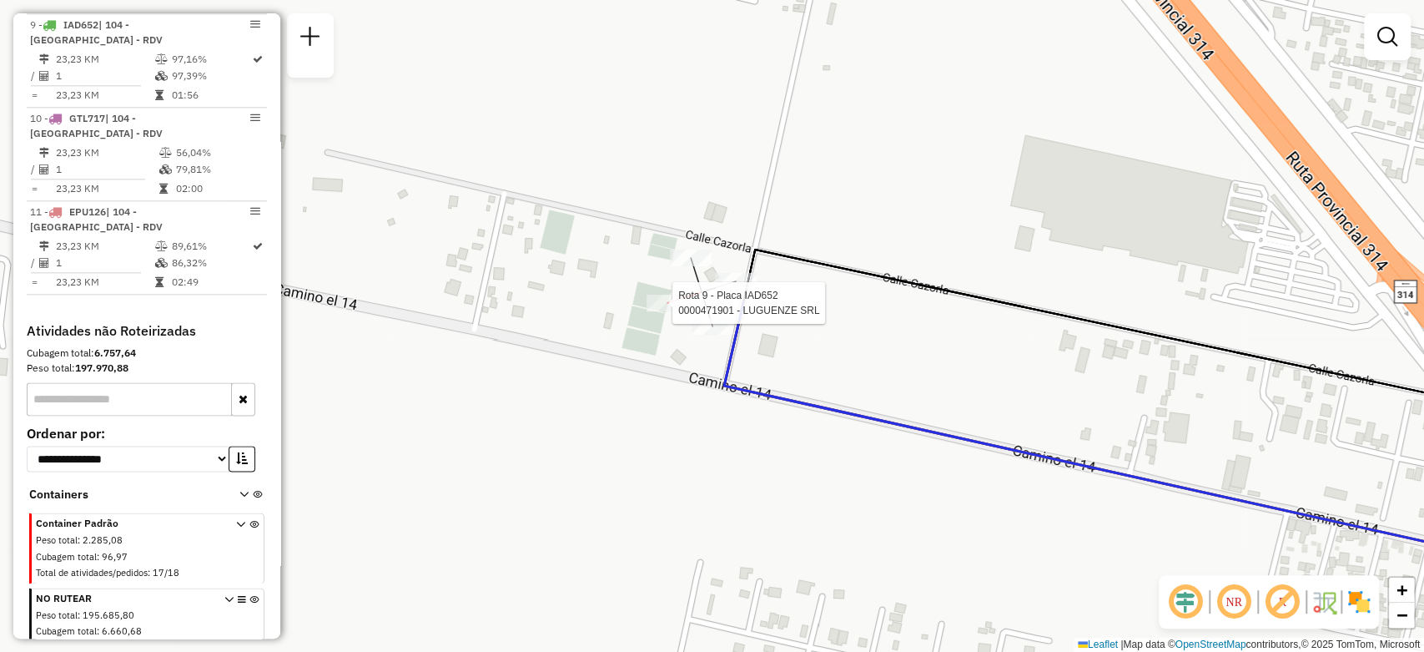
select select "**********"
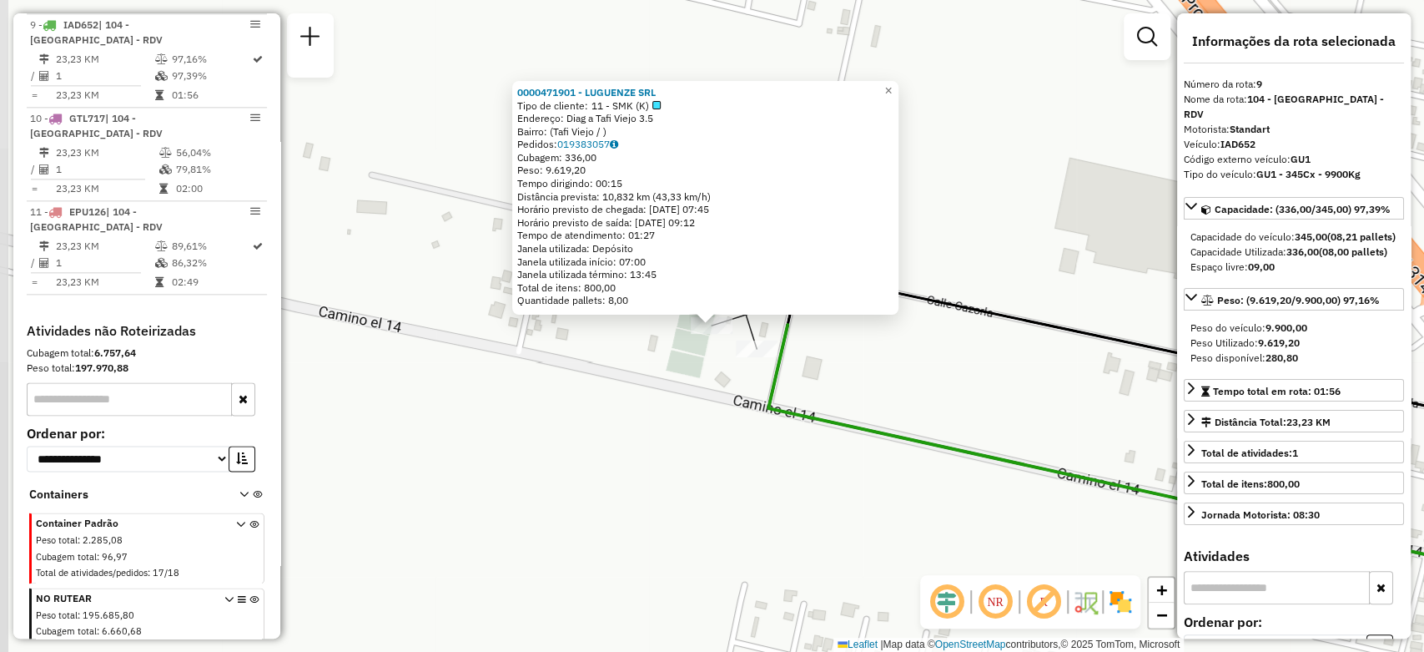
scroll to position [1385, 0]
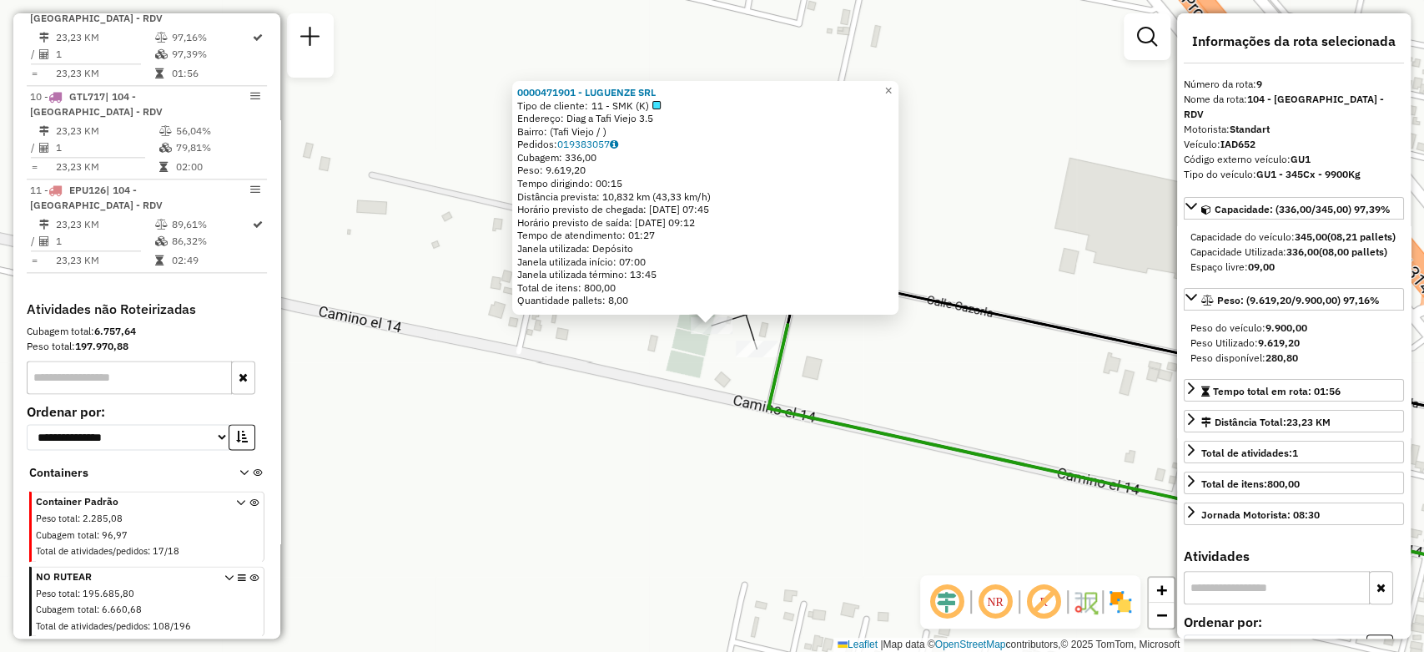
click at [623, 449] on div "0000471901 - LUGUENZE SRL Tipo de cliente: 11 - SMK (K) Endereço: Diag a Tafi V…" at bounding box center [712, 326] width 1424 height 652
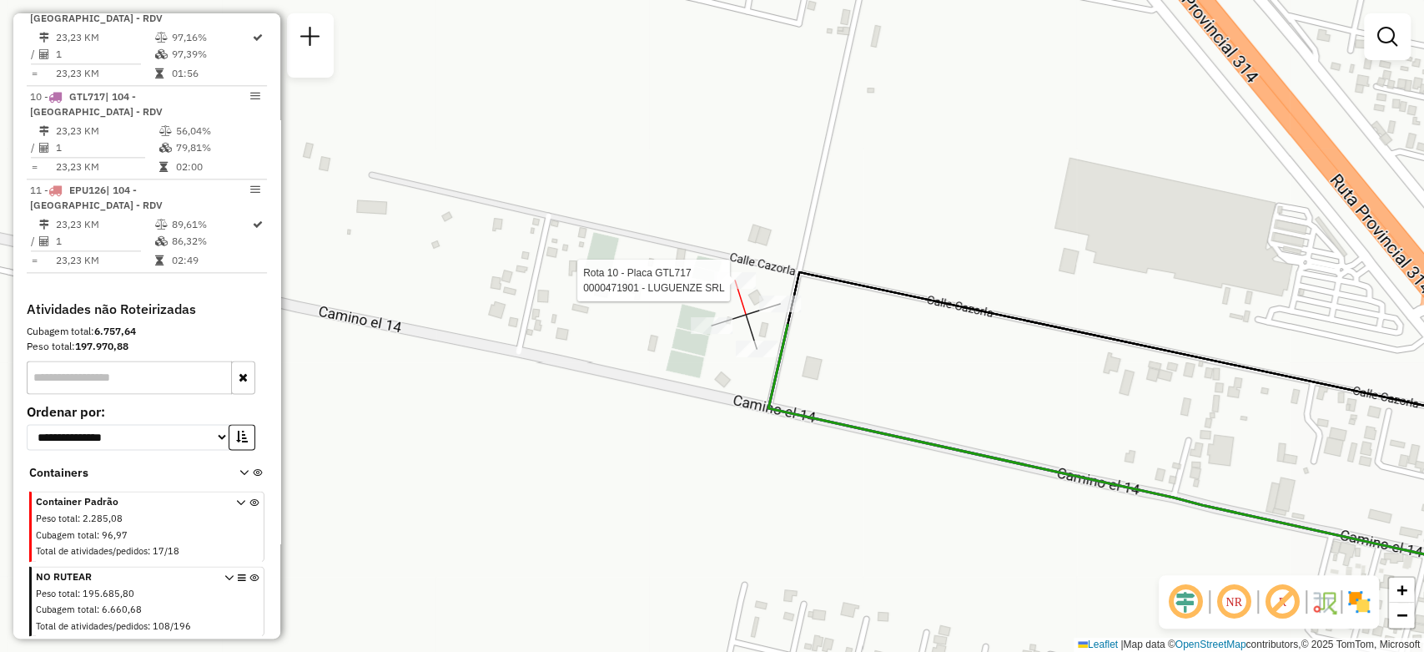
select select "**********"
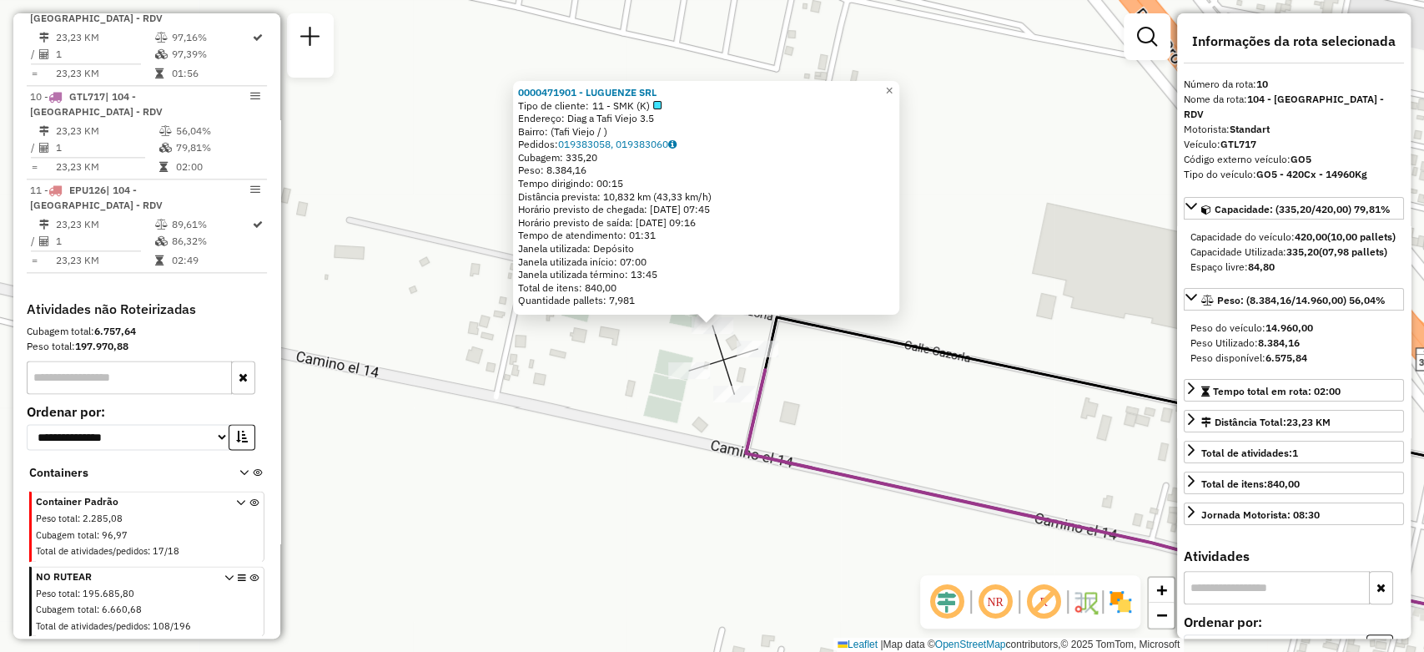
scroll to position [1405, 0]
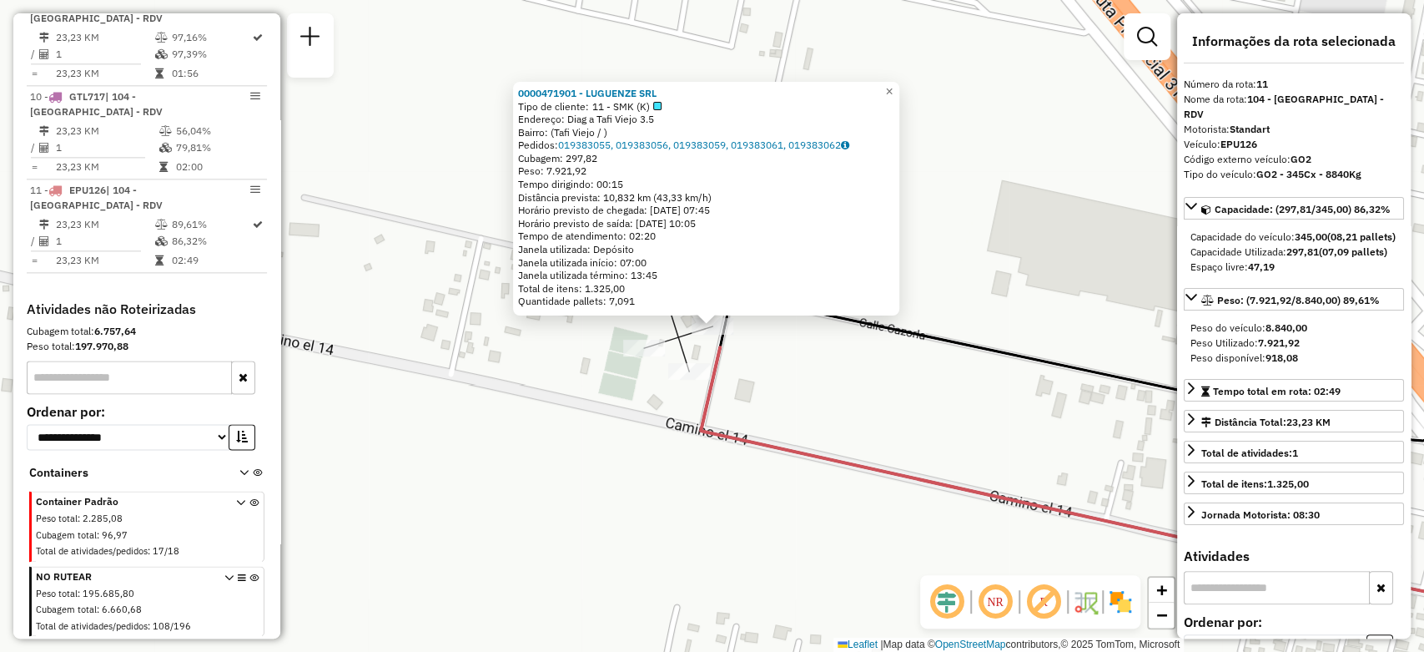
click at [939, 451] on div "0000471901 - LUGUENZE SRL Tipo de cliente: 11 - SMK (K) Endereço: Diag a Tafi V…" at bounding box center [712, 326] width 1424 height 652
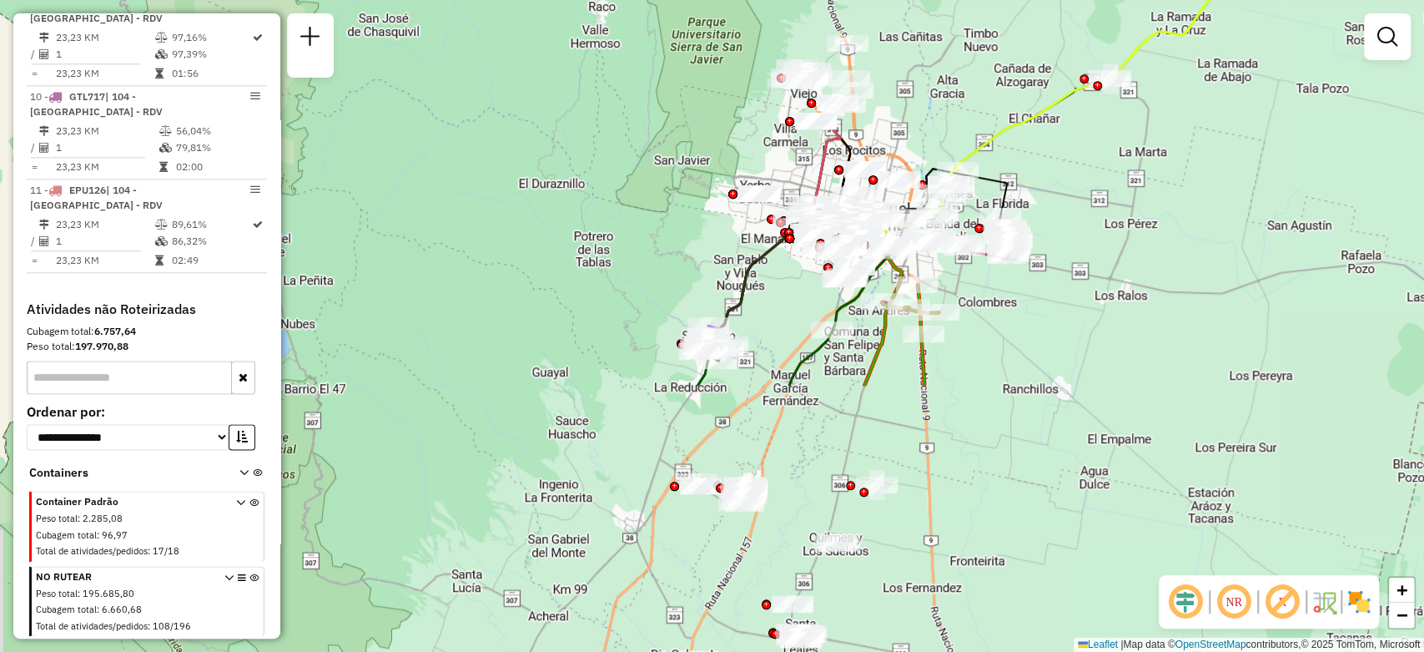
drag, startPoint x: 808, startPoint y: 497, endPoint x: 769, endPoint y: 166, distance: 333.6
click at [769, 166] on div "Janela de atendimento Grade de atendimento Capacidade Transportadoras Veículos …" at bounding box center [712, 326] width 1424 height 652
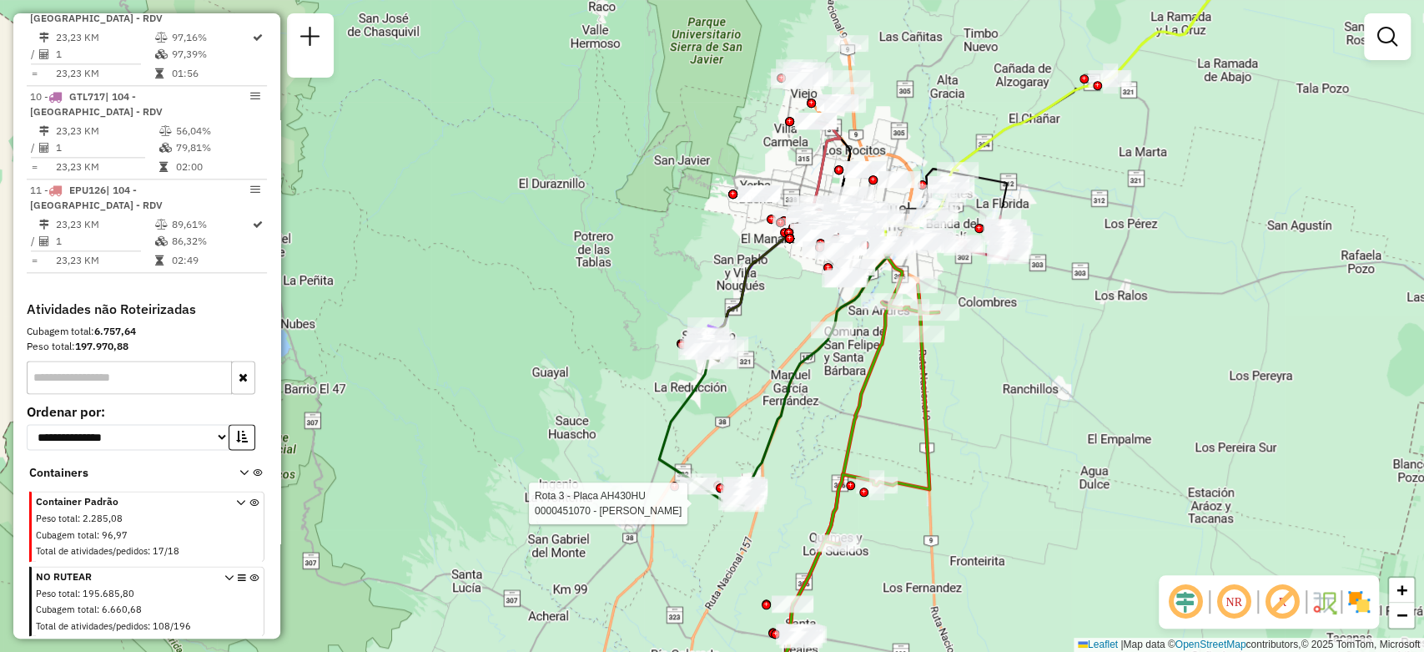
select select "**********"
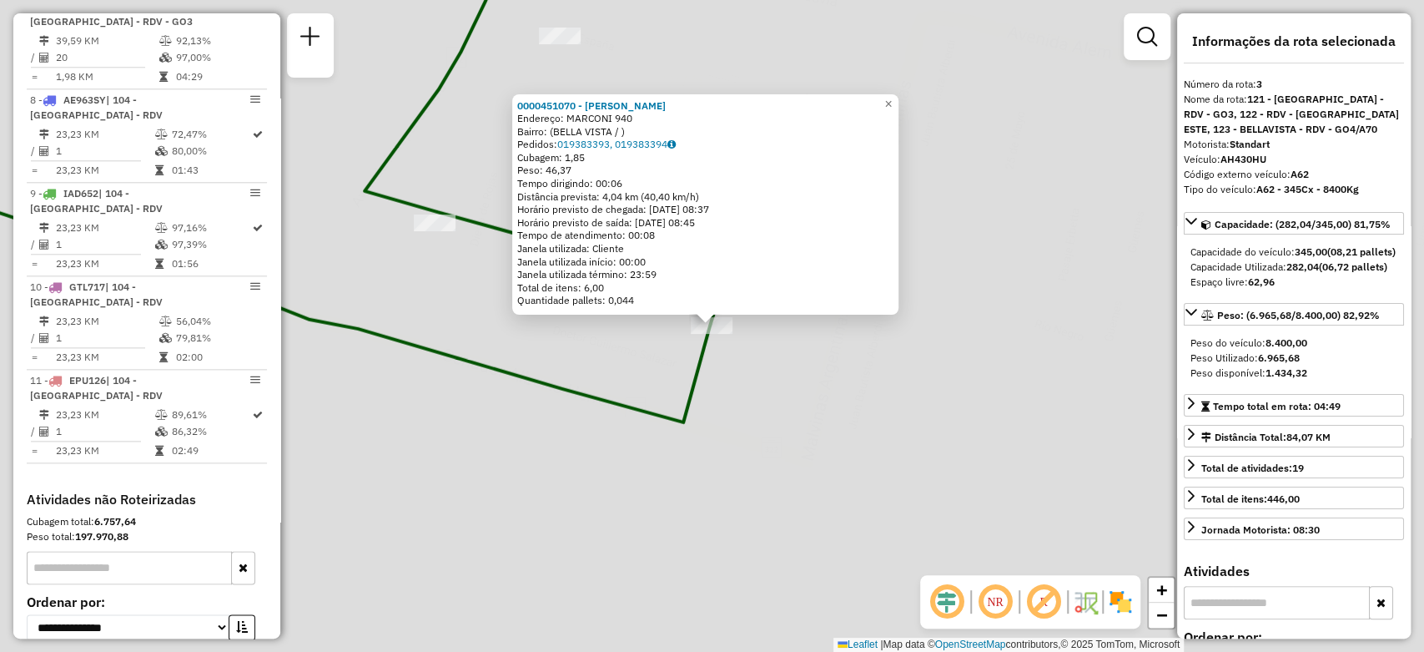
scroll to position [780, 0]
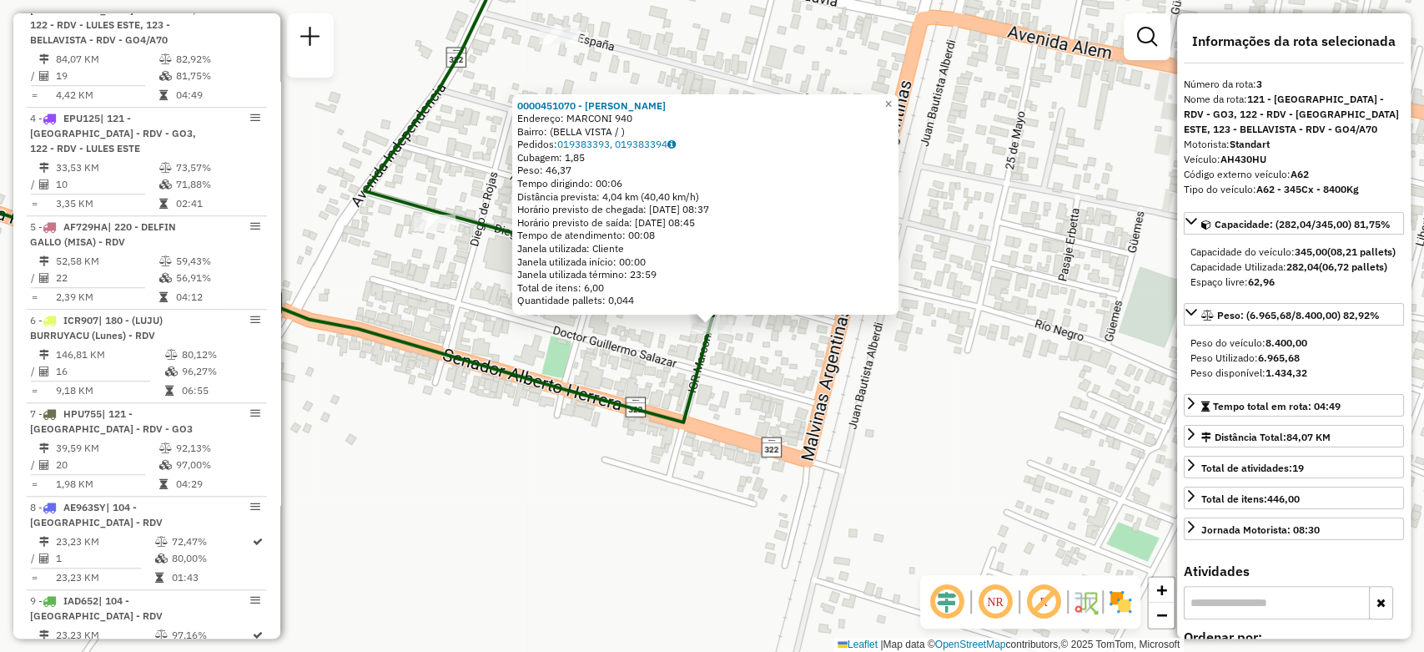
click at [785, 325] on div "0000451070 - AGUIRRE JOSE SEBASTIAN Endereço: MARCONI 940 Bairro: (BELLA VISTA …" at bounding box center [712, 326] width 1424 height 652
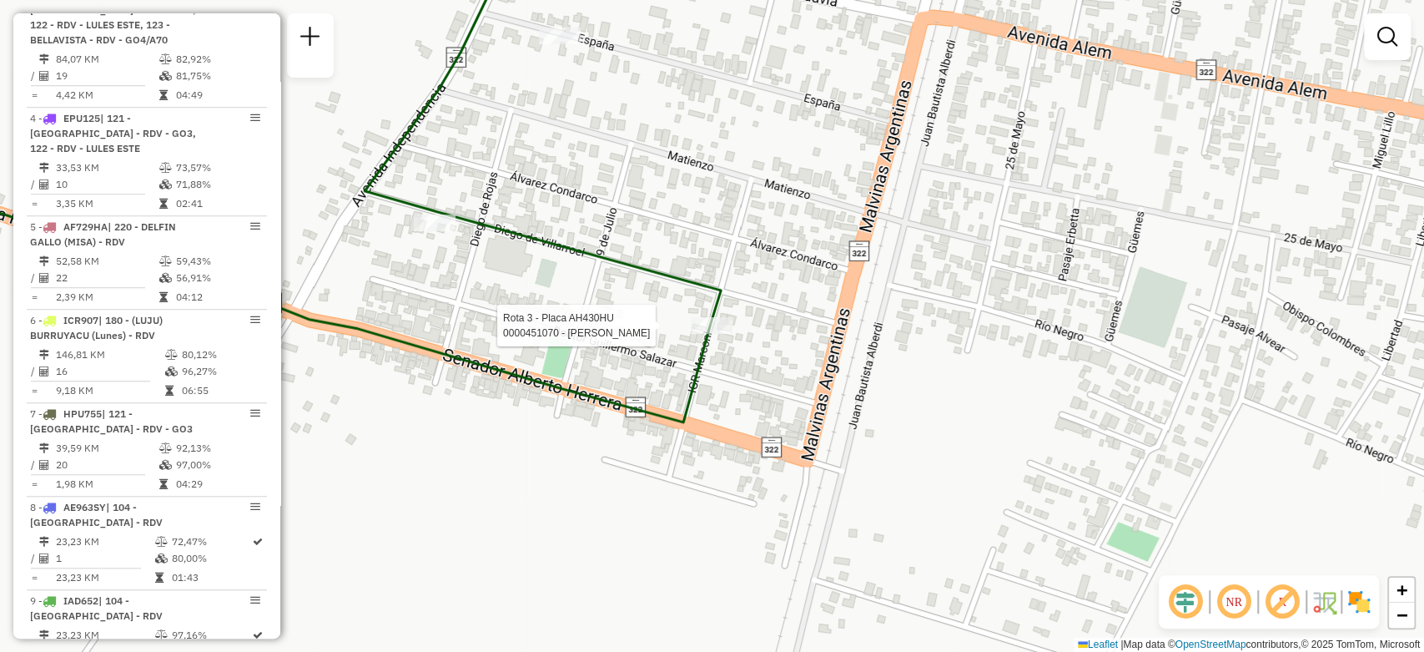
select select "**********"
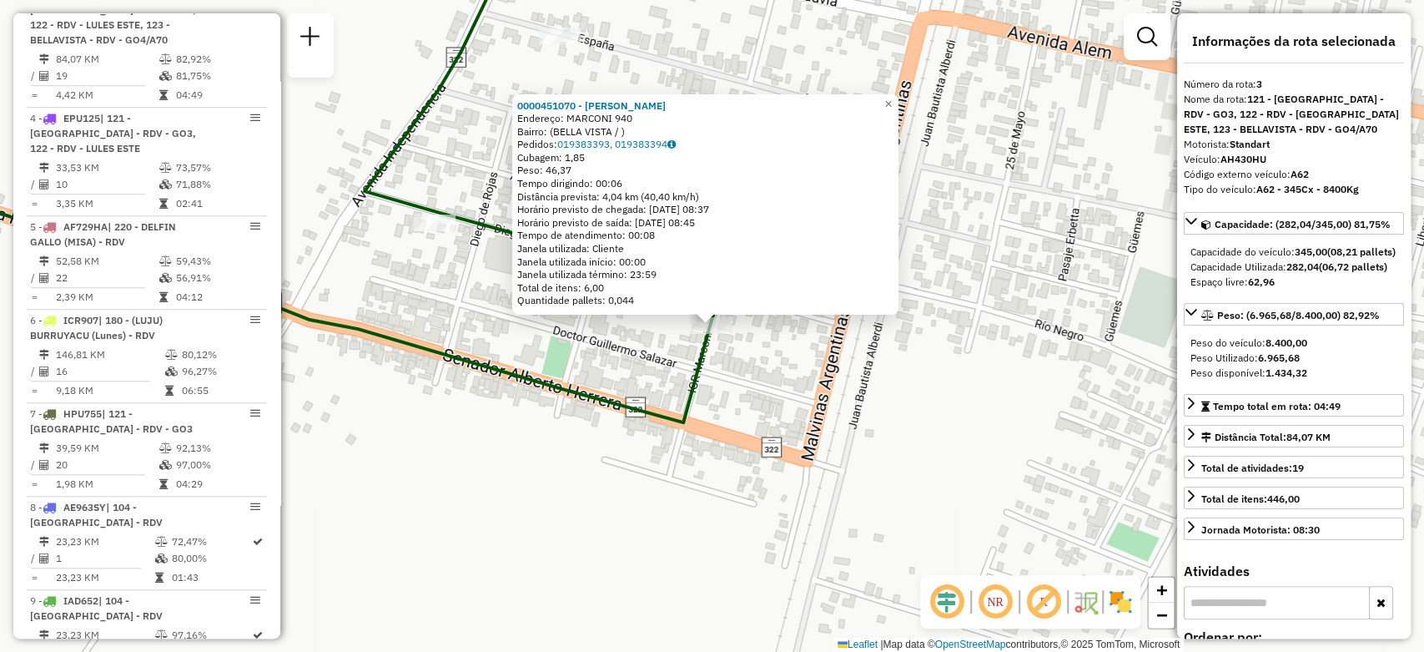
click at [637, 466] on div "0000451070 - AGUIRRE JOSE SEBASTIAN Endereço: MARCONI 940 Bairro: (BELLA VISTA …" at bounding box center [712, 326] width 1424 height 652
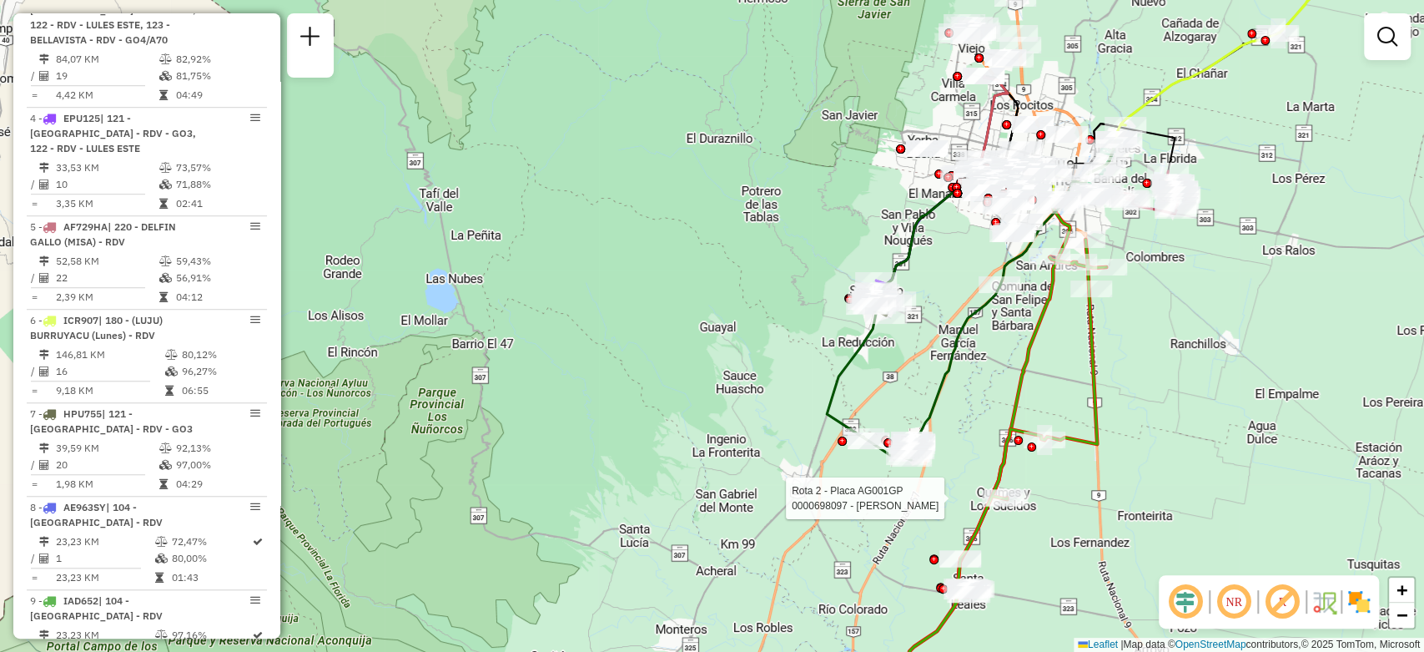
select select "**********"
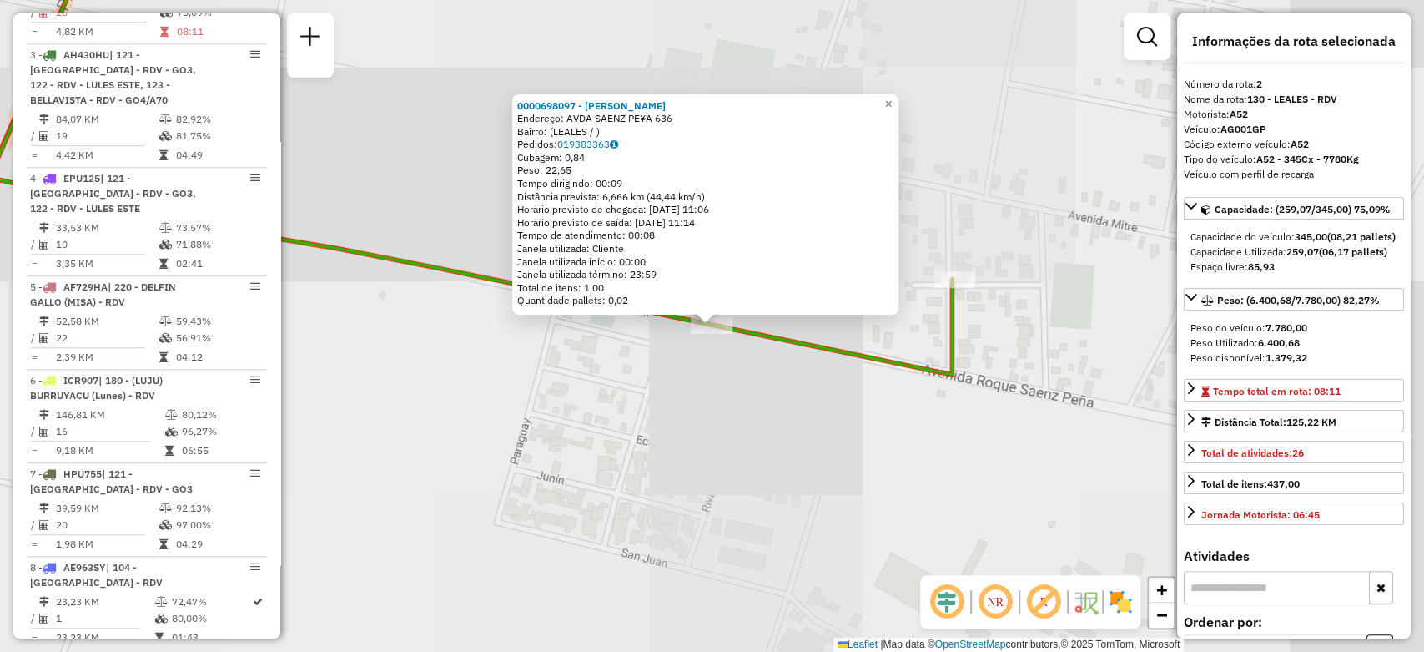
scroll to position [687, 0]
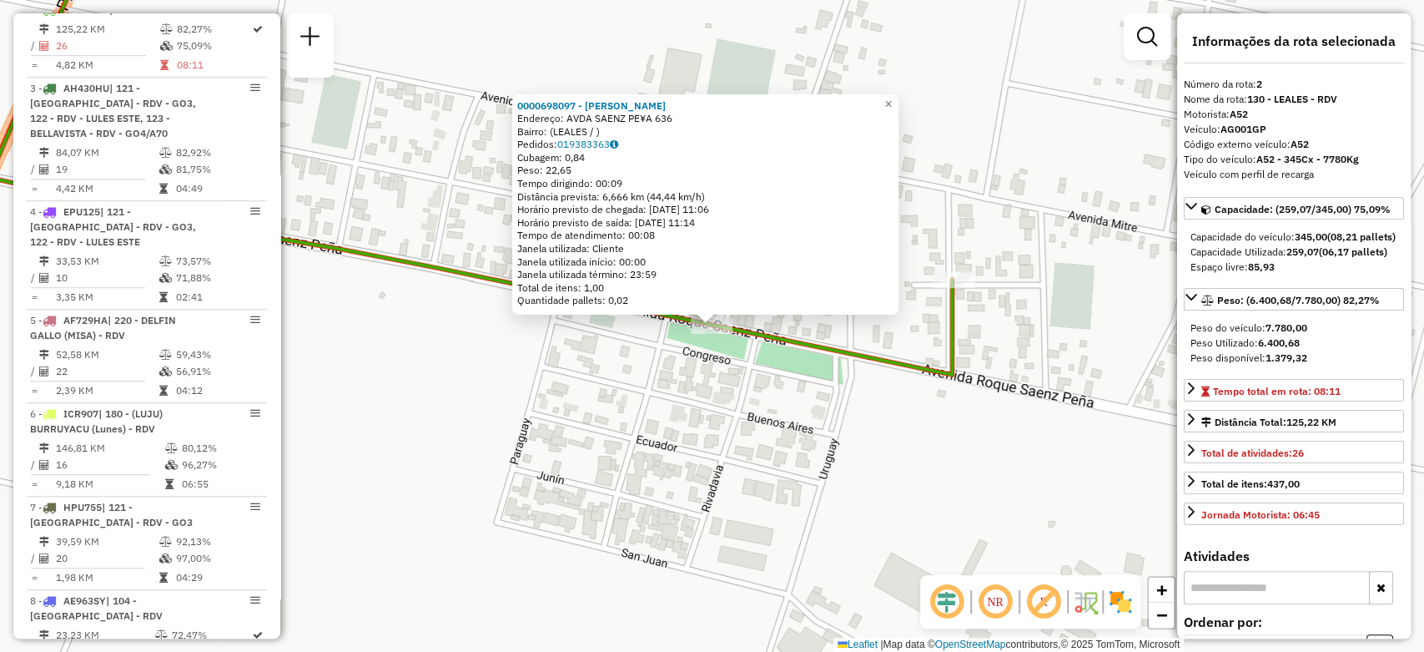
click at [909, 464] on div "0000698097 - HERRERA DANIEL ALBERTO Endereço: AVDA SAENZ PE¥A 636 Bairro: (LEAL…" at bounding box center [712, 326] width 1424 height 652
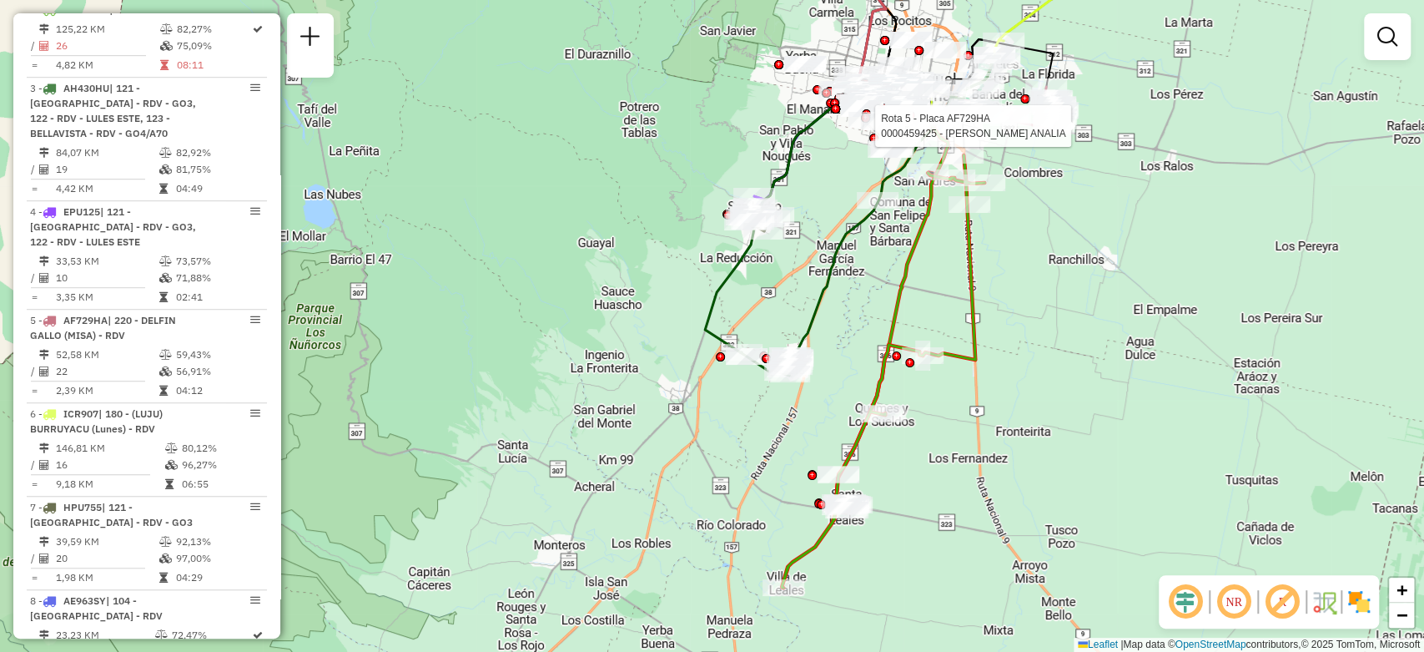
select select "**********"
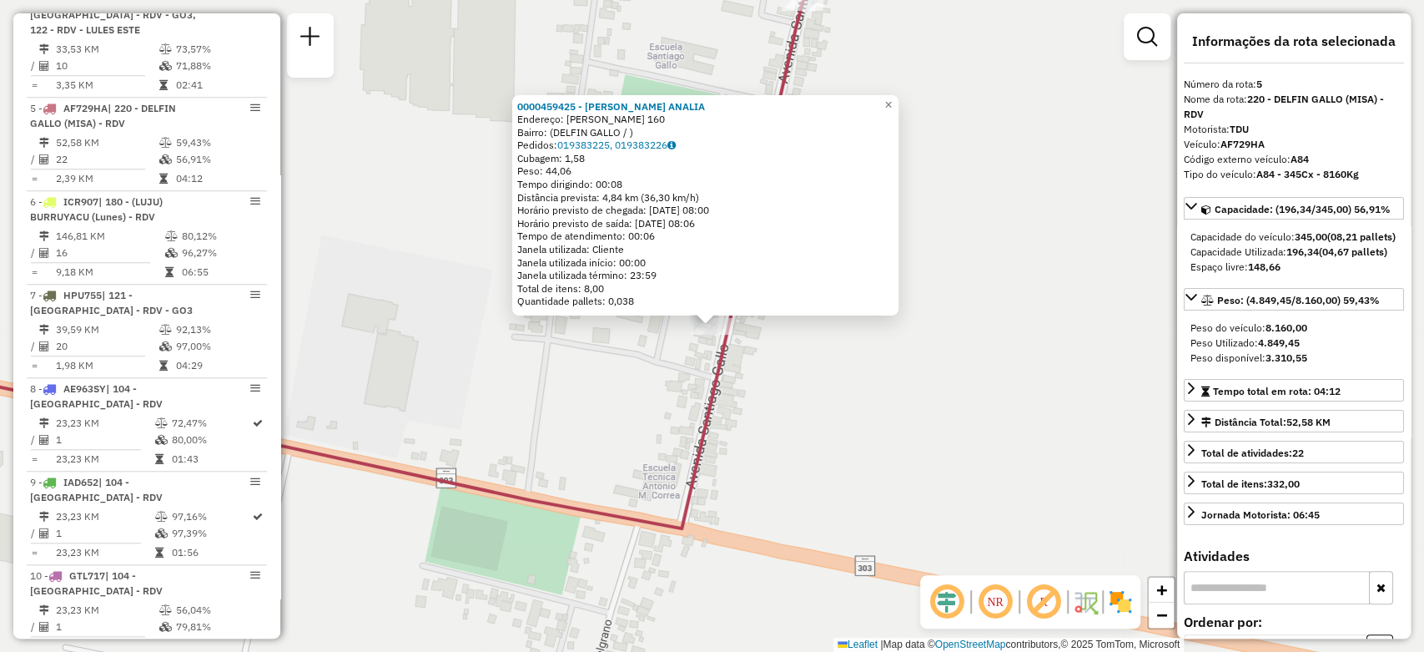
scroll to position [1012, 0]
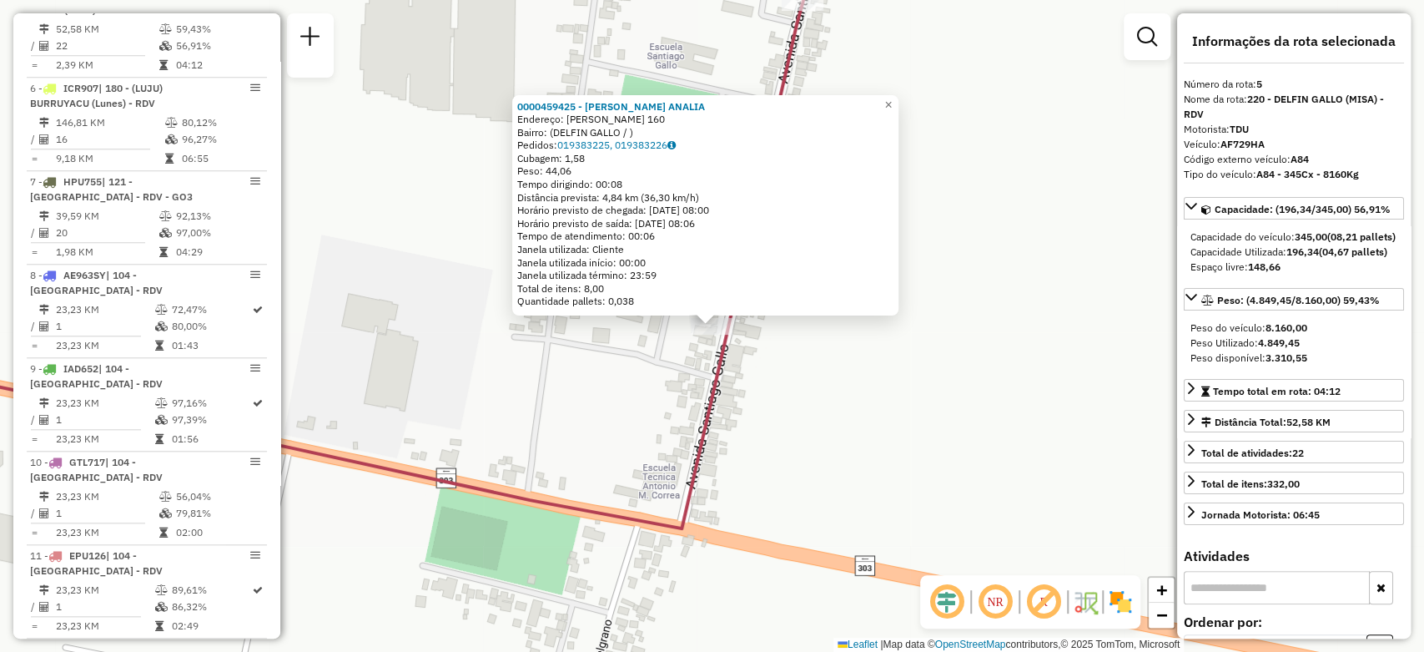
click at [968, 289] on div "0000459425 - VELIZ HILDA ANALIA Endereço: SANTIAGO GALLO 160 Bairro: (DELFIN GA…" at bounding box center [712, 326] width 1424 height 652
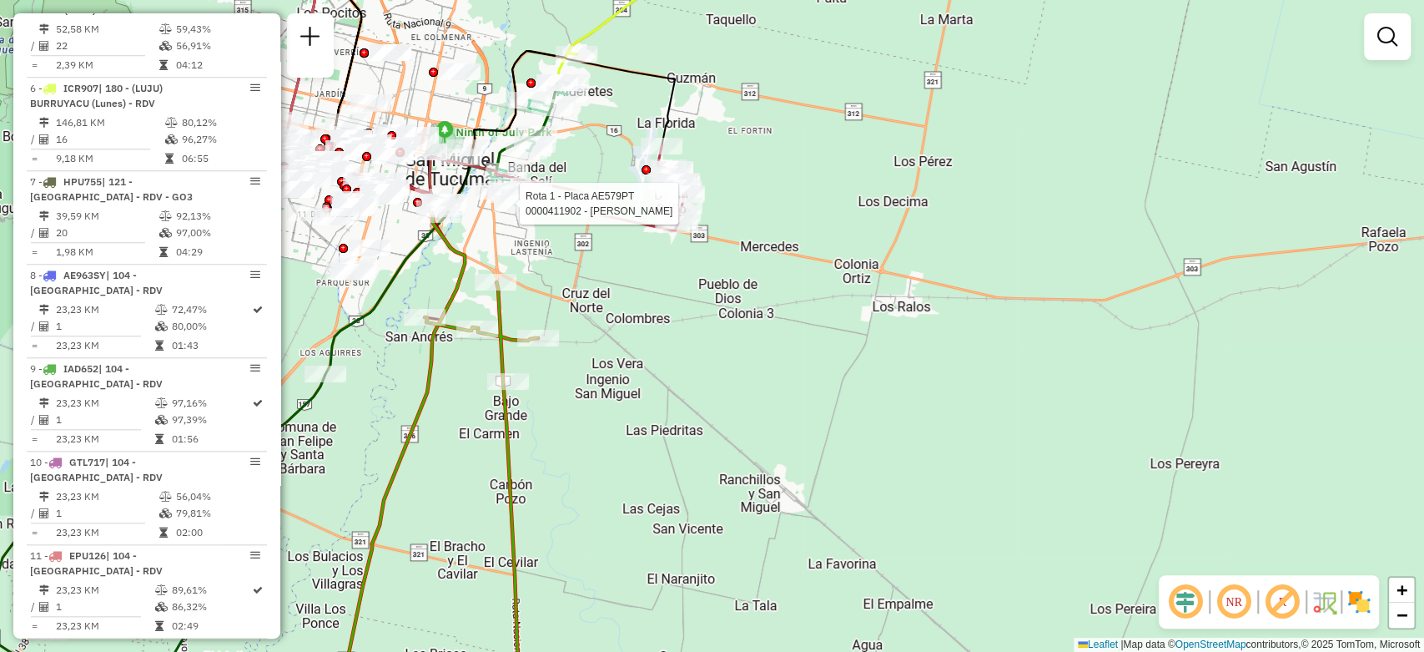
select select "**********"
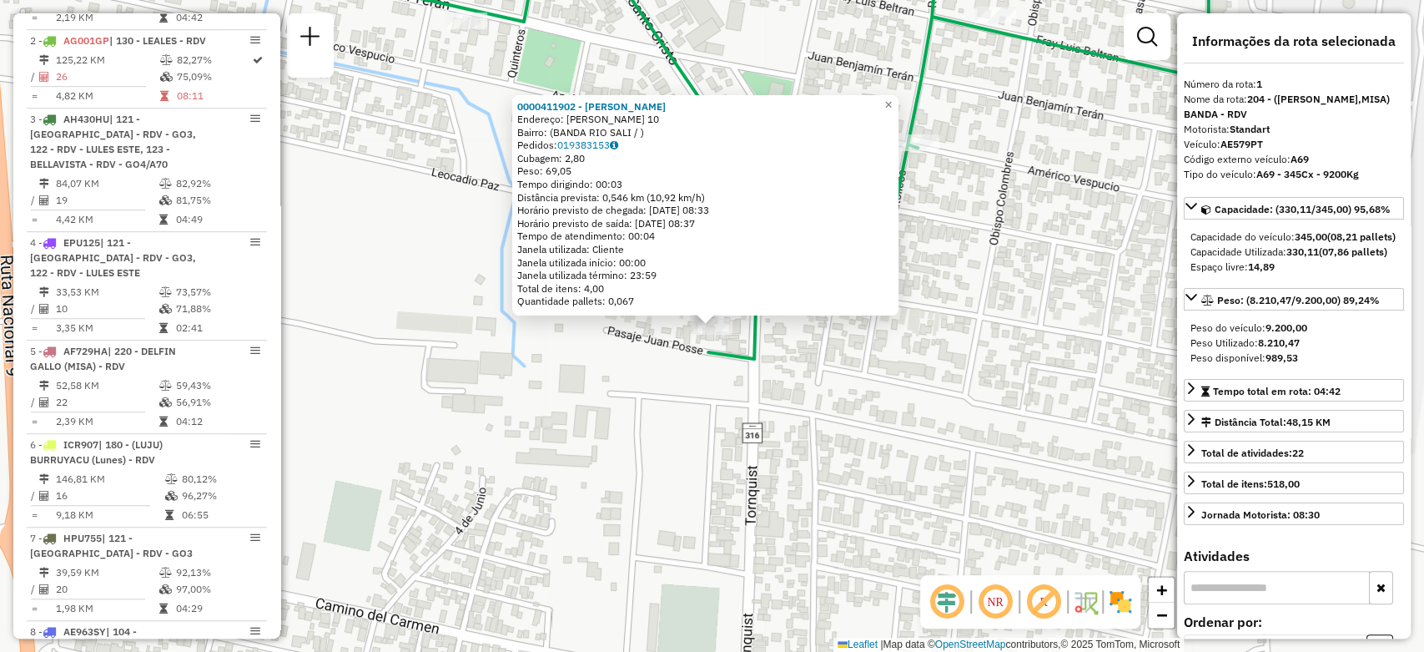
scroll to position [593, 0]
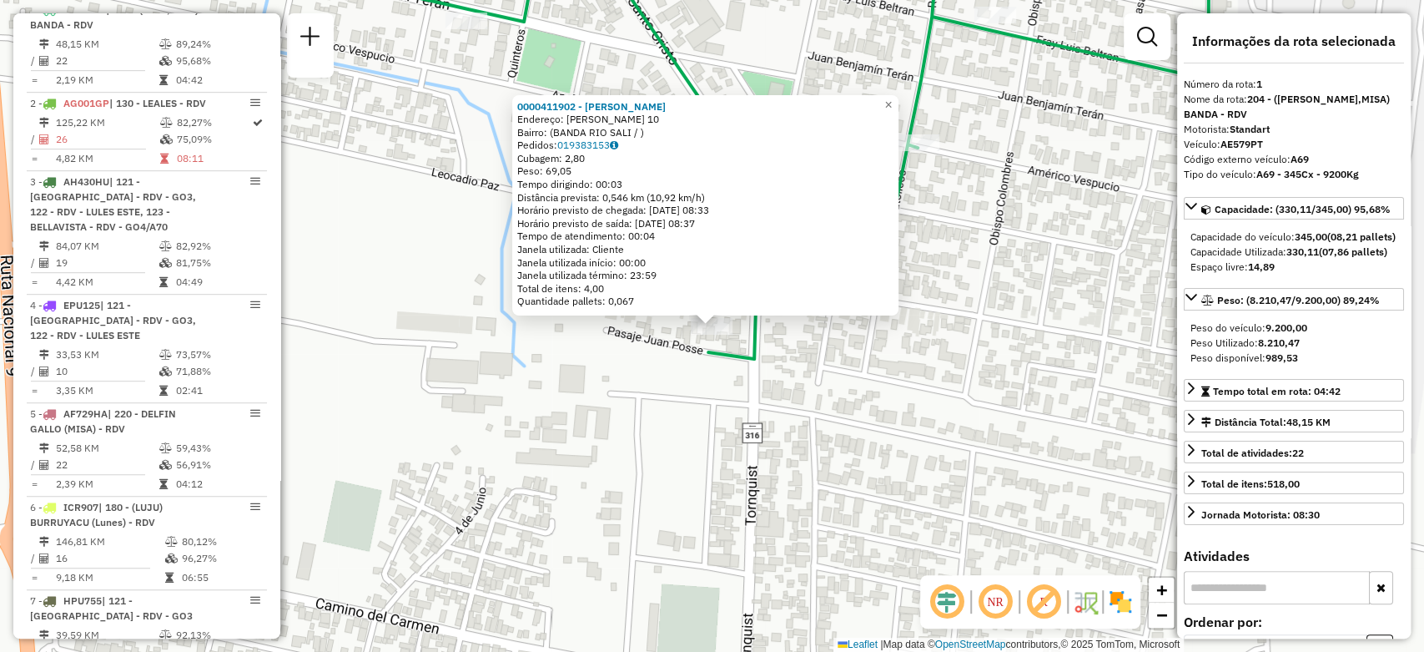
click at [959, 276] on div "0000411902 - MONTEROS RAMON MIGUEL Endereço: JUAN POSSE 10 Bairro: (BANDA RIO S…" at bounding box center [712, 326] width 1424 height 652
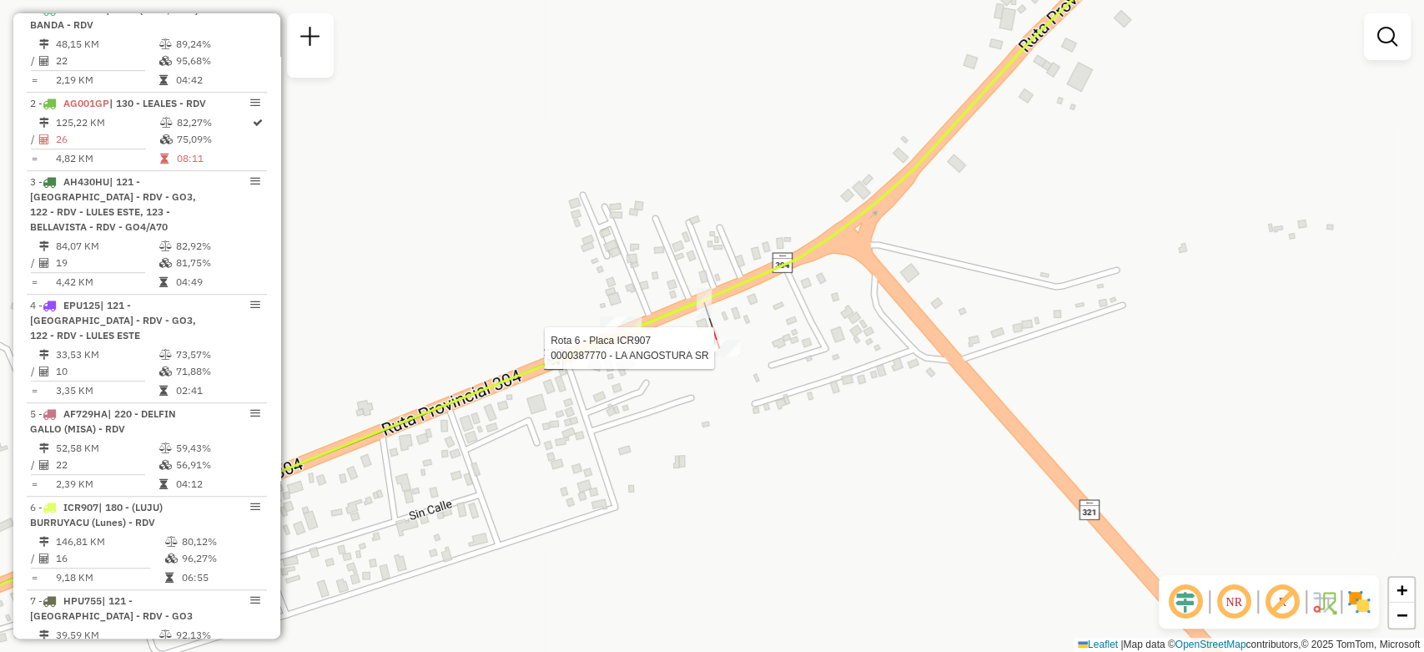
select select "**********"
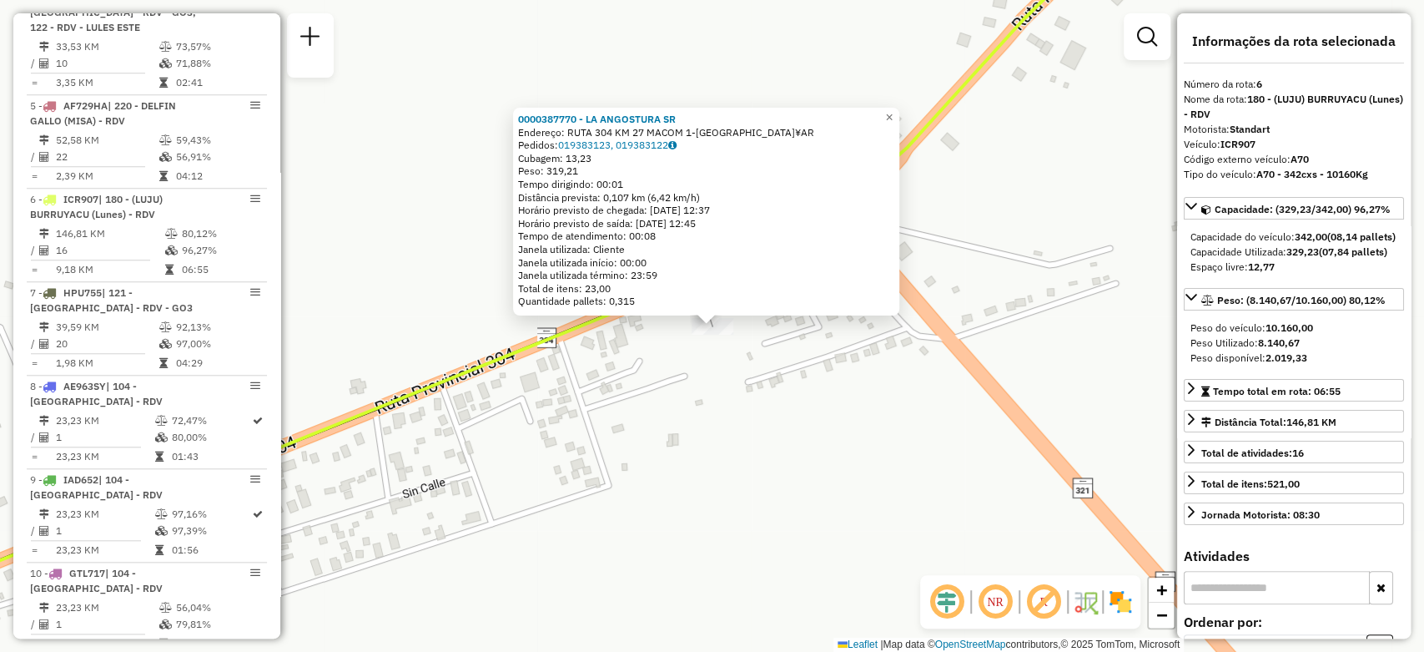
scroll to position [1106, 0]
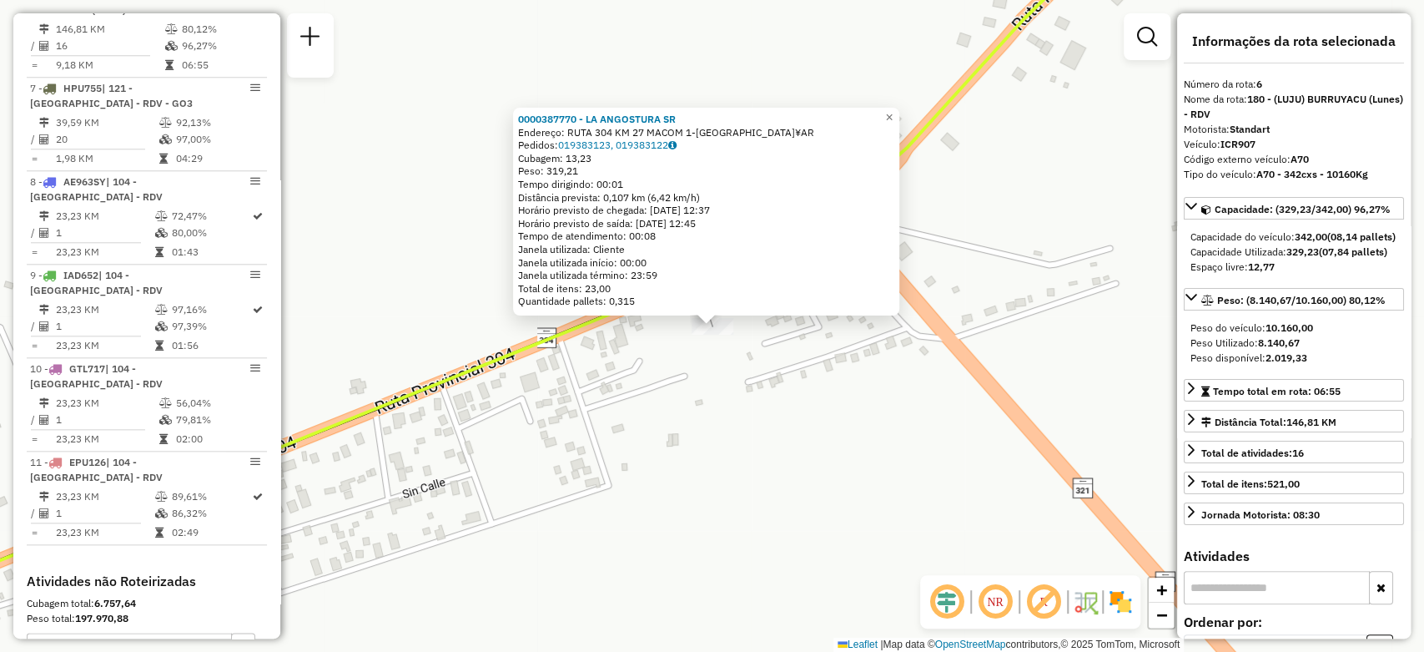
click at [626, 449] on div "0000387770 - LA ANGOSTURA SR Endereço: RUTA 304 KM 27 MACOM 1-EL CHA¥AR Pedidos…" at bounding box center [712, 326] width 1424 height 652
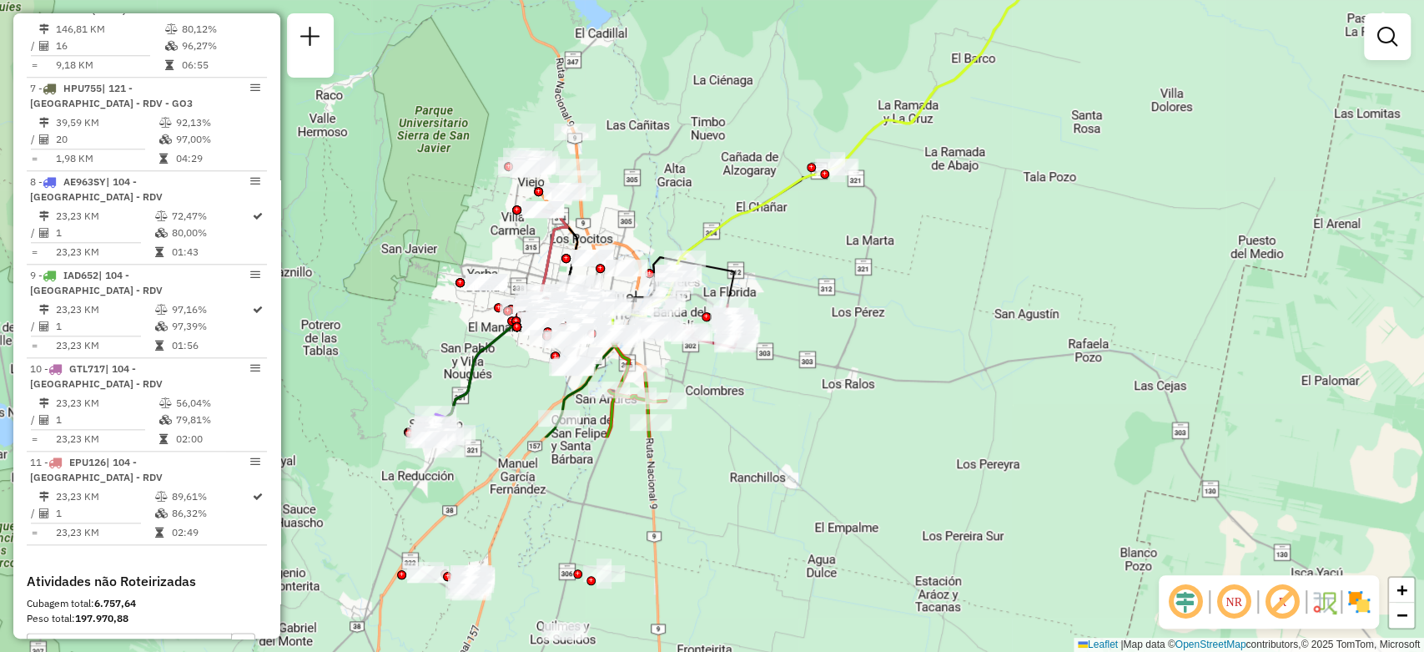
drag, startPoint x: 521, startPoint y: 532, endPoint x: 731, endPoint y: 253, distance: 349.8
click at [731, 253] on div "Janela de atendimento Grade de atendimento Capacidade Transportadoras Veículos …" at bounding box center [712, 326] width 1424 height 652
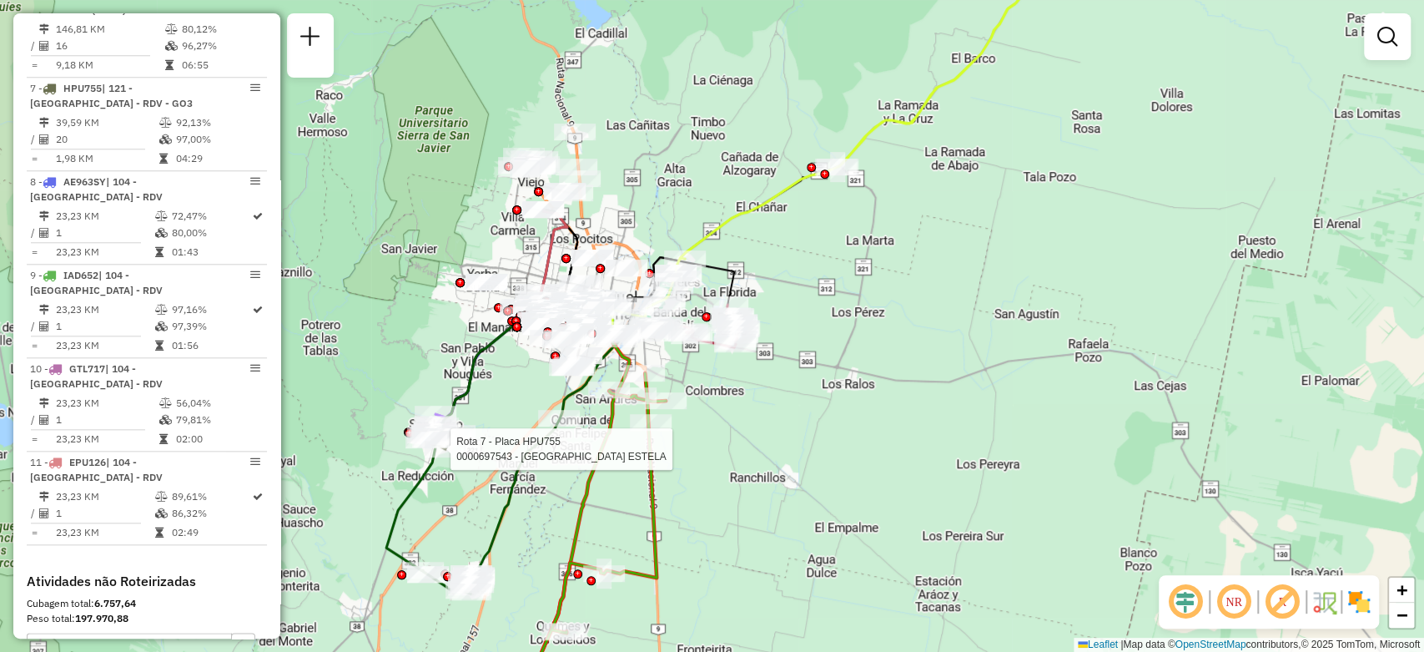
select select "**********"
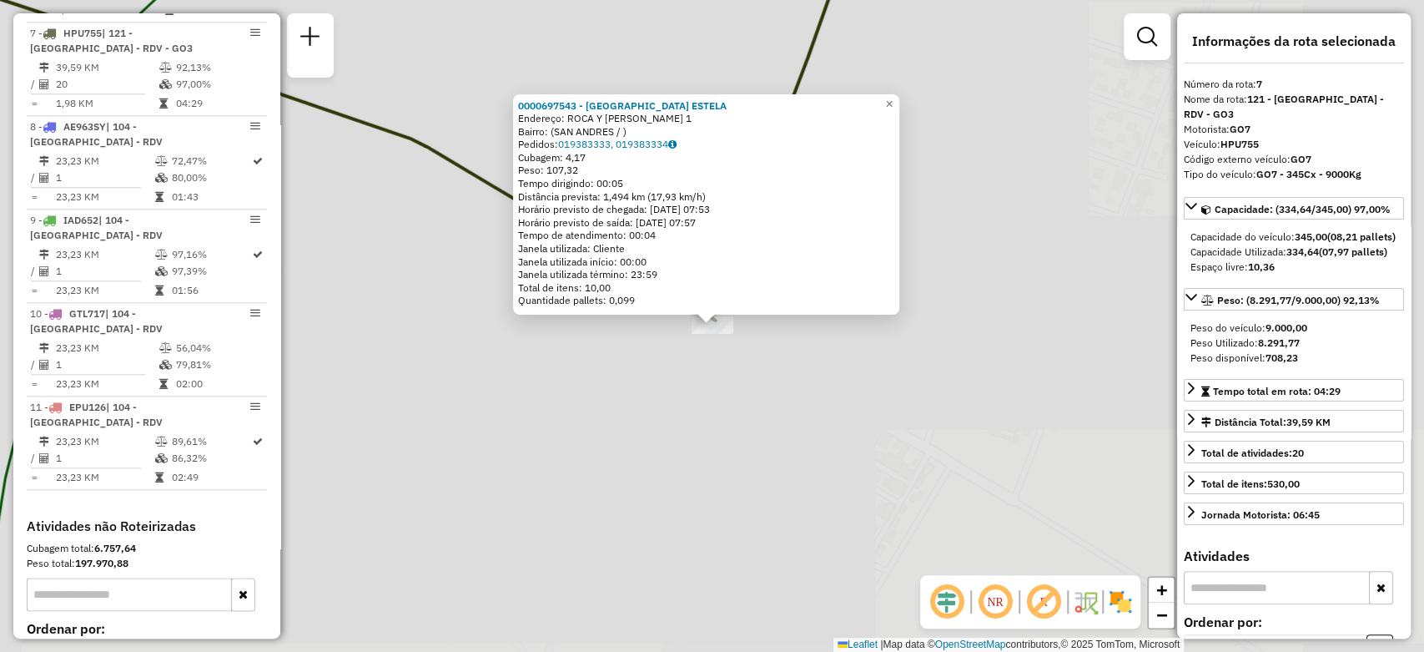
scroll to position [1199, 0]
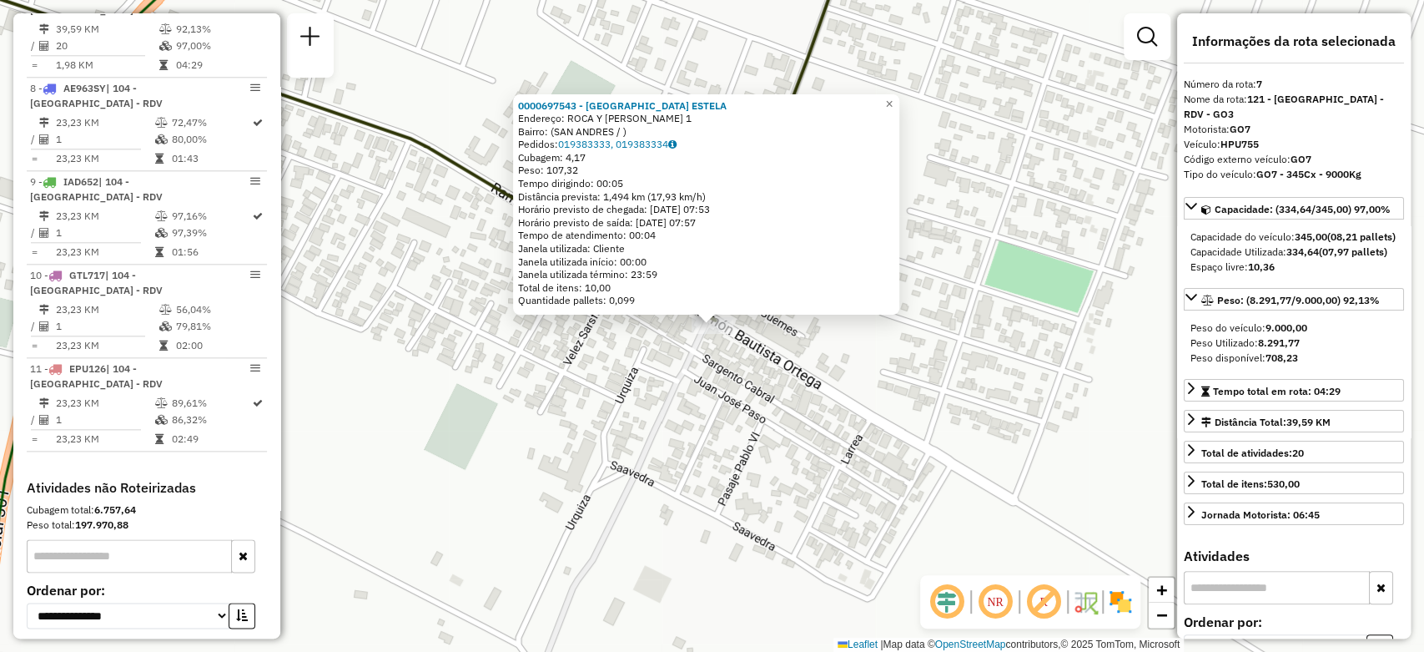
click at [708, 367] on div "0000697543 - SORIA ESTELA Endereço: ROCA Y MORENO 1 Bairro: (SAN ANDRES / ) Ped…" at bounding box center [712, 326] width 1424 height 652
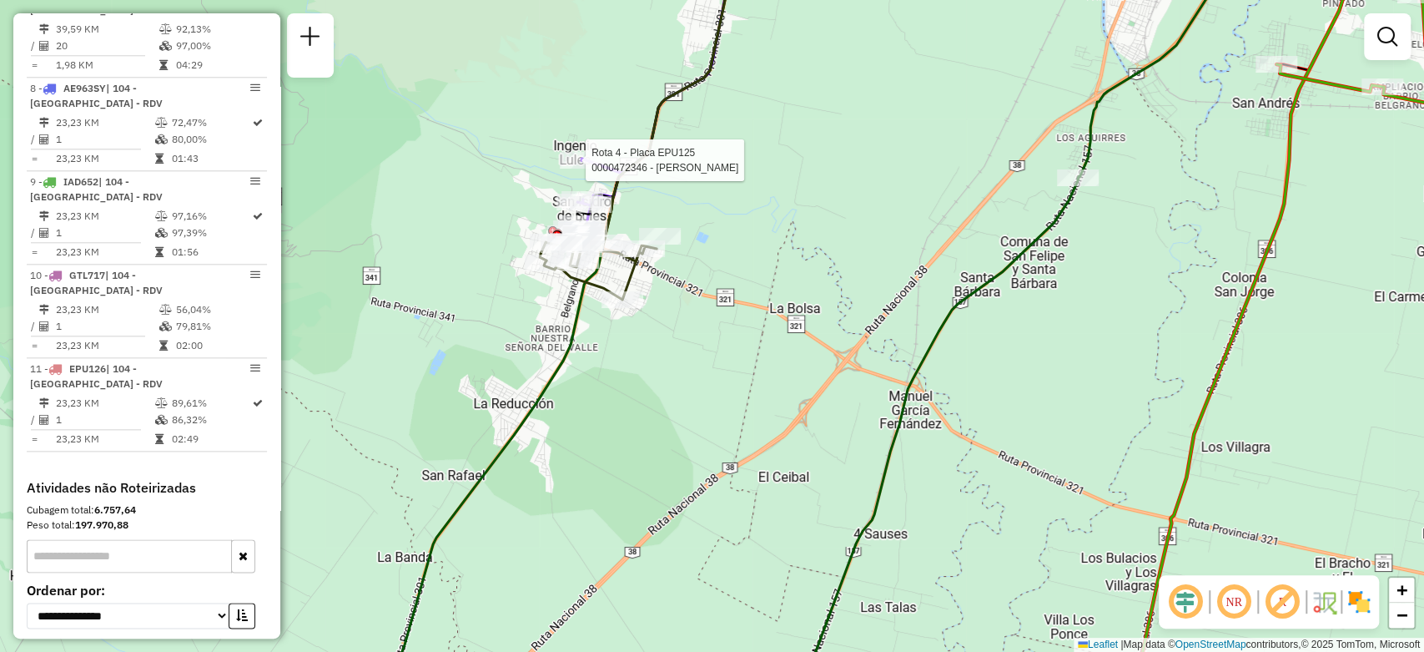
select select "**********"
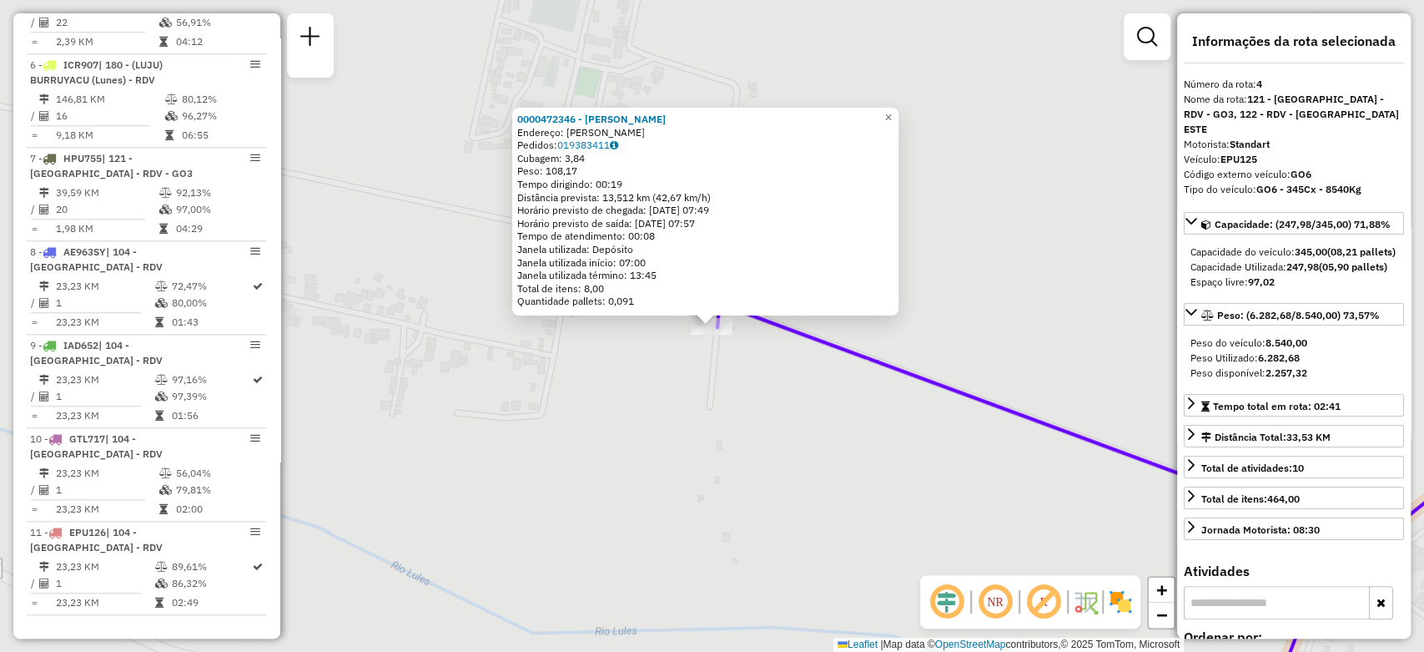
scroll to position [903, 0]
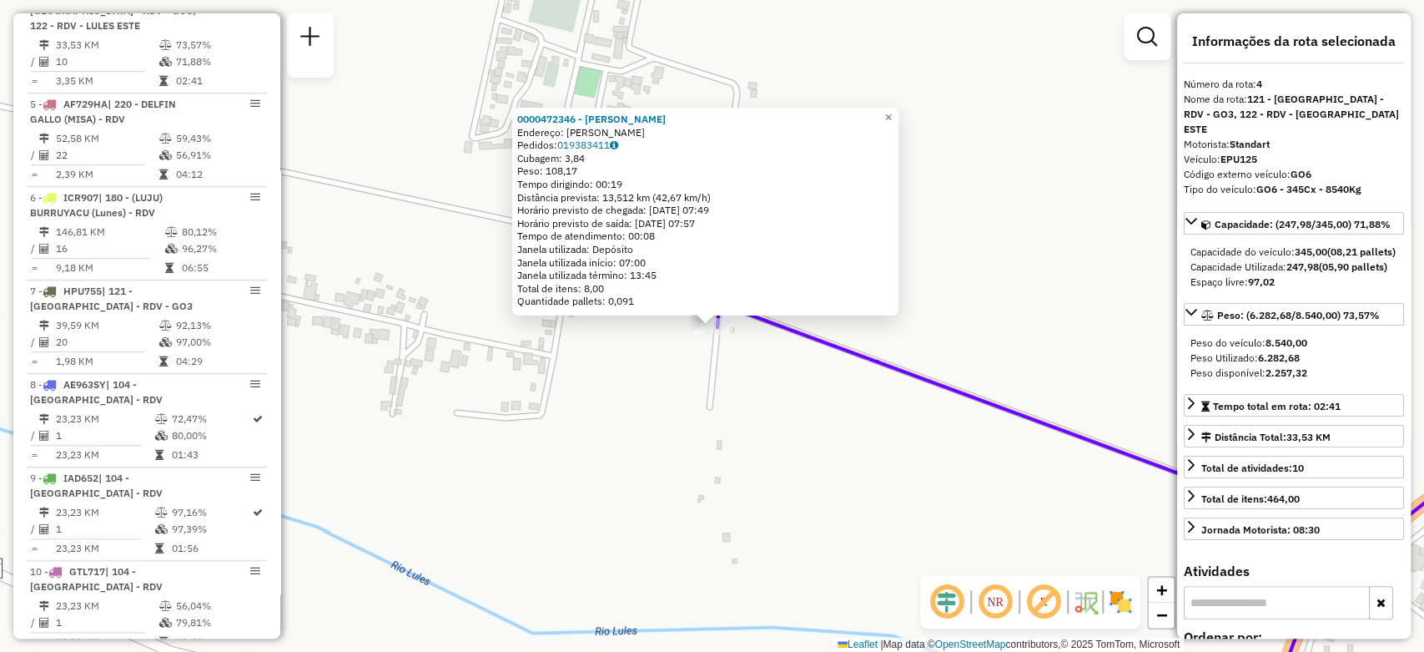
click at [792, 412] on div "0000472346 - Navarro Micaela Endereço: Ingenio Lules Pedidos: 019383411 Cubagem…" at bounding box center [712, 326] width 1424 height 652
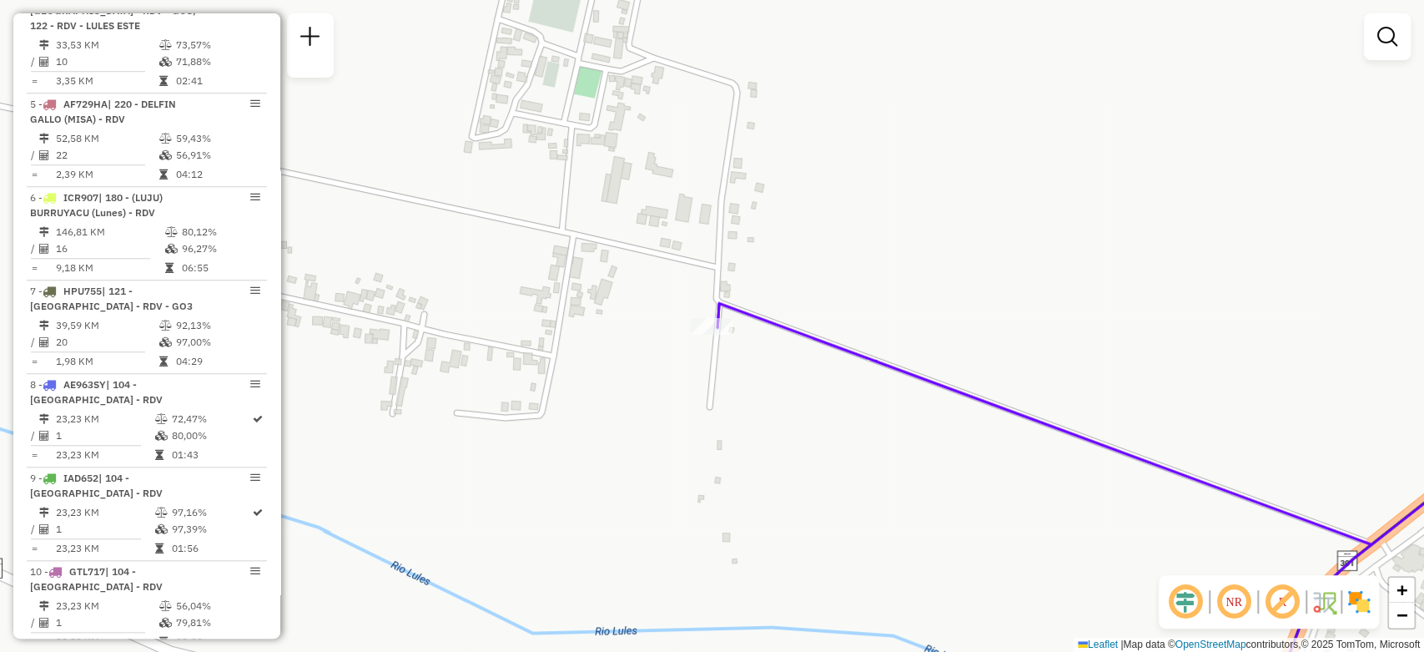
click at [818, 172] on div "Janela de atendimento Grade de atendimento Capacidade Transportadoras Veículos …" at bounding box center [712, 326] width 1424 height 652
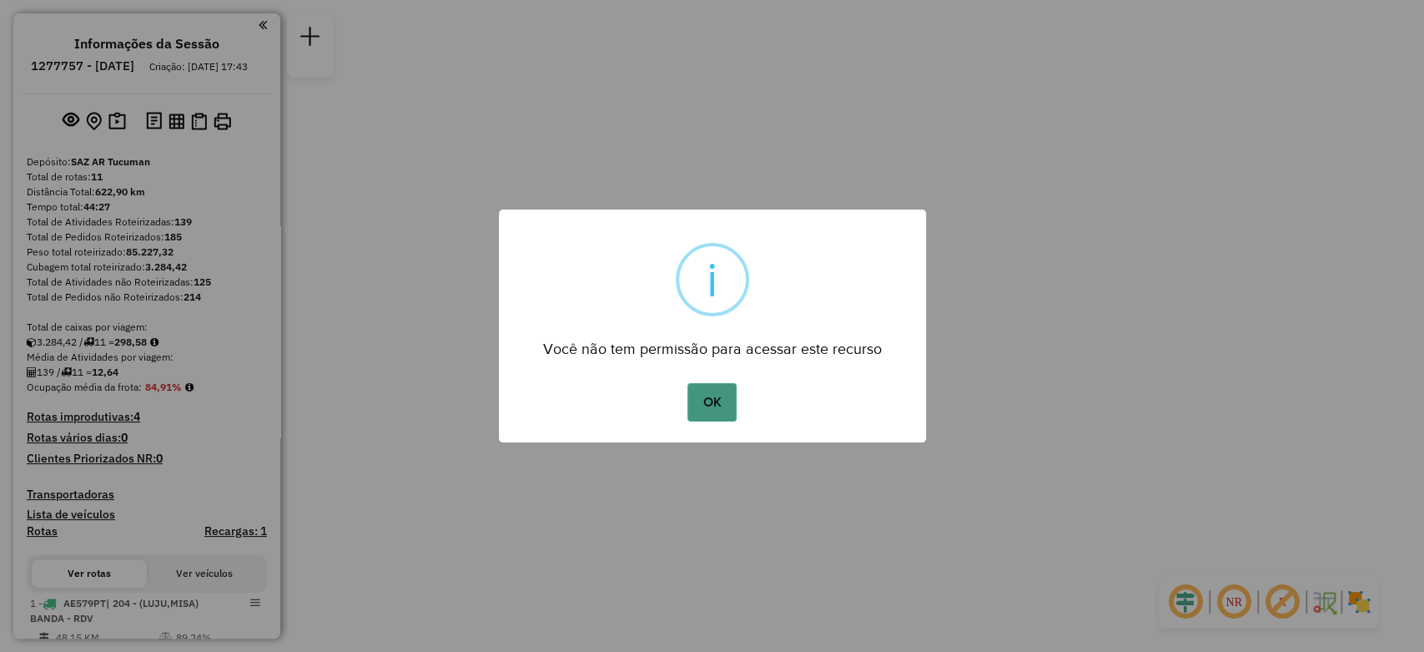
click at [710, 400] on button "OK" at bounding box center [712, 402] width 49 height 38
click at [708, 393] on button "OK" at bounding box center [712, 402] width 49 height 38
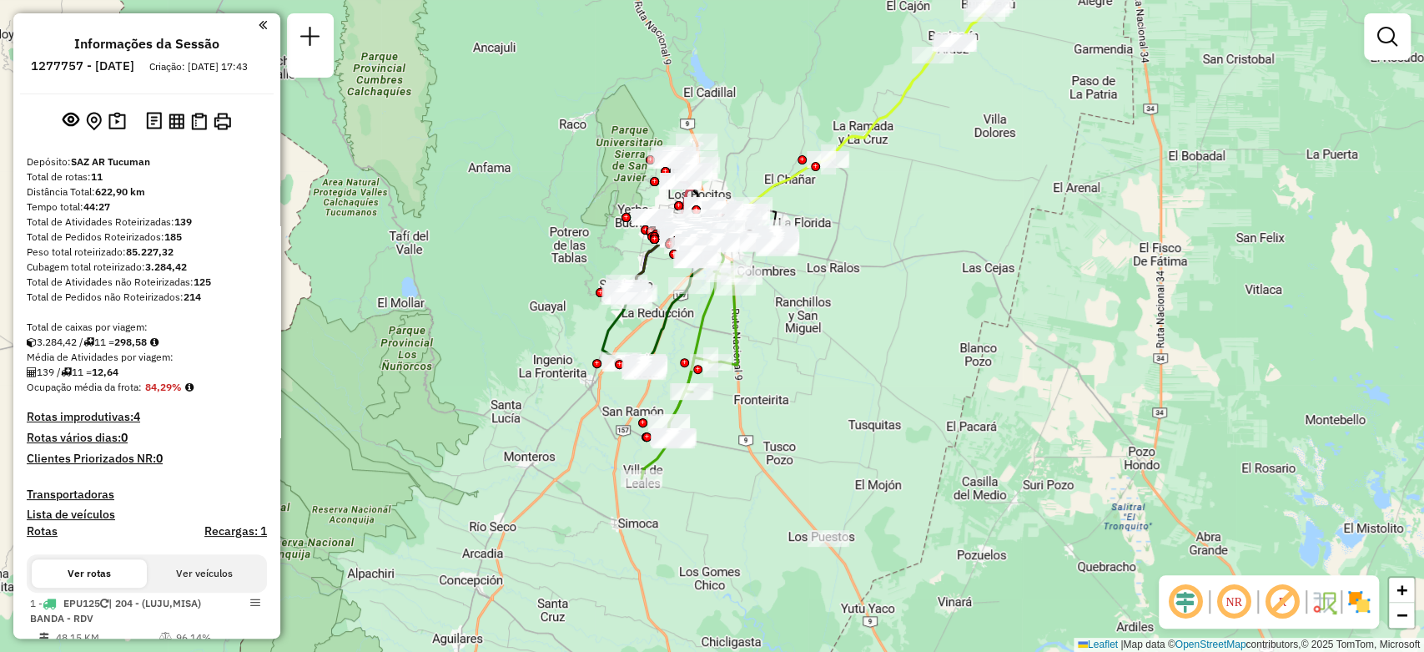
drag, startPoint x: 852, startPoint y: 360, endPoint x: 818, endPoint y: 266, distance: 99.5
click at [818, 266] on div "Janela de atendimento Grade de atendimento Capacidade Transportadoras Veículos …" at bounding box center [712, 326] width 1424 height 652
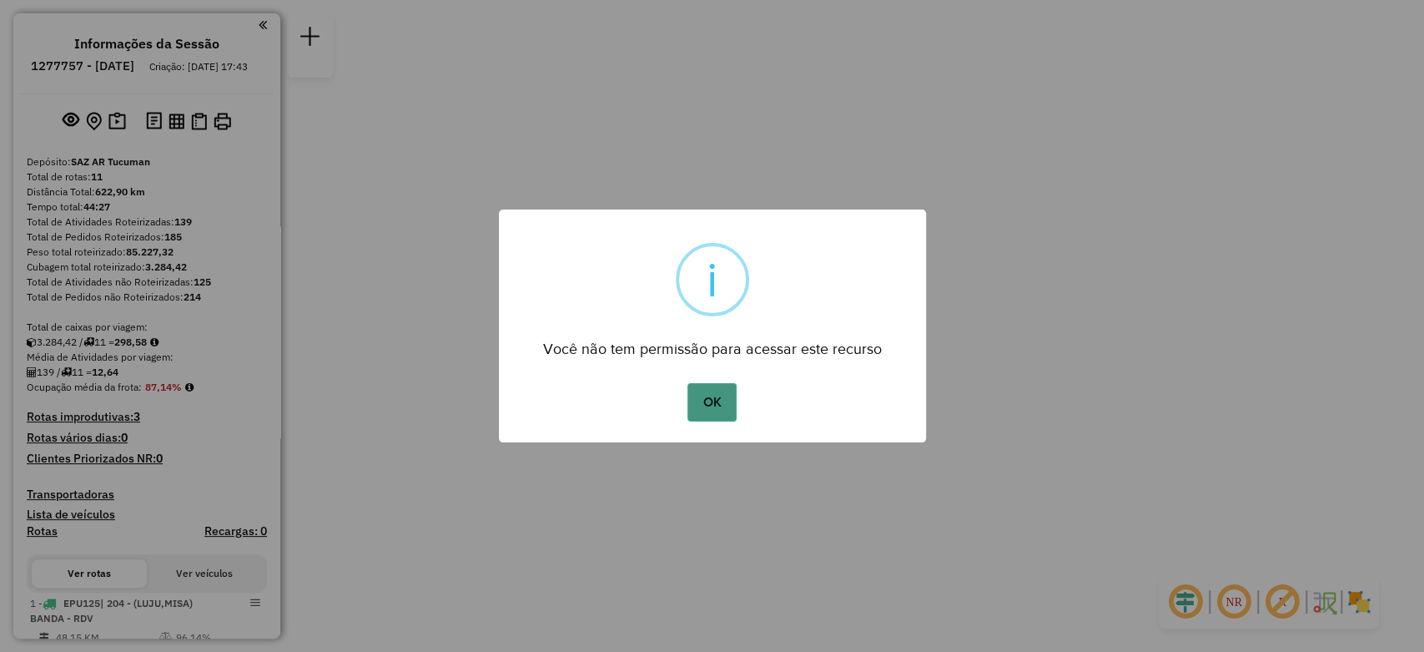
click at [715, 420] on button "OK" at bounding box center [712, 402] width 49 height 38
